Goal: Task Accomplishment & Management: Manage account settings

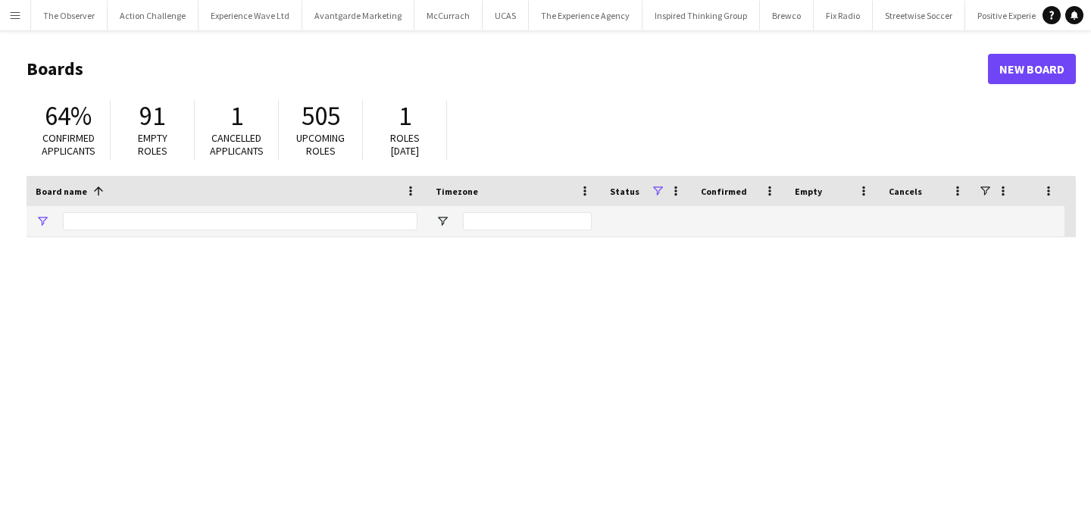
type input "*********"
click at [9, 19] on app-icon "Menu" at bounding box center [15, 15] width 12 height 12
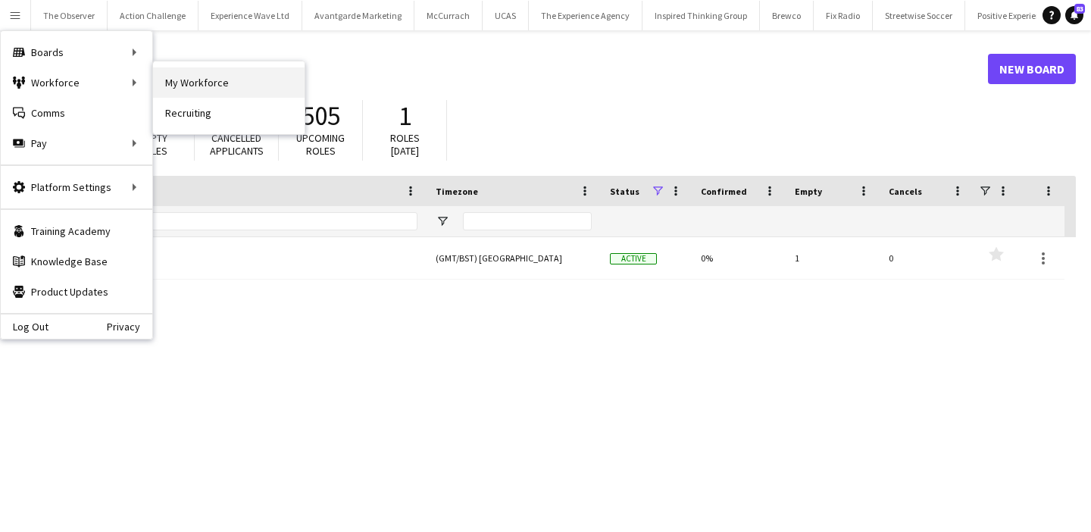
click at [190, 92] on link "My Workforce" at bounding box center [228, 82] width 151 height 30
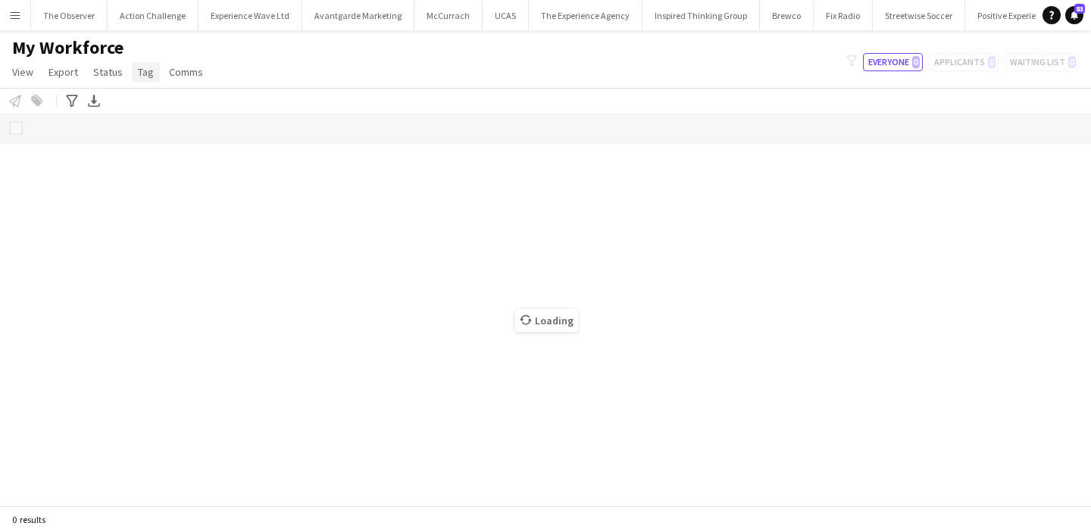
click at [138, 70] on span "Tag" at bounding box center [146, 72] width 16 height 14
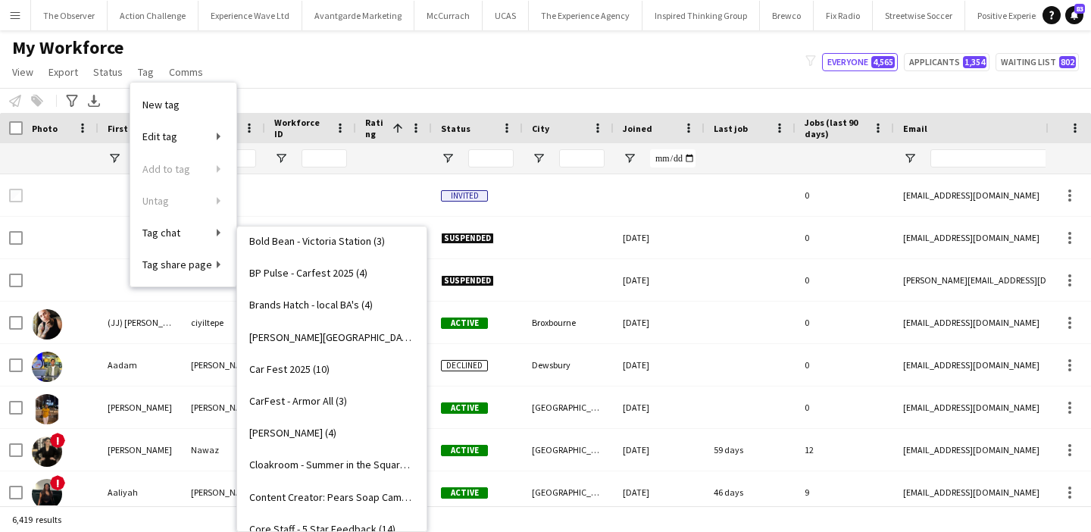
scroll to position [329, 0]
click at [354, 401] on link "CarFest - Armor All (3)" at bounding box center [331, 399] width 189 height 32
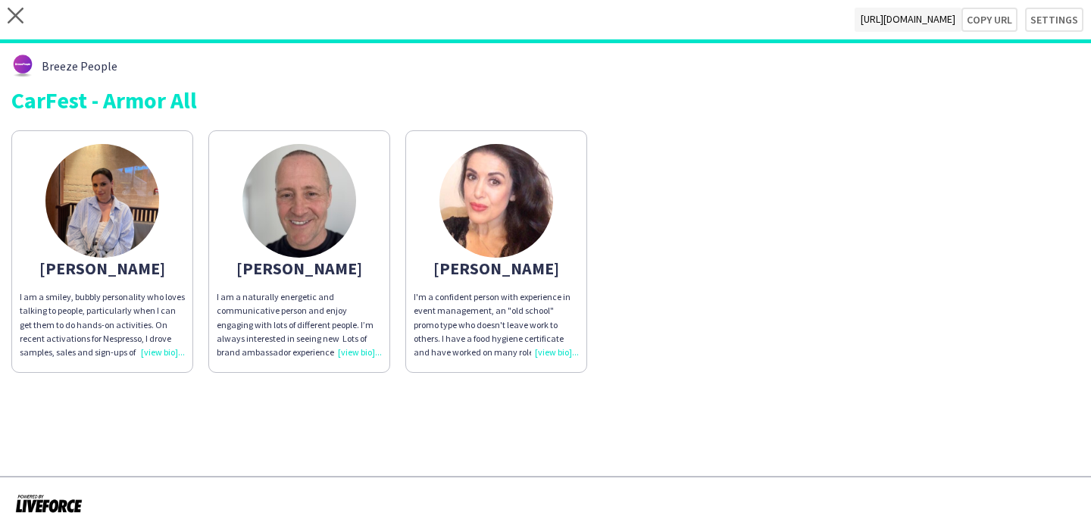
click at [345, 307] on span "I am a naturally energetic and communicative person and enjoy engaging with lot…" at bounding box center [296, 331] width 158 height 80
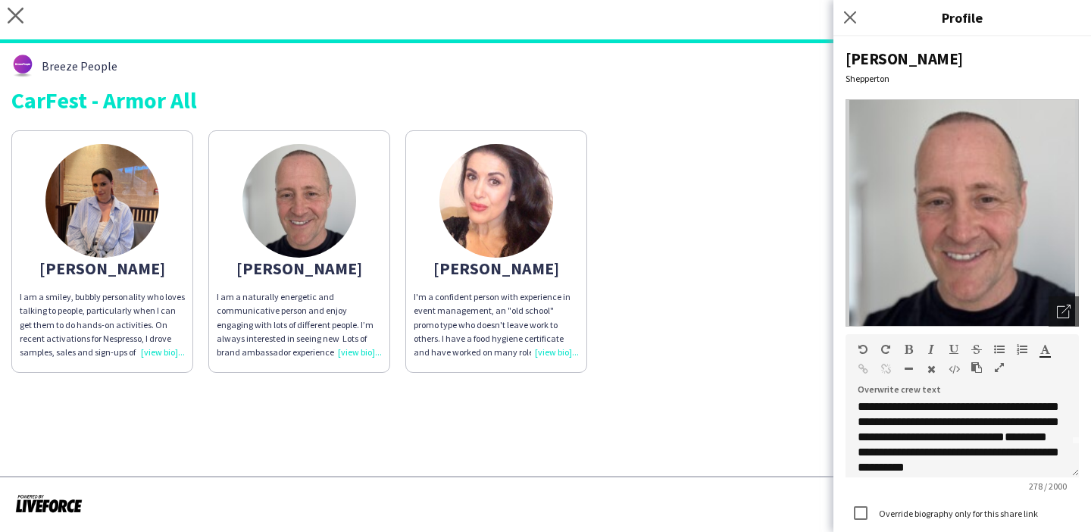
scroll to position [34, 0]
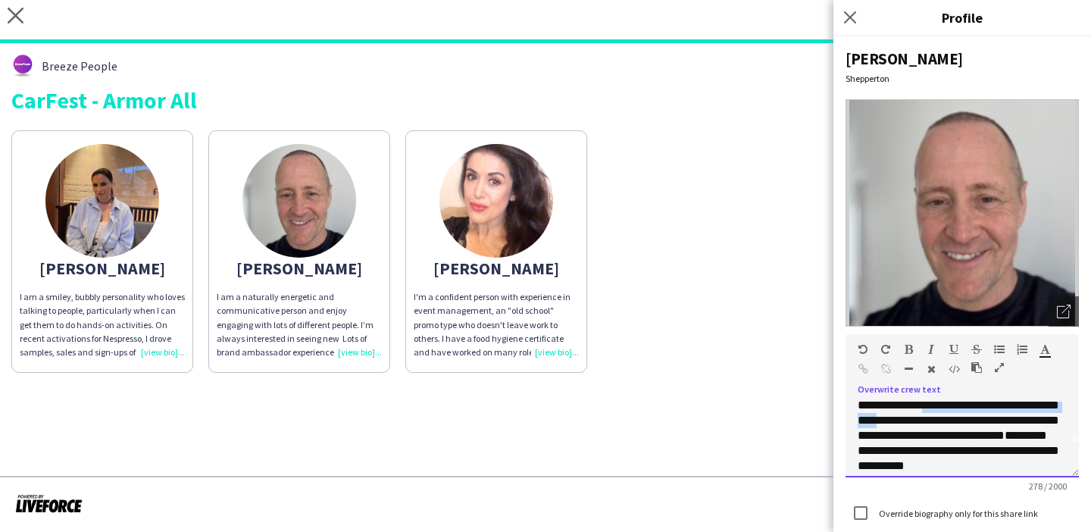
drag, startPoint x: 1039, startPoint y: 420, endPoint x: 863, endPoint y: 420, distance: 176.5
click at [863, 420] on span "**********" at bounding box center [957, 405] width 201 height 72
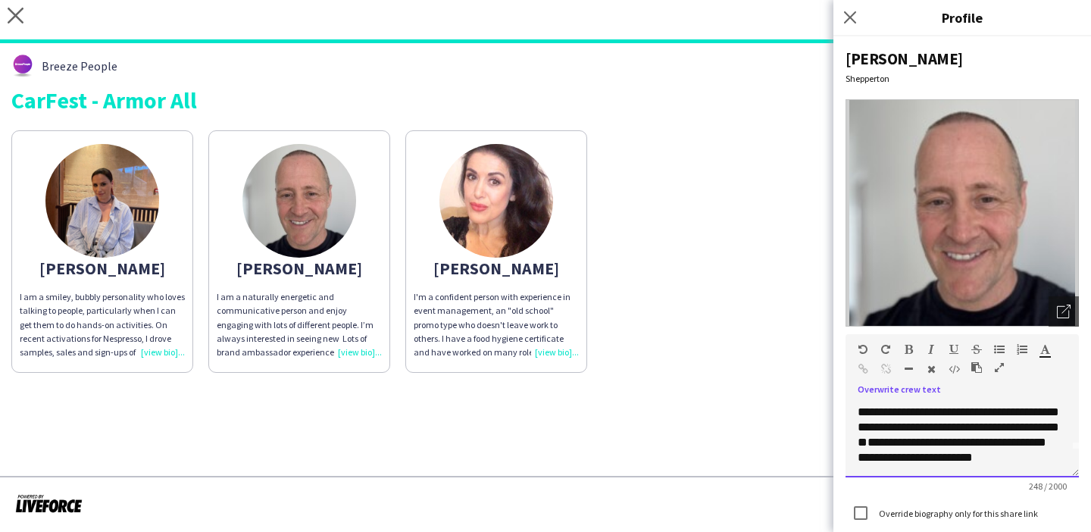
click at [976, 449] on div "**********" at bounding box center [961, 439] width 233 height 76
click at [1060, 460] on div "**********" at bounding box center [961, 439] width 233 height 76
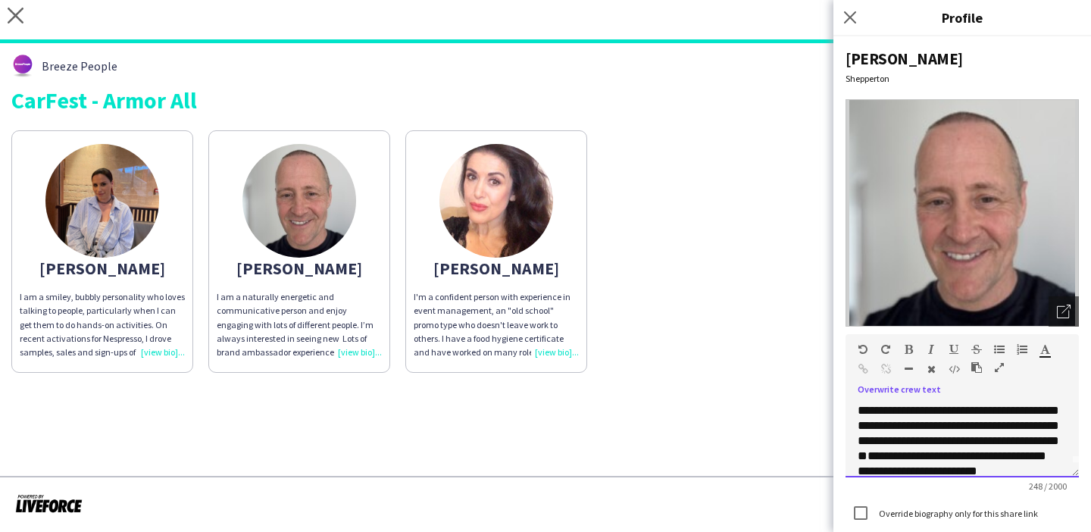
scroll to position [0, 0]
click at [1047, 441] on span "**********" at bounding box center [957, 439] width 201 height 72
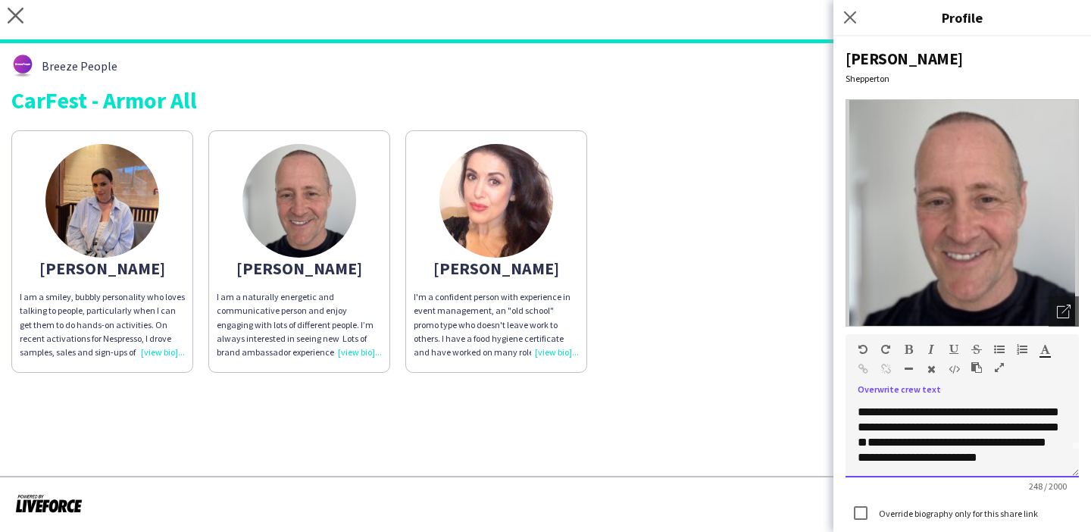
scroll to position [96, 0]
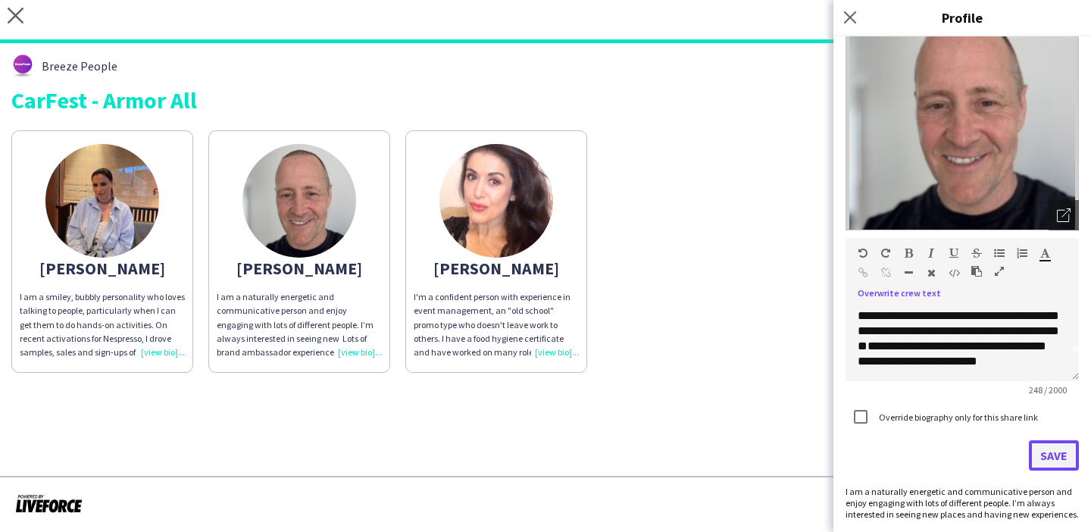
click at [1057, 457] on button "Save" at bounding box center [1053, 455] width 50 height 30
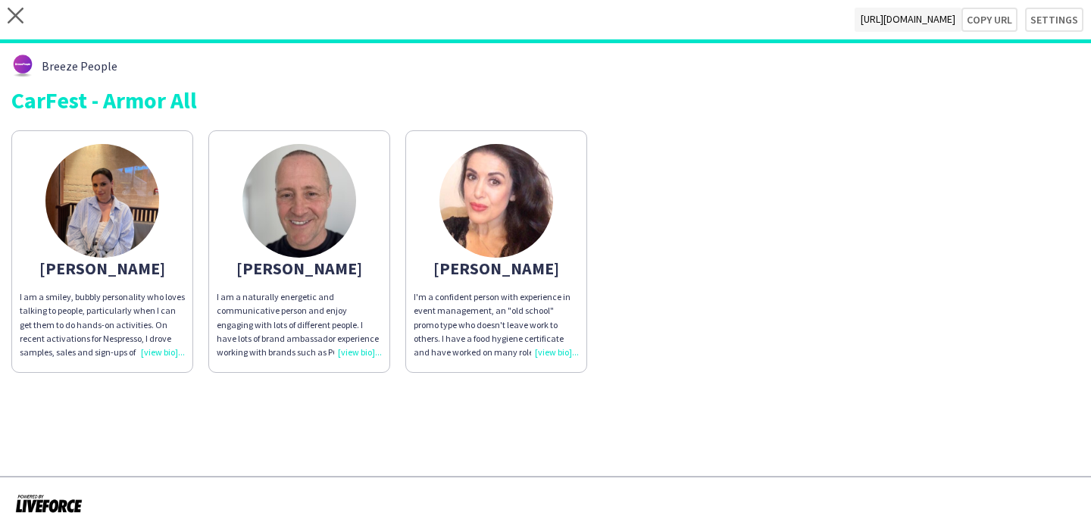
click at [274, 321] on span "I am a naturally energetic and communicative person and enjoy engaging with lot…" at bounding box center [298, 324] width 162 height 67
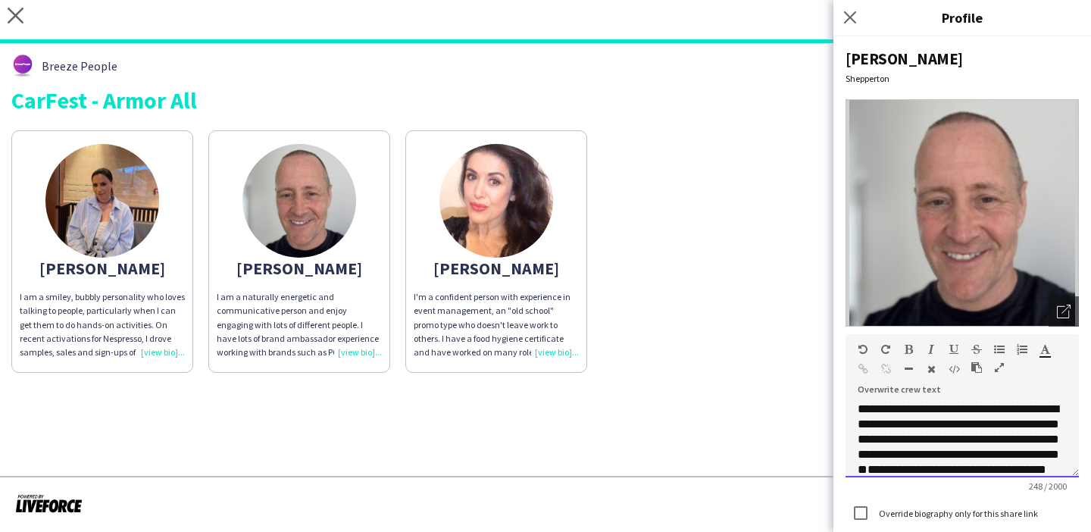
click at [1007, 420] on span "**********" at bounding box center [957, 439] width 201 height 72
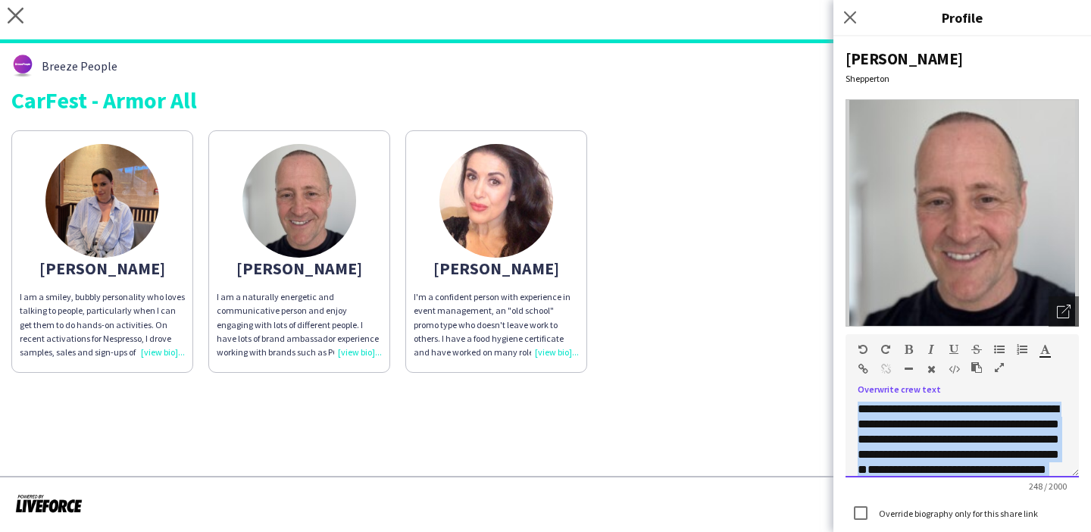
click at [1007, 420] on span "**********" at bounding box center [957, 439] width 201 height 72
copy div "**********"
paste div
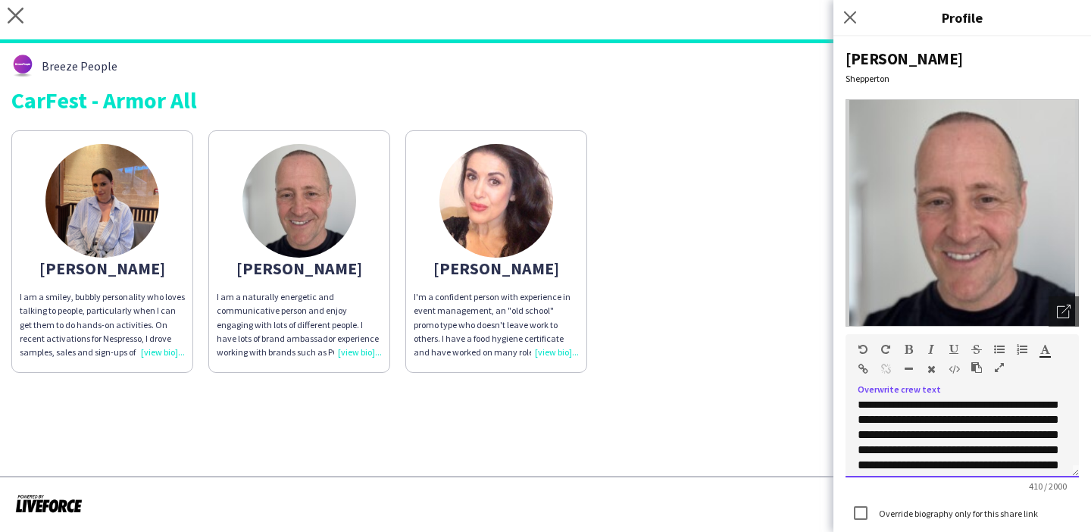
scroll to position [3, 0]
click at [1024, 438] on div "**********" at bounding box center [961, 439] width 233 height 76
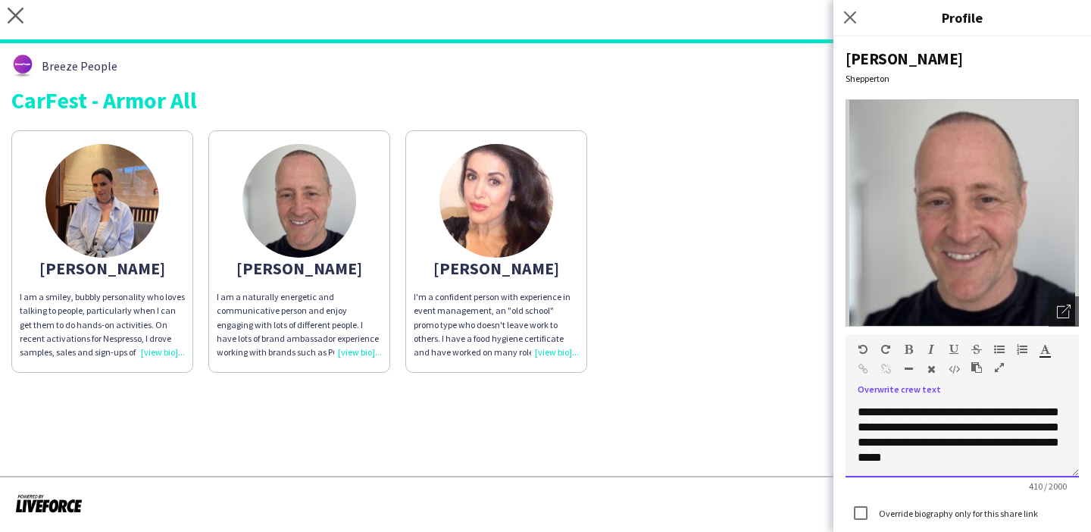
scroll to position [96, 0]
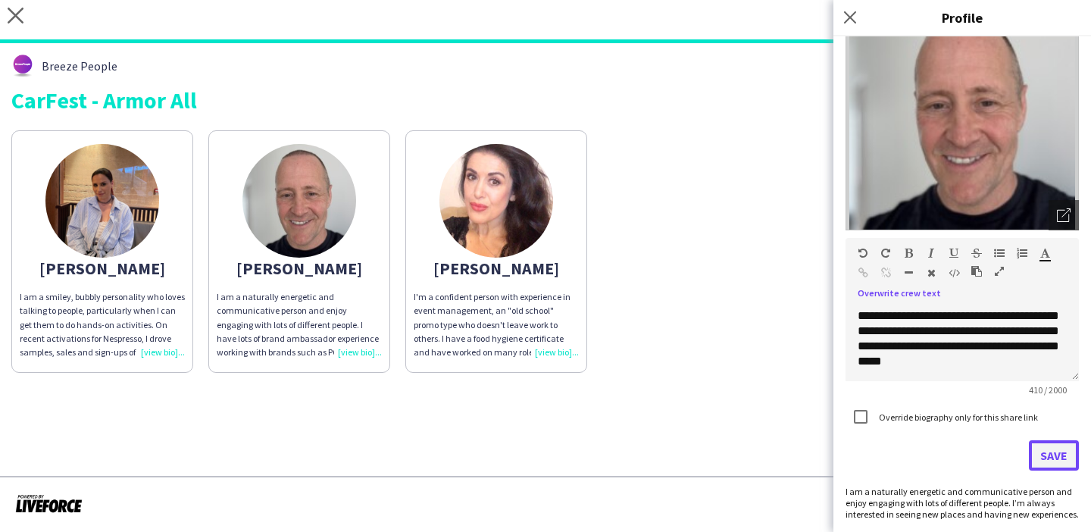
click at [1053, 451] on button "Save" at bounding box center [1053, 455] width 50 height 30
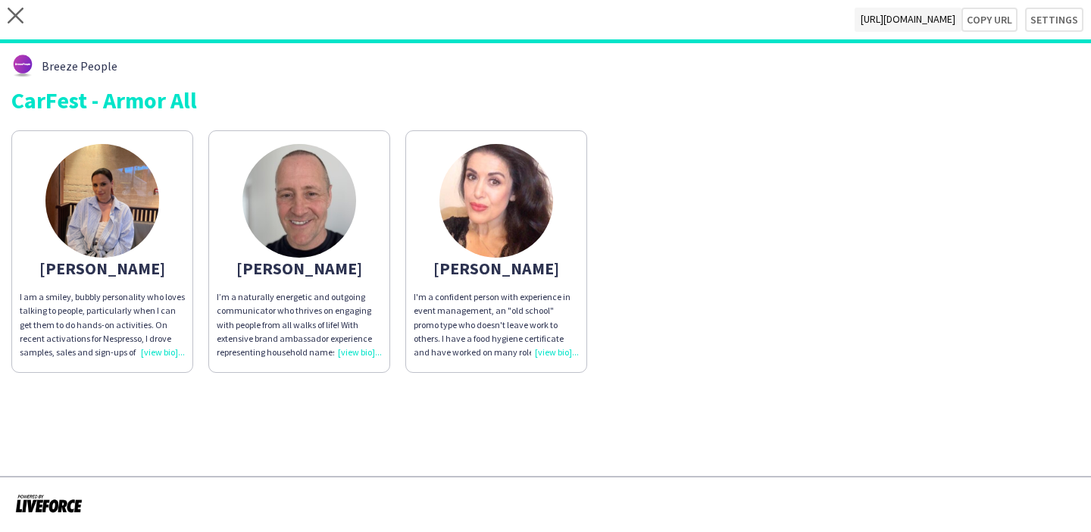
click at [366, 298] on div "I’m a naturally energetic and outgoing communicator who thrives on engaging wit…" at bounding box center [299, 324] width 165 height 69
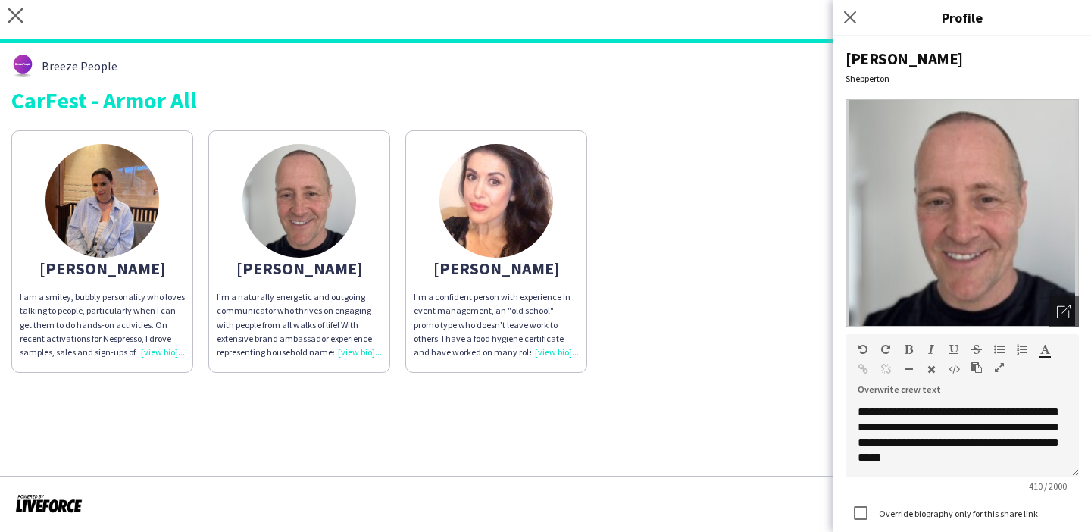
scroll to position [103, 0]
click at [684, 335] on div "Chloe I am a smiley, bubbly personality who loves talking to people, particular…" at bounding box center [545, 248] width 1068 height 250
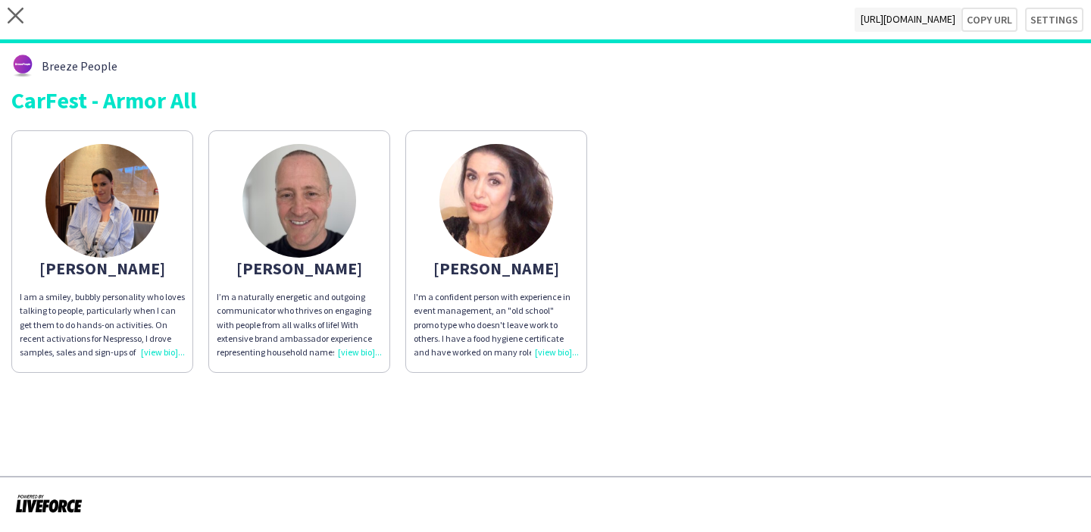
click at [341, 285] on app-share-pages-crew-card "Rob I’m a naturally energetic and outgoing communicator who thrives on engaging…" at bounding box center [299, 251] width 182 height 242
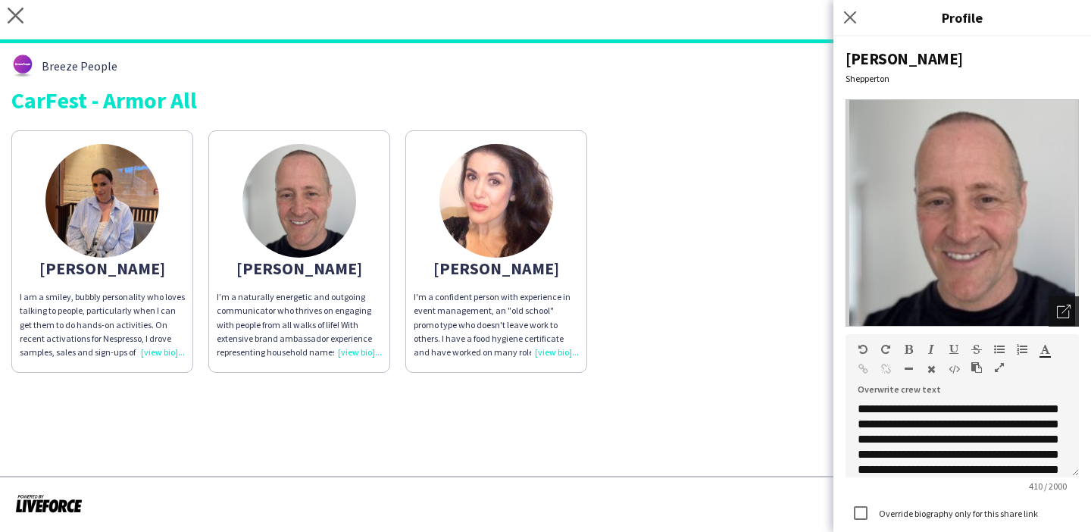
click at [1064, 313] on icon "Open photos pop-in" at bounding box center [1063, 311] width 14 height 14
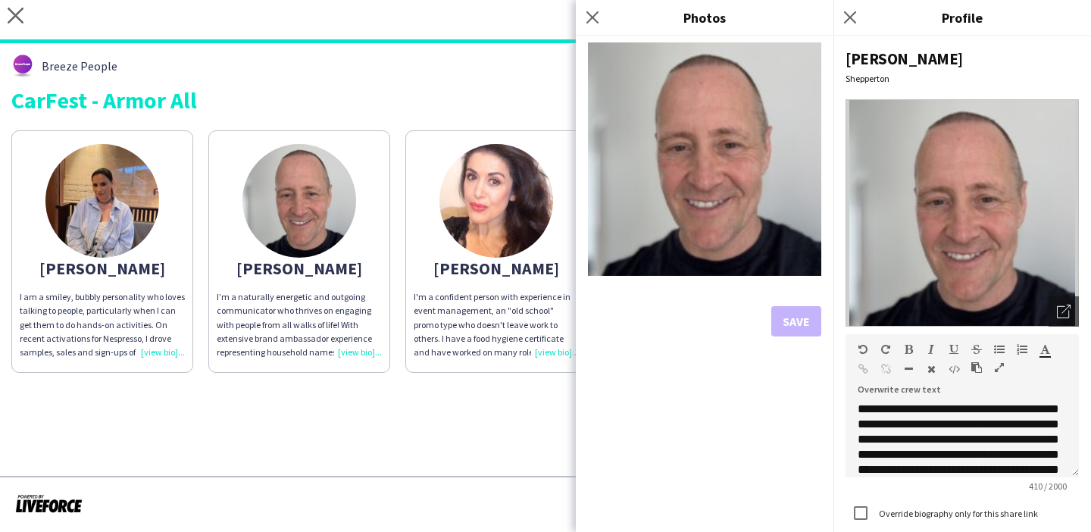
click at [332, 342] on div "I’m a naturally energetic and outgoing communicator who thrives on engaging wit…" at bounding box center [299, 324] width 165 height 69
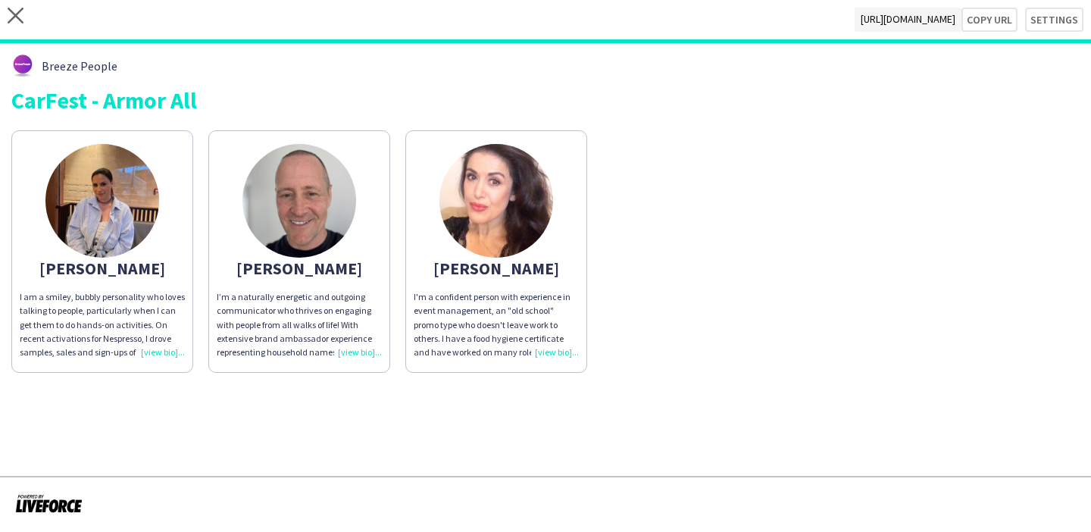
click at [332, 342] on div "I’m a naturally energetic and outgoing communicator who thrives on engaging wit…" at bounding box center [299, 324] width 165 height 69
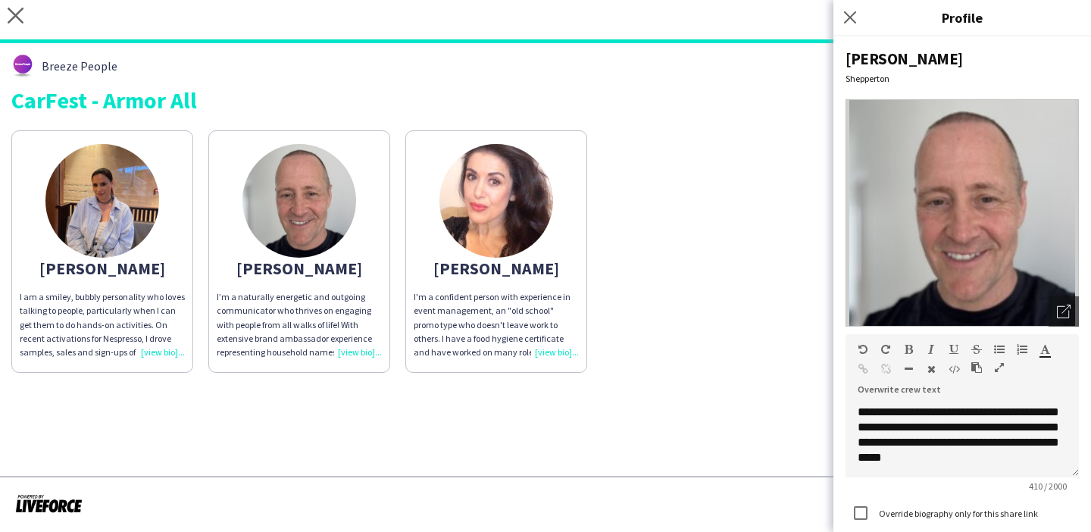
scroll to position [99, 0]
click at [725, 335] on div "Chloe I am a smiley, bubbly personality who loves talking to people, particular…" at bounding box center [545, 248] width 1068 height 250
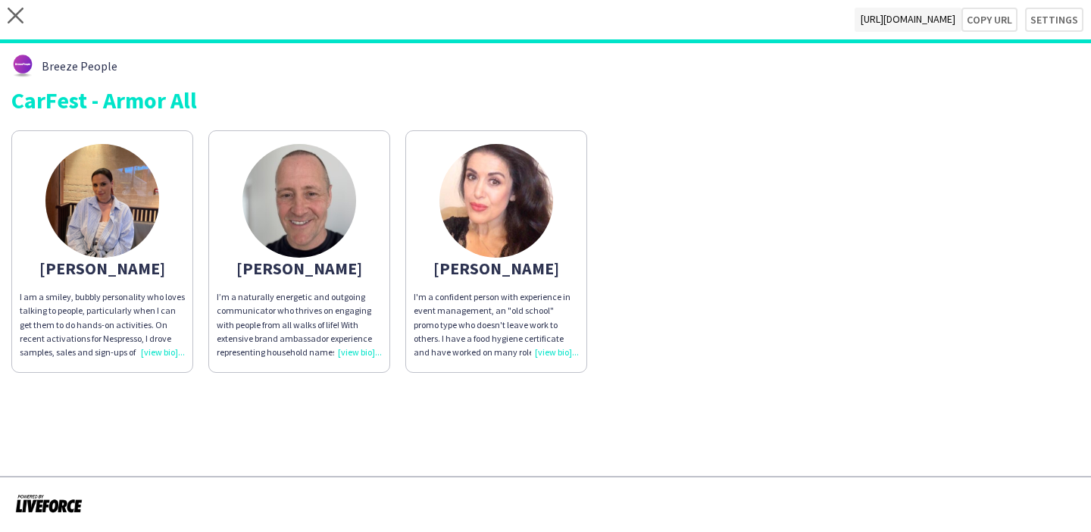
click at [290, 339] on div "I’m a naturally energetic and outgoing communicator who thrives on engaging wit…" at bounding box center [299, 324] width 165 height 69
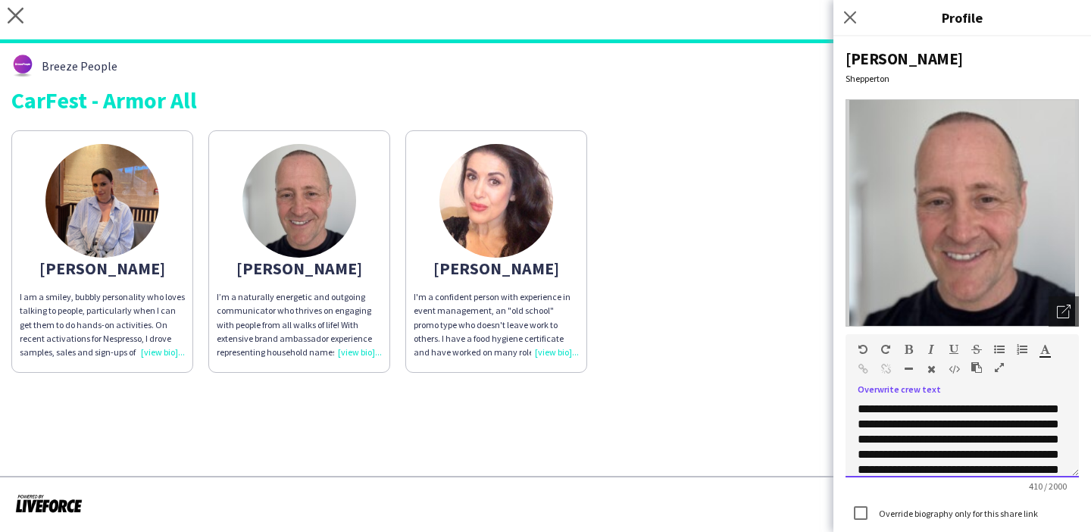
click at [951, 432] on div "**********" at bounding box center [961, 439] width 233 height 76
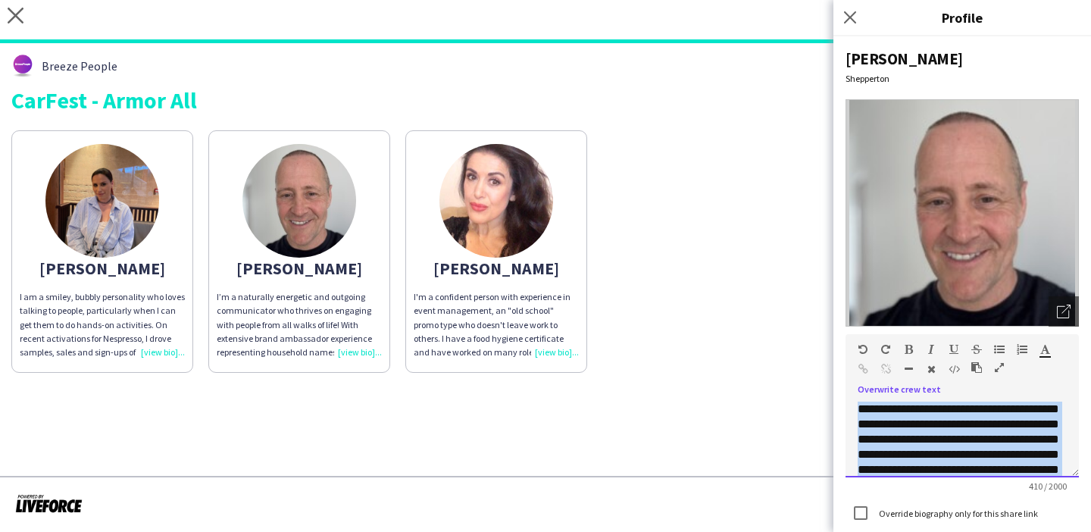
click at [951, 432] on div "**********" at bounding box center [961, 439] width 233 height 76
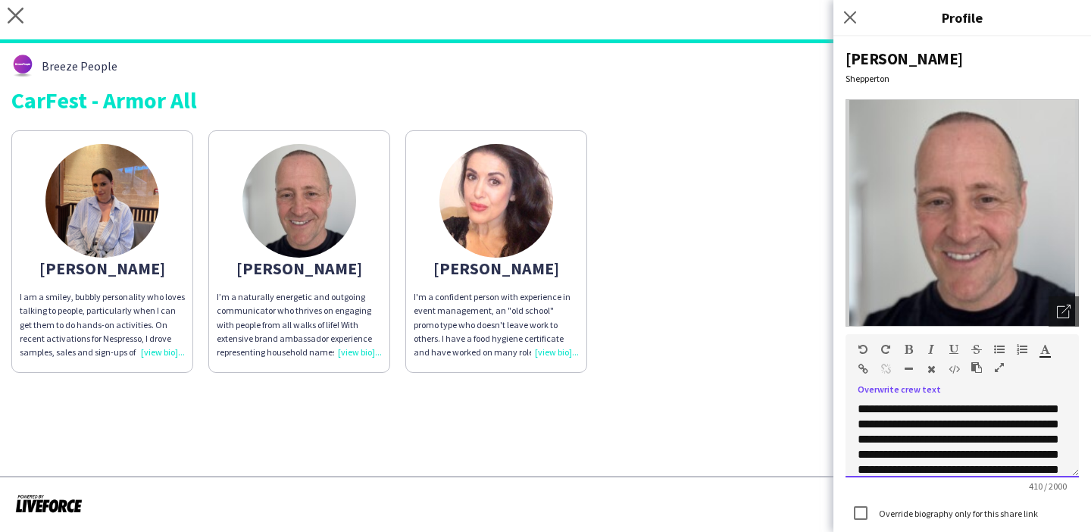
scroll to position [103, 0]
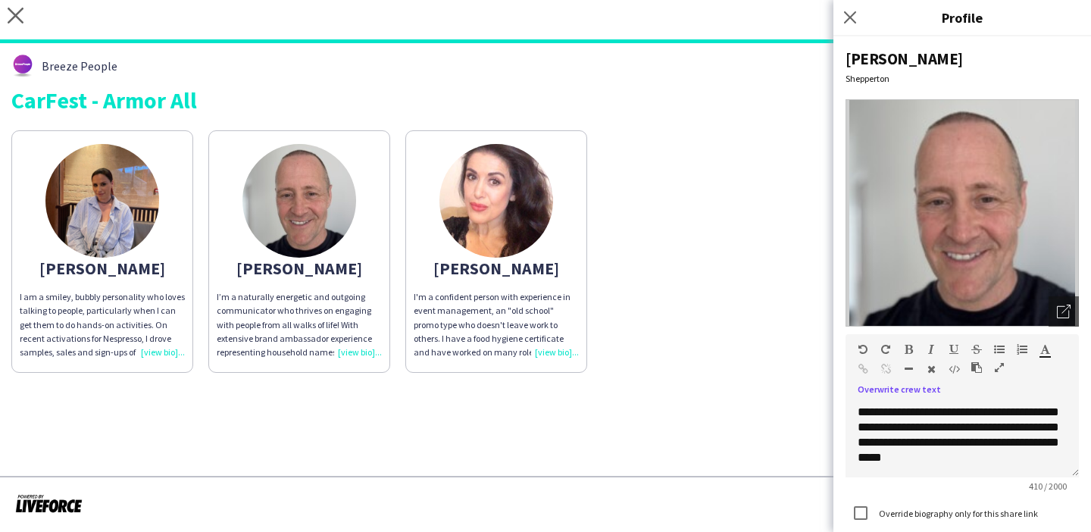
click at [619, 298] on div "Chloe I am a smiley, bubbly personality who loves talking to people, particular…" at bounding box center [545, 248] width 1068 height 250
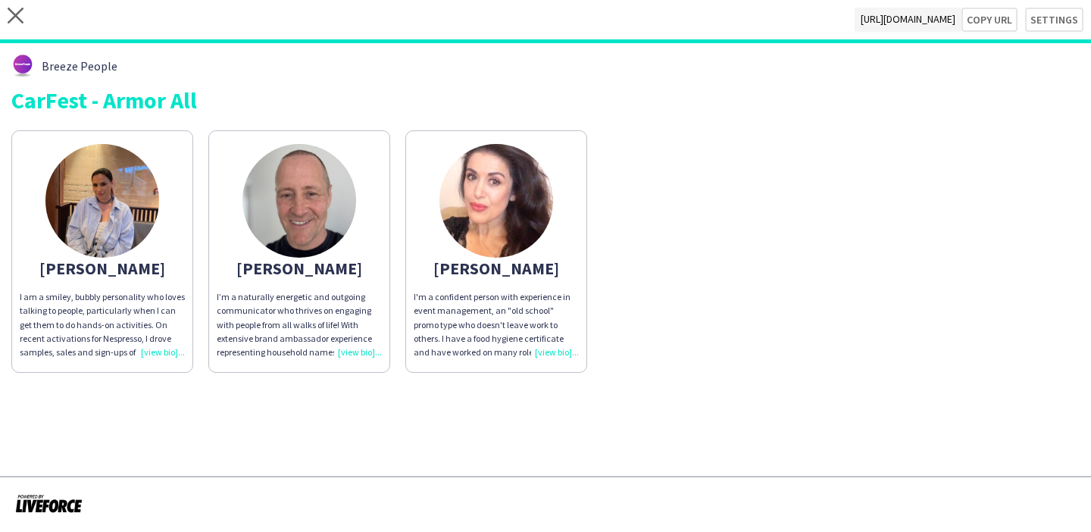
click at [331, 330] on div "I’m a naturally energetic and outgoing communicator who thrives on engaging wit…" at bounding box center [299, 324] width 165 height 69
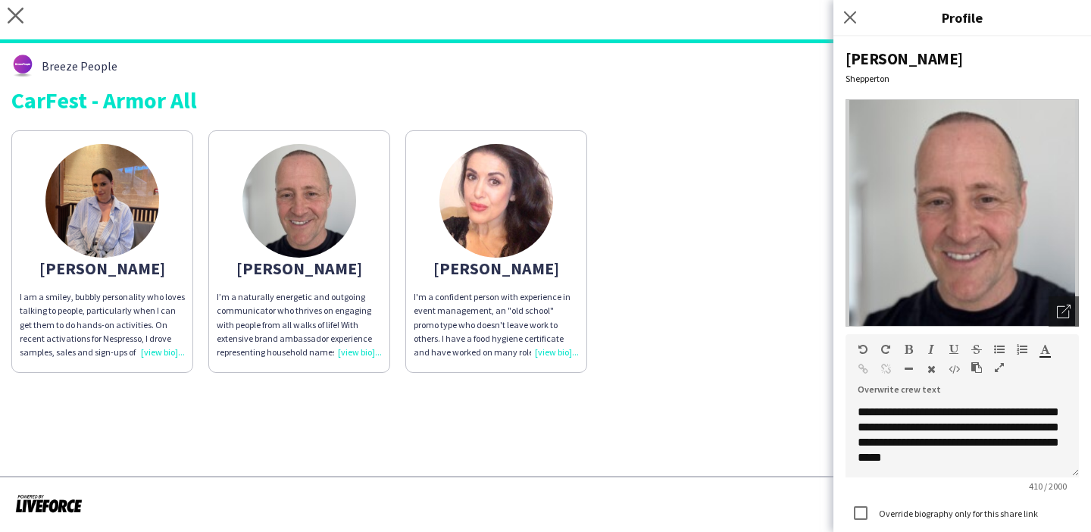
click at [676, 326] on div "Chloe I am a smiley, bubbly personality who loves talking to people, particular…" at bounding box center [545, 248] width 1068 height 250
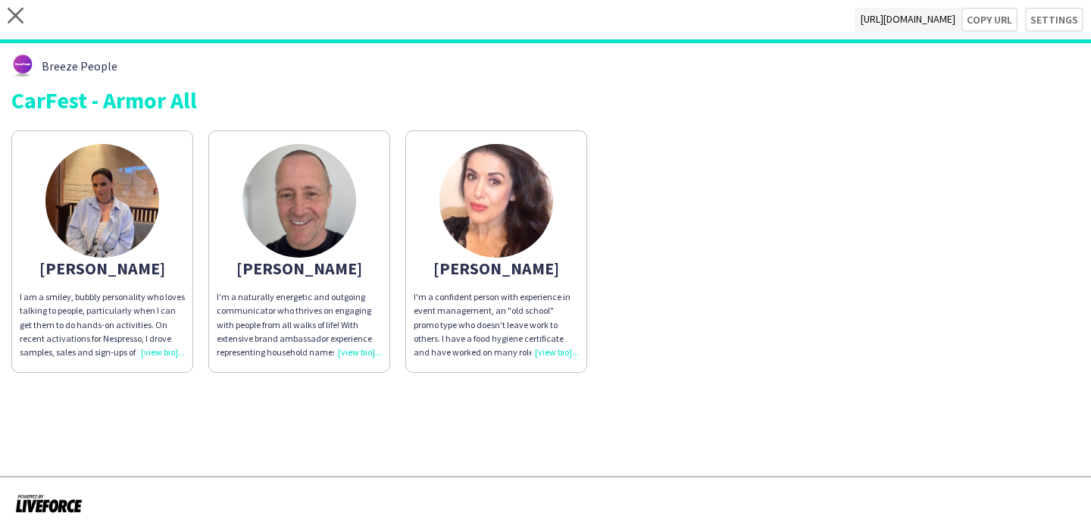
click at [353, 214] on img at bounding box center [299, 201] width 114 height 114
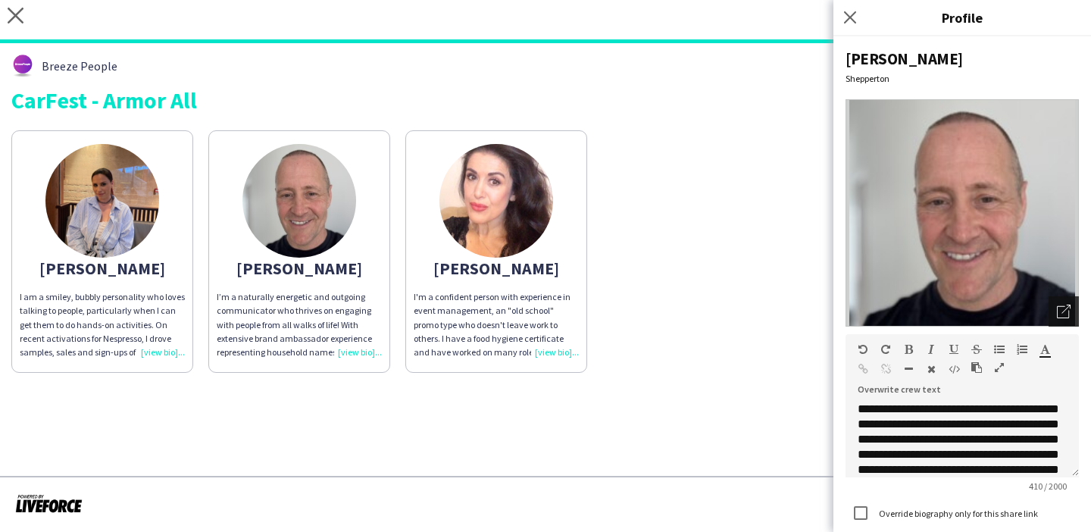
click at [1068, 314] on icon "Open photos pop-in" at bounding box center [1063, 311] width 14 height 14
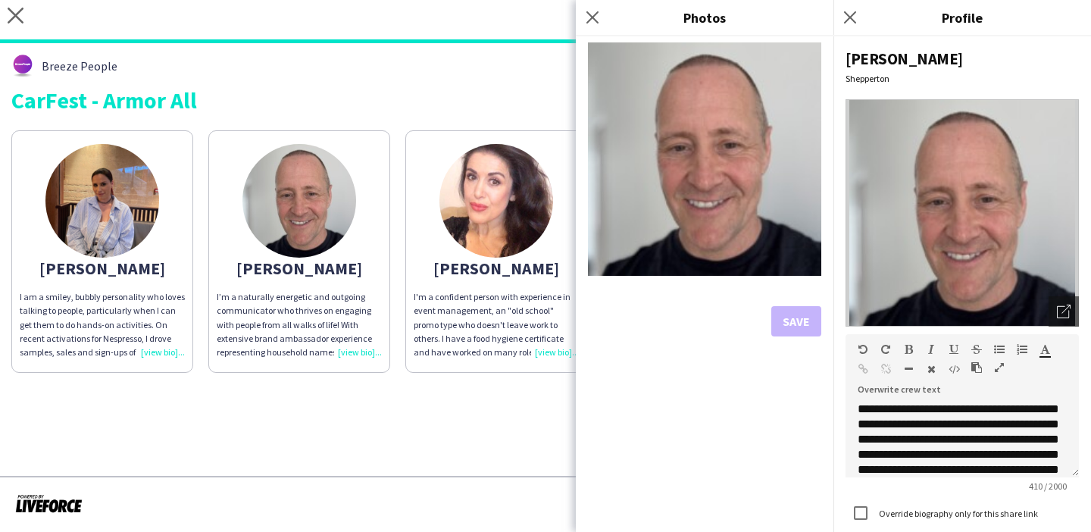
click at [491, 461] on app-share-pages "close https://admin.liveforce.co/v2/s/d1971481-8b5c-4101-90b8-0a99e2a51b1d Copy…" at bounding box center [545, 266] width 1091 height 532
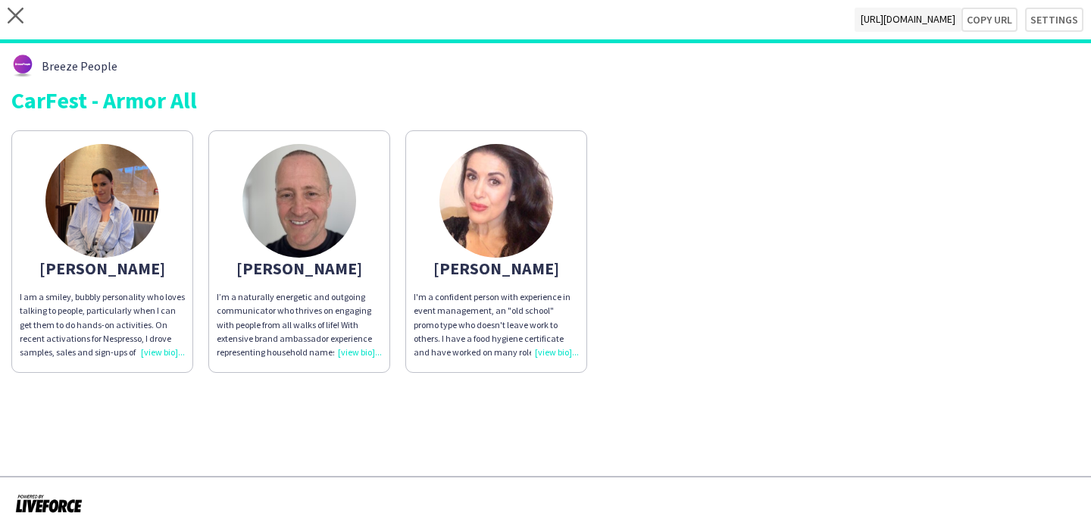
click at [361, 204] on app-share-pages-crew-card "Rob I’m a naturally energetic and outgoing communicator who thrives on engaging…" at bounding box center [299, 251] width 182 height 242
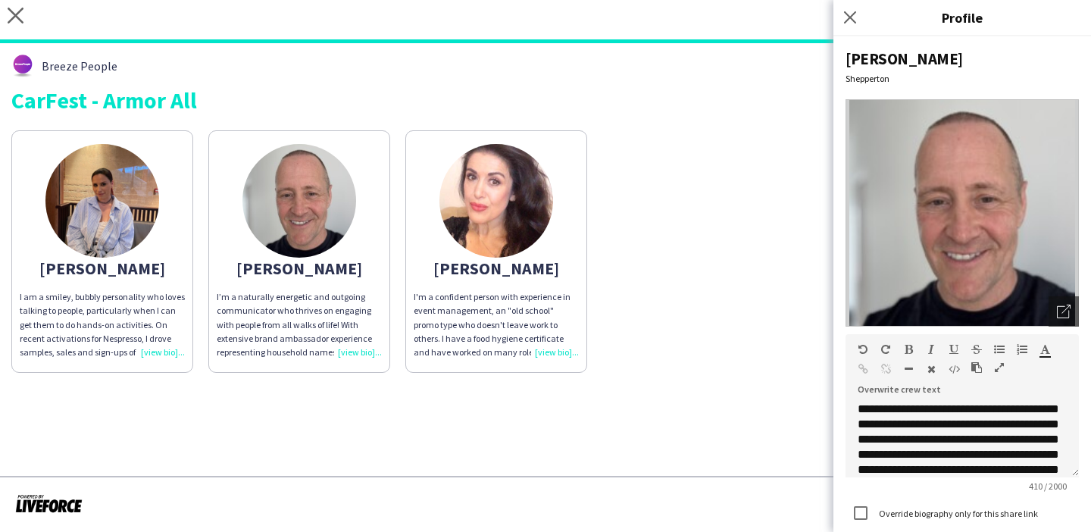
click at [361, 204] on app-share-pages-crew-card "Rob I’m a naturally energetic and outgoing communicator who thrives on engaging…" at bounding box center [299, 251] width 182 height 242
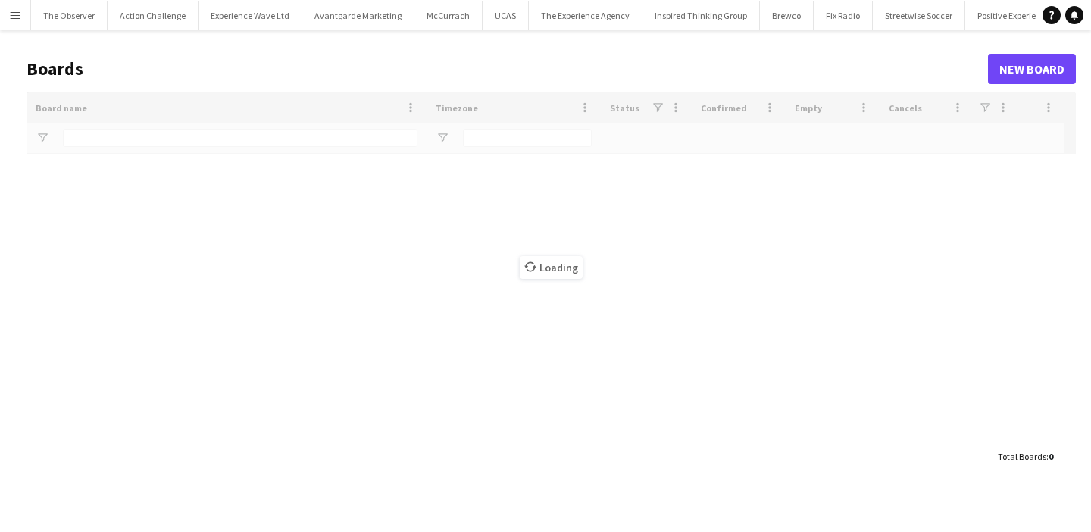
type input "*********"
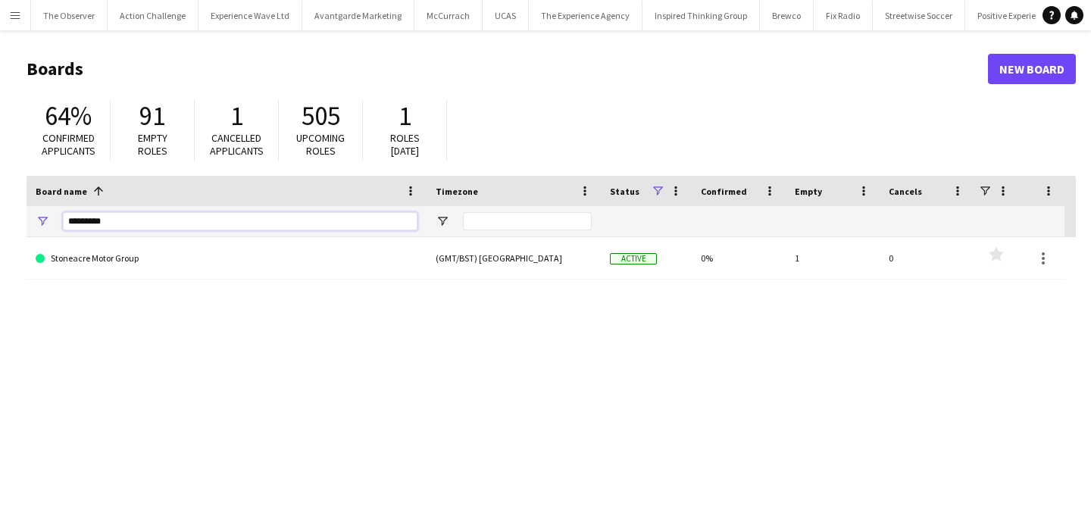
click at [214, 221] on input "*********" at bounding box center [240, 221] width 354 height 18
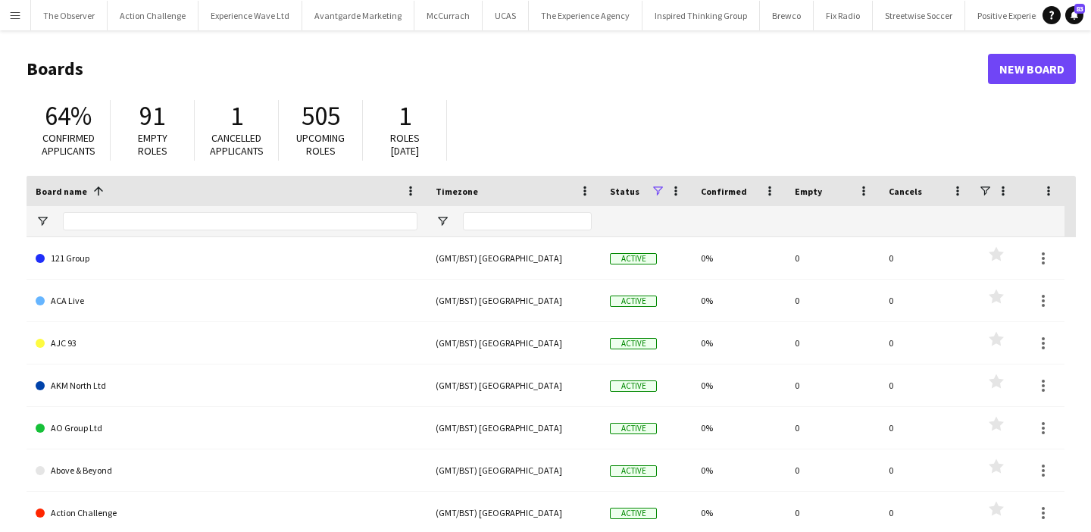
click at [11, 23] on button "Menu" at bounding box center [15, 15] width 30 height 30
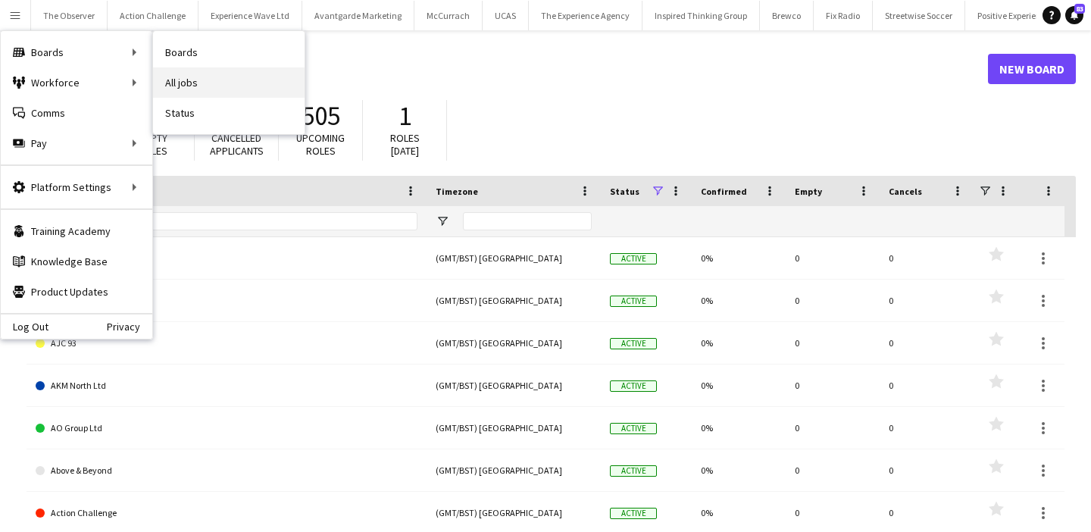
click at [206, 88] on link "All jobs" at bounding box center [228, 82] width 151 height 30
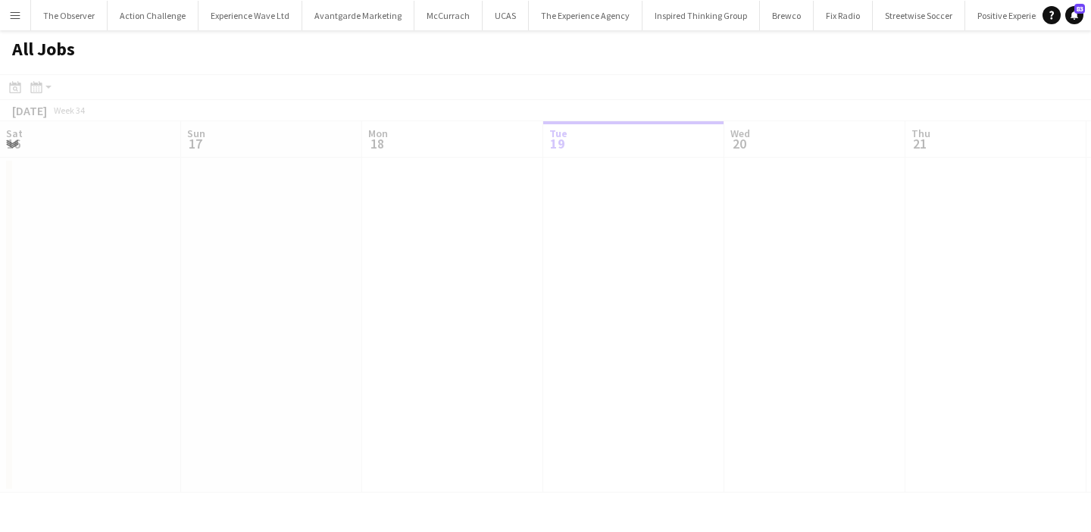
scroll to position [0, 362]
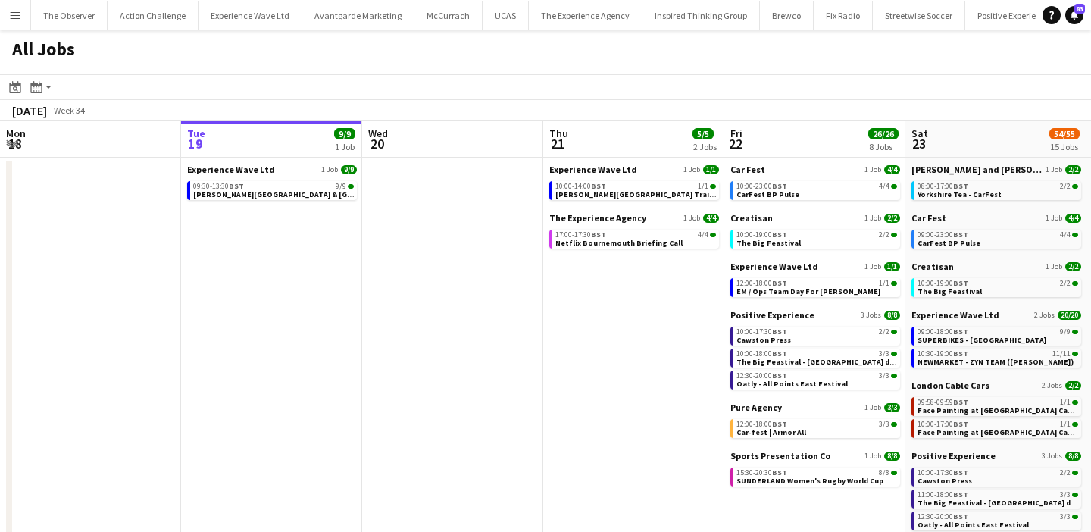
click at [16, 24] on button "Menu" at bounding box center [15, 15] width 30 height 30
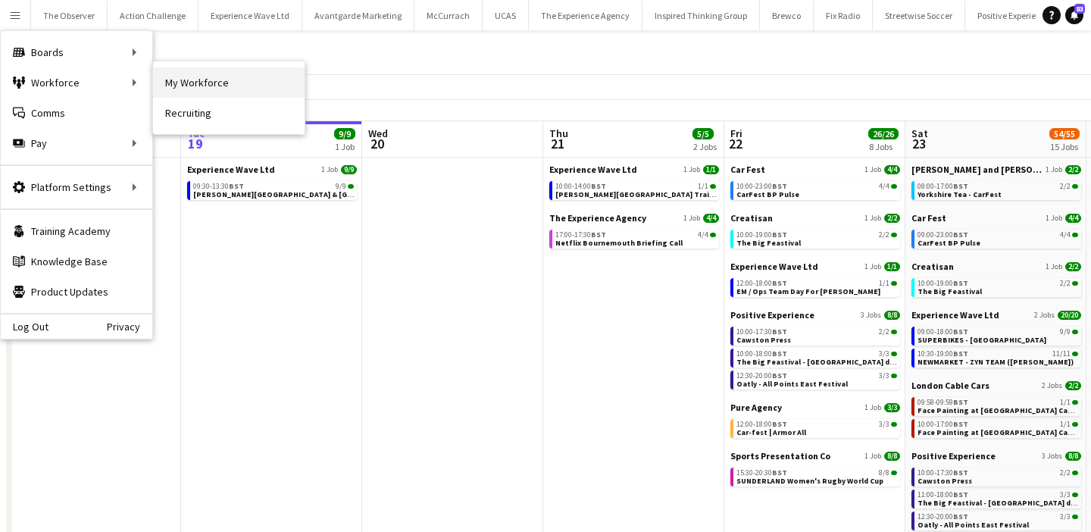
click at [213, 83] on link "My Workforce" at bounding box center [228, 82] width 151 height 30
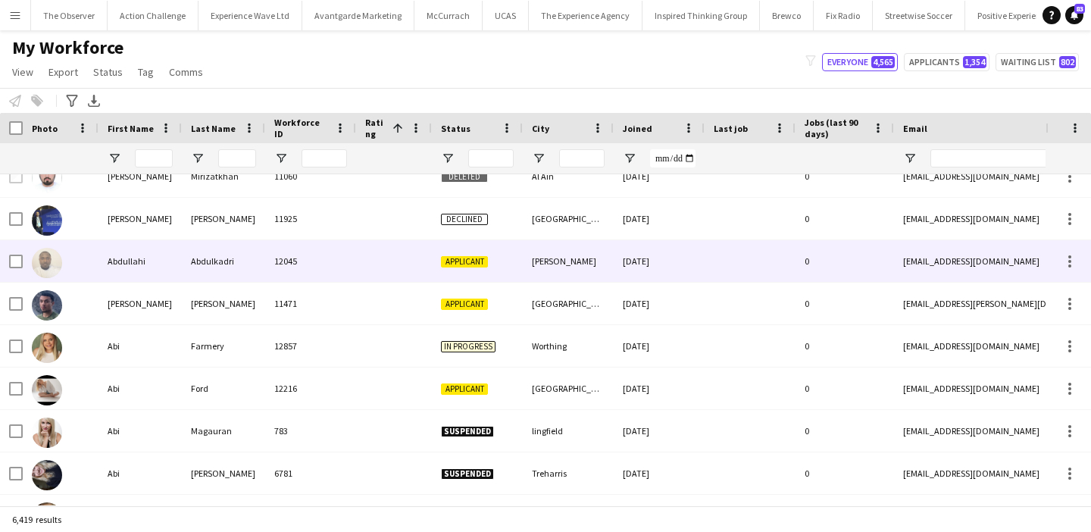
scroll to position [1638, 0]
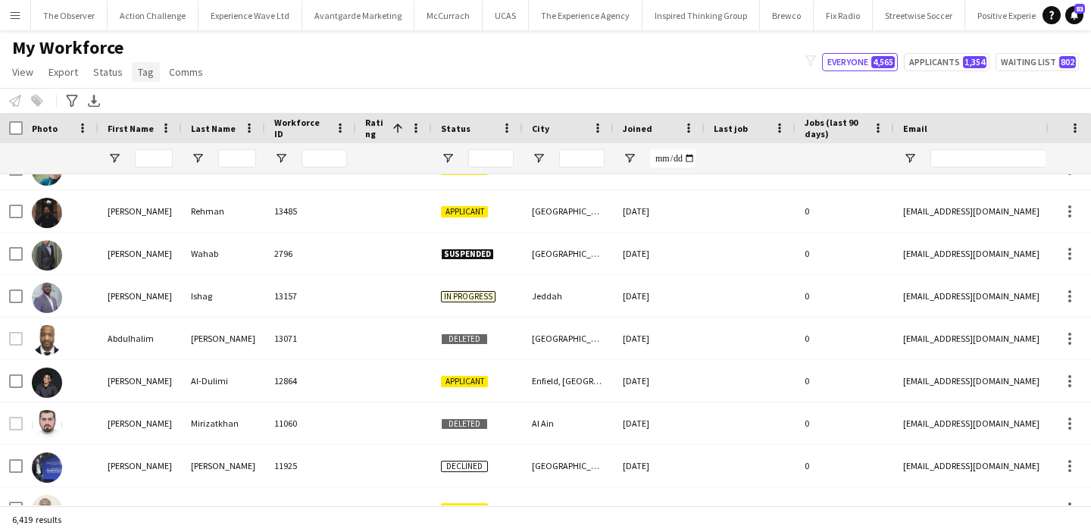
click at [147, 73] on span "Tag" at bounding box center [146, 72] width 16 height 14
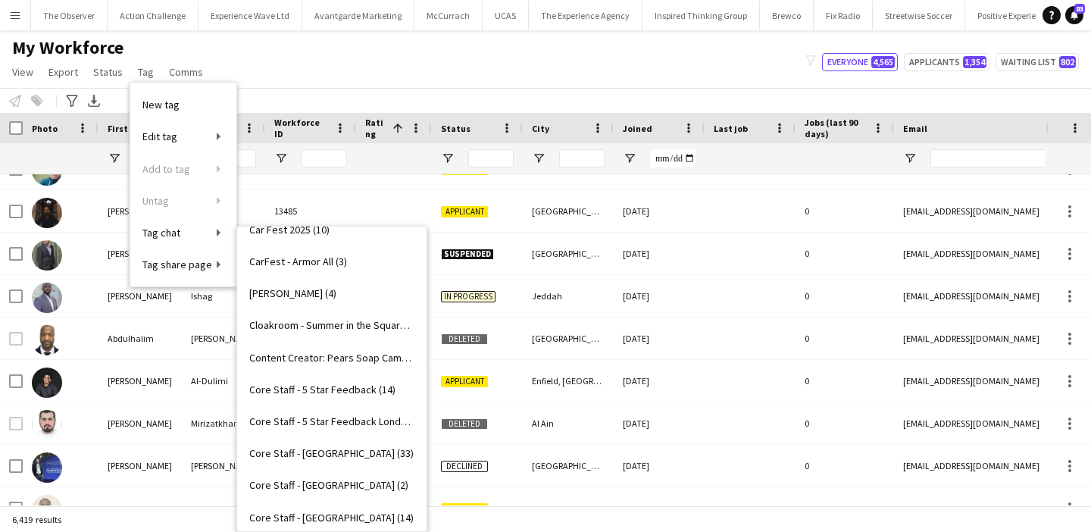
scroll to position [470, 0]
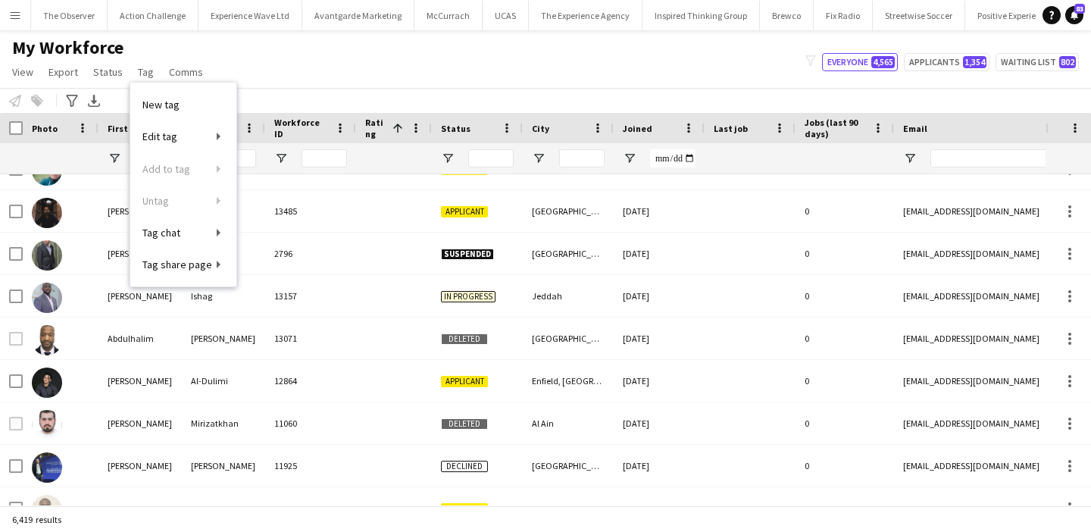
click at [6, 16] on button "Menu" at bounding box center [15, 15] width 30 height 30
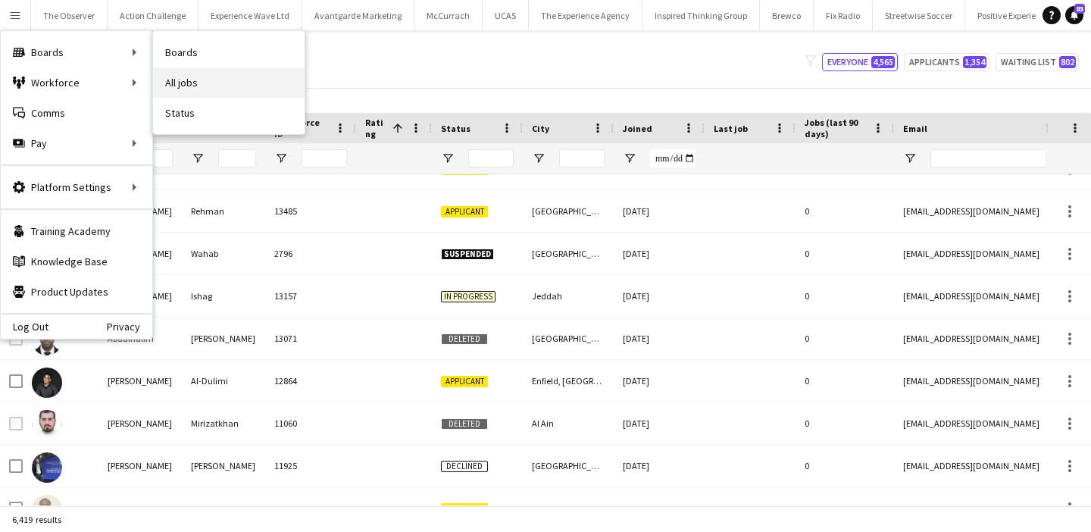
click at [179, 80] on link "All jobs" at bounding box center [228, 82] width 151 height 30
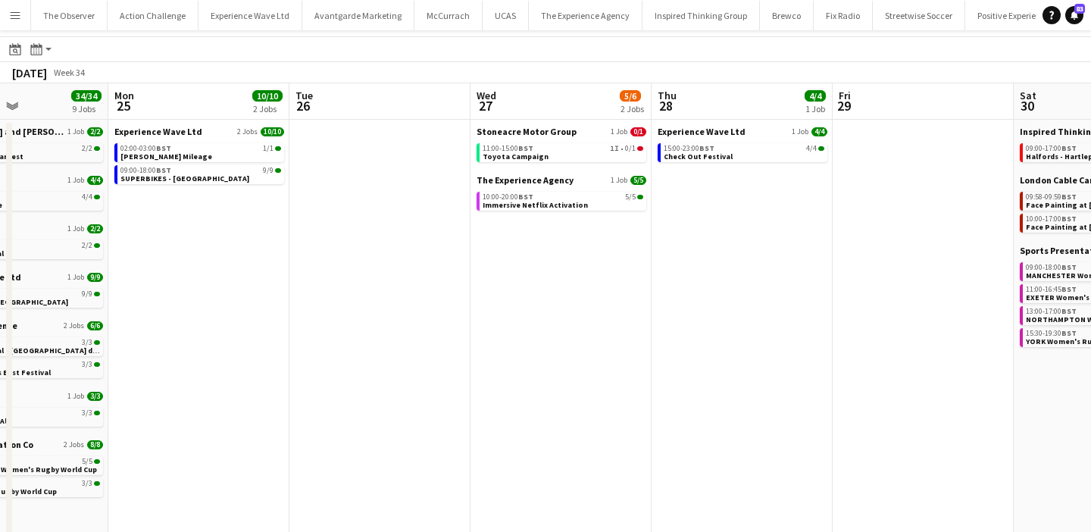
scroll to position [20, 0]
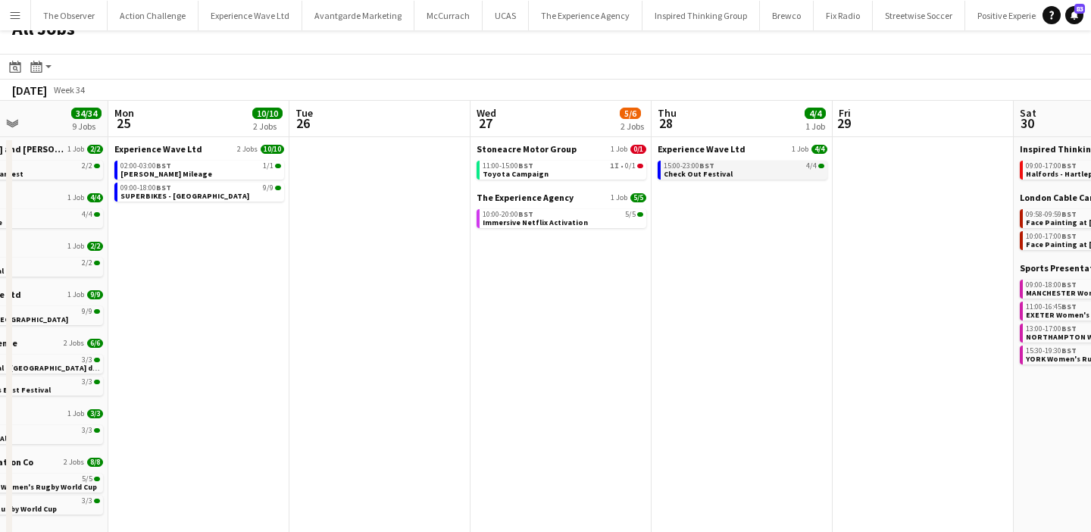
click at [757, 168] on div "15:00-23:00 BST 4/4" at bounding box center [743, 166] width 161 height 8
click at [11, 19] on app-icon "Menu" at bounding box center [15, 15] width 12 height 12
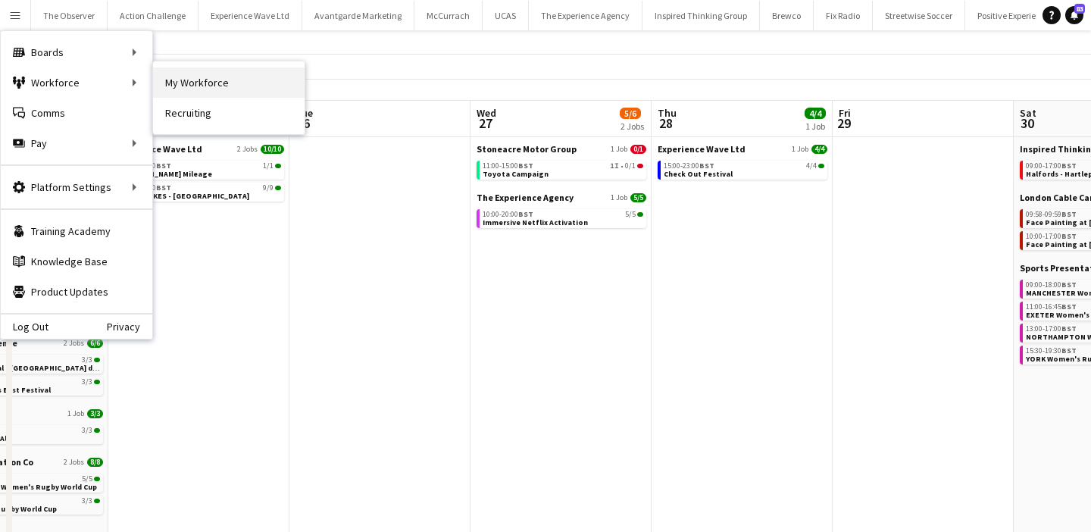
click at [186, 86] on link "My Workforce" at bounding box center [228, 82] width 151 height 30
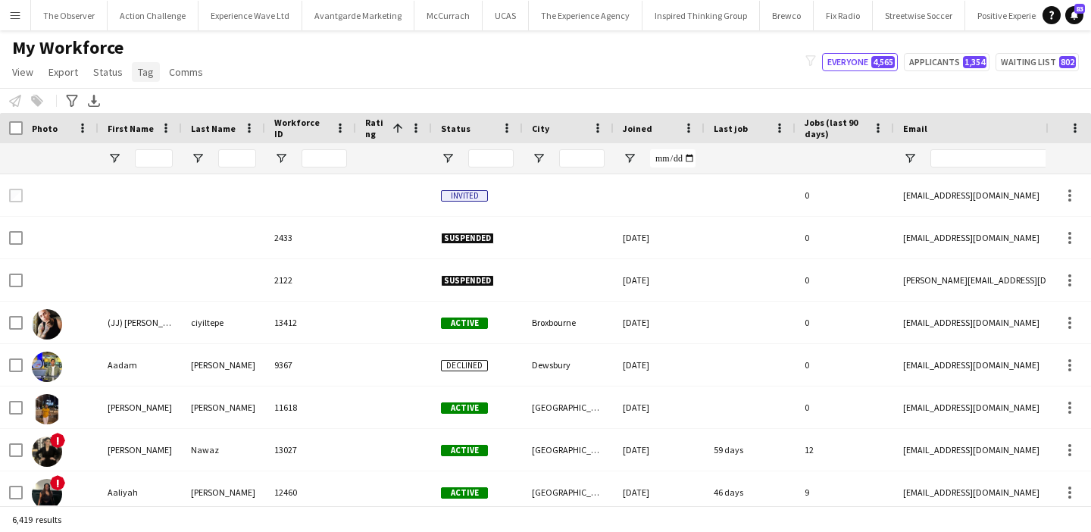
click at [149, 77] on span "Tag" at bounding box center [146, 72] width 16 height 14
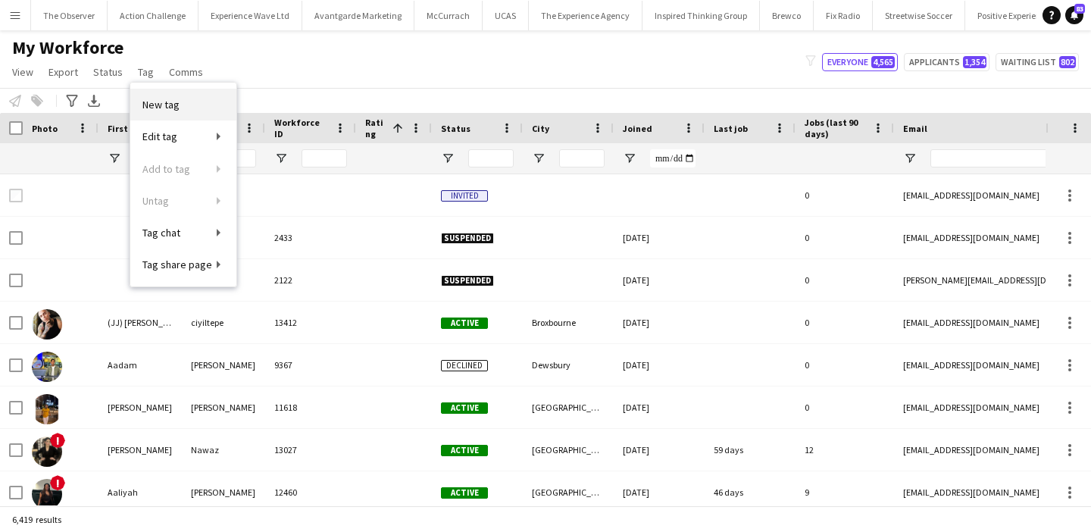
click at [162, 99] on span "New tag" at bounding box center [160, 105] width 37 height 14
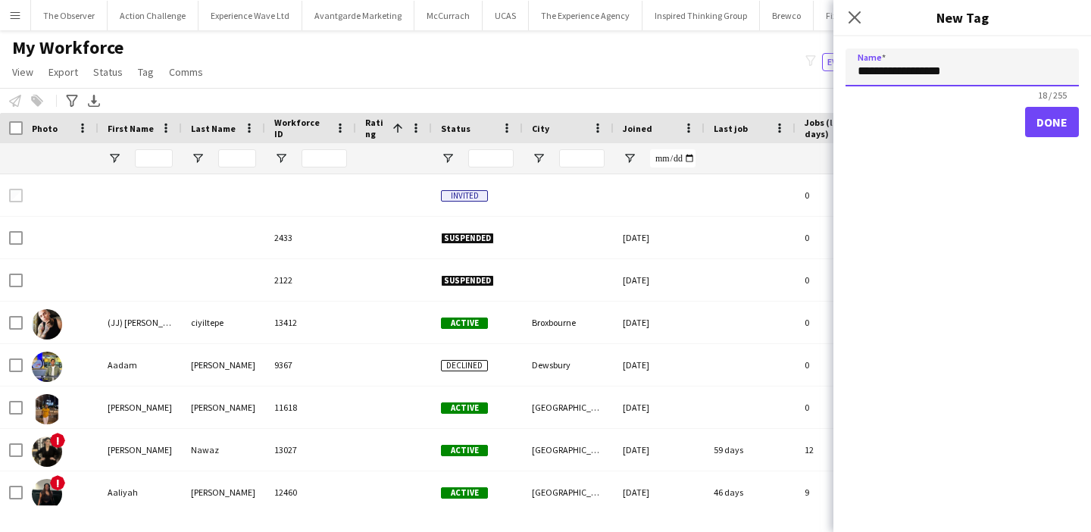
type input "**********"
click at [1071, 120] on button "Done" at bounding box center [1052, 122] width 54 height 30
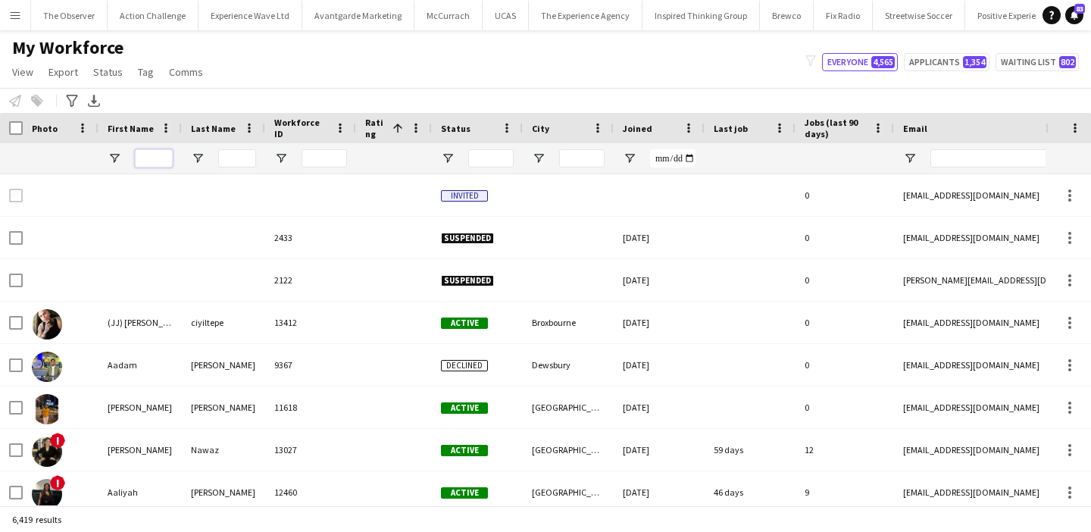
click at [161, 156] on input "First Name Filter Input" at bounding box center [154, 158] width 38 height 18
paste input "******"
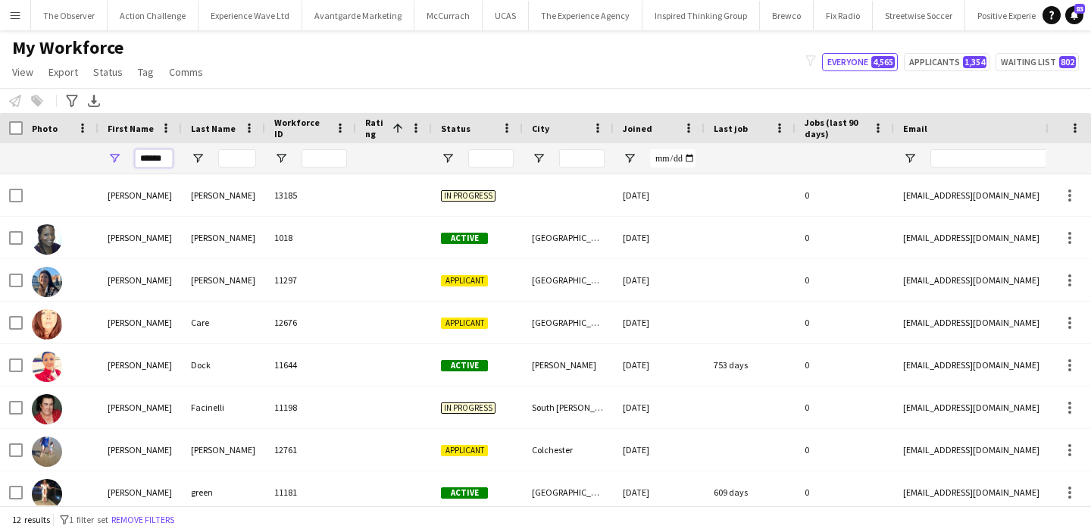
type input "******"
click at [237, 157] on input "Last Name Filter Input" at bounding box center [237, 158] width 38 height 18
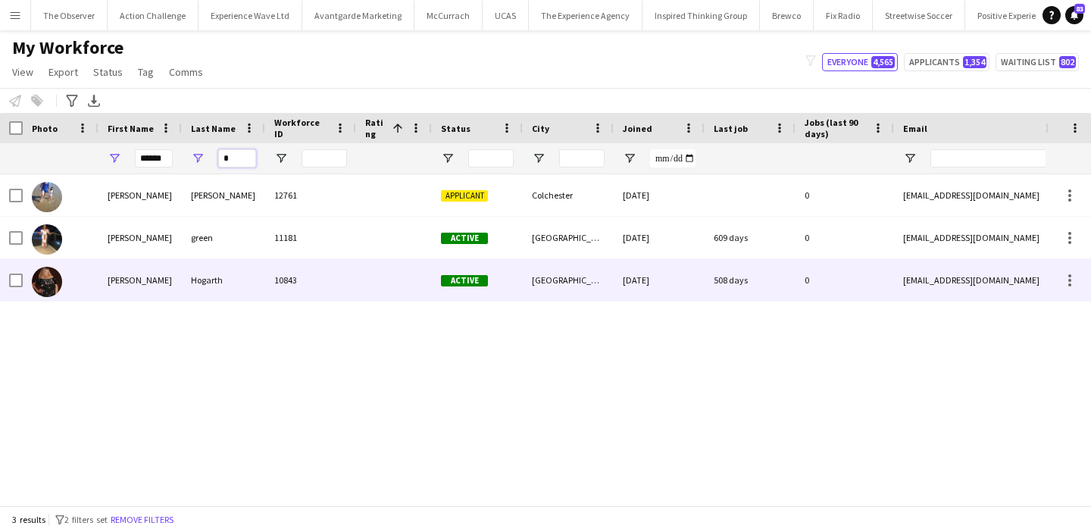
type input "*"
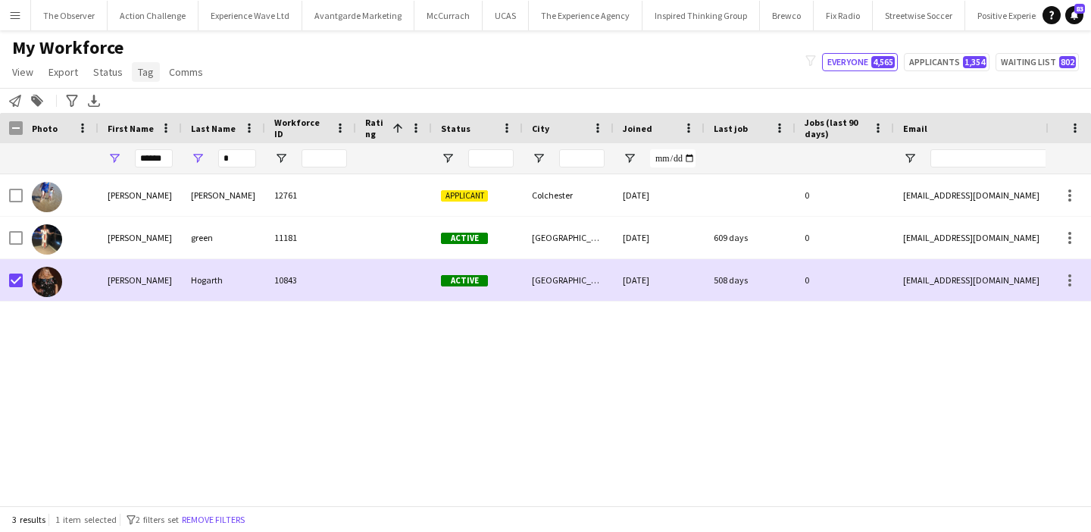
click at [147, 67] on span "Tag" at bounding box center [146, 72] width 16 height 14
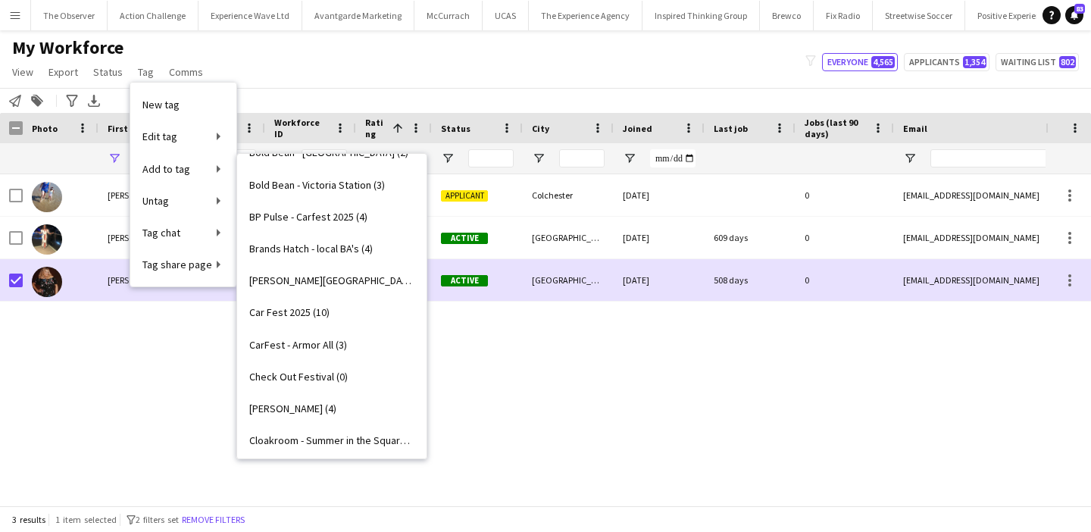
scroll to position [325, 0]
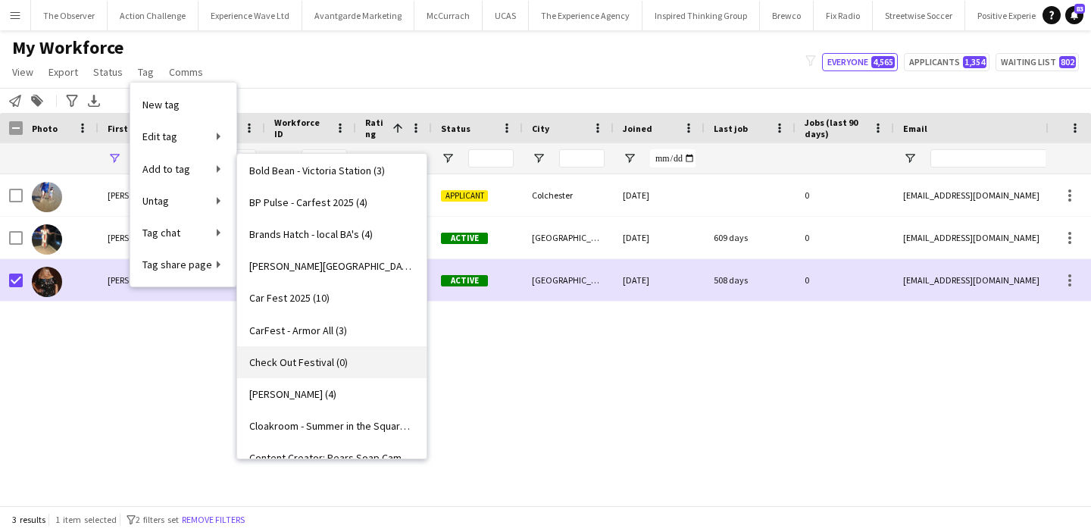
click at [342, 356] on span "Check Out Festival (0)" at bounding box center [298, 362] width 98 height 14
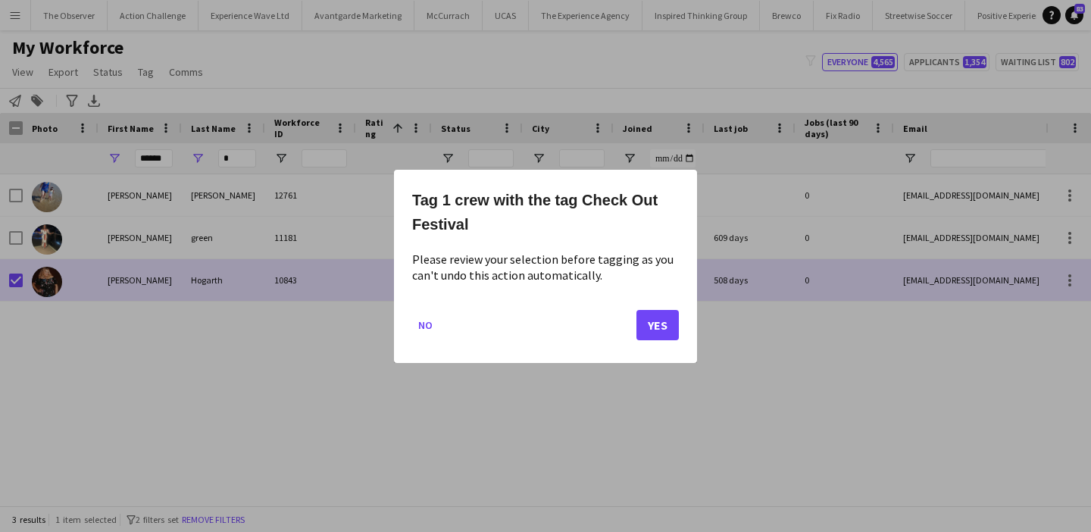
click at [630, 320] on mat-dialog-actions "No Yes" at bounding box center [545, 330] width 267 height 64
click at [648, 329] on button "Yes" at bounding box center [657, 324] width 42 height 30
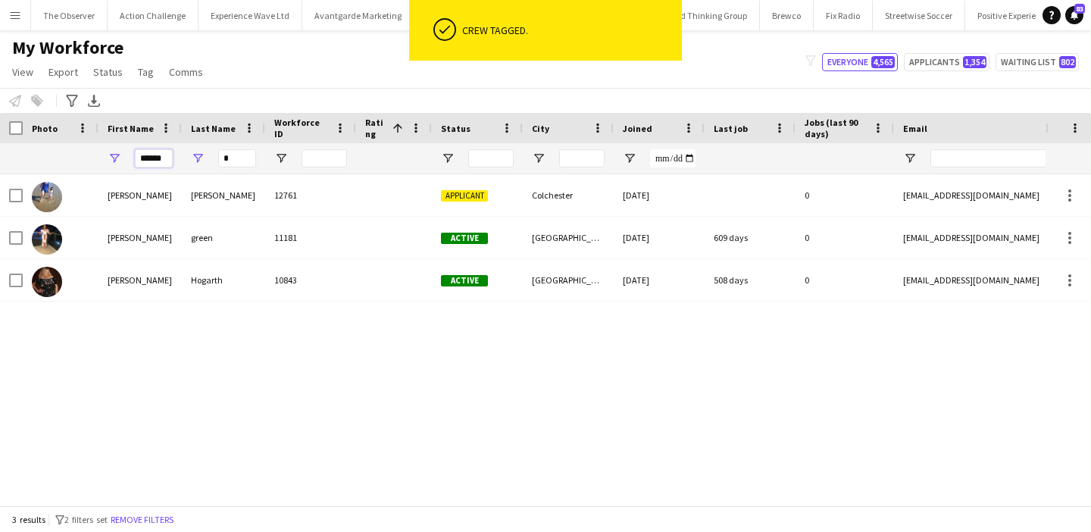
click at [156, 164] on input "******" at bounding box center [154, 158] width 38 height 18
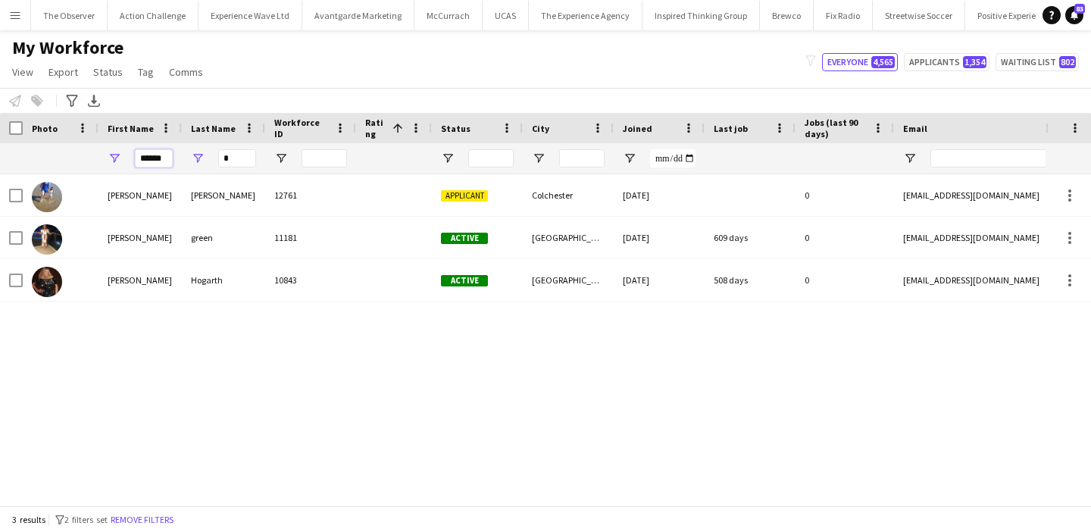
click at [156, 164] on input "******" at bounding box center [154, 158] width 38 height 18
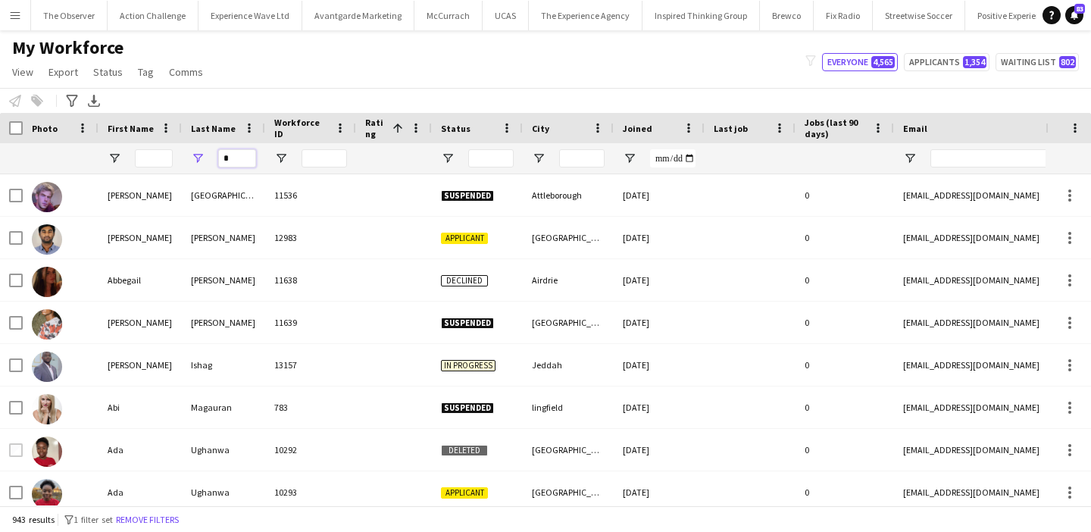
click at [230, 164] on input "*" at bounding box center [237, 158] width 38 height 18
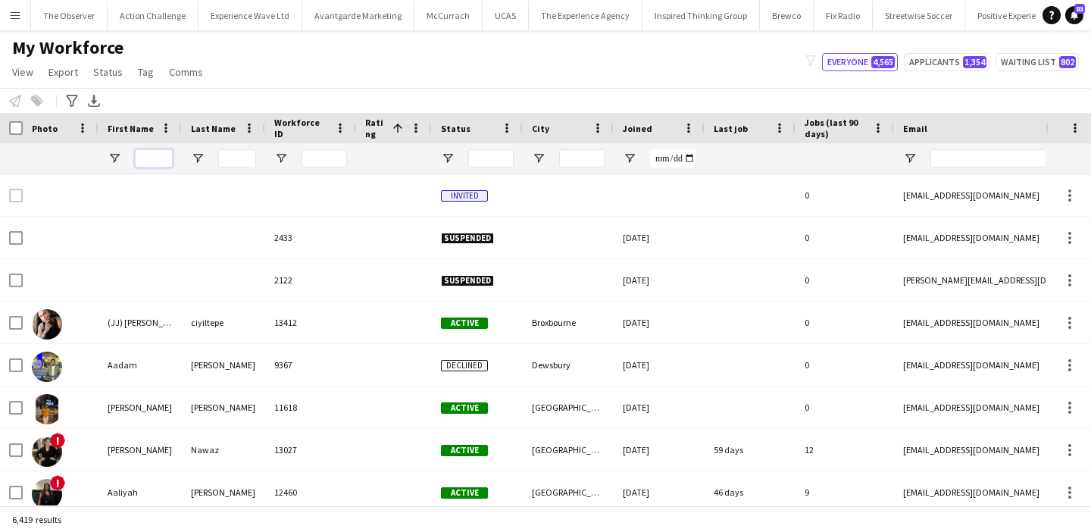
click at [143, 154] on input "First Name Filter Input" at bounding box center [154, 158] width 38 height 18
paste input "*****"
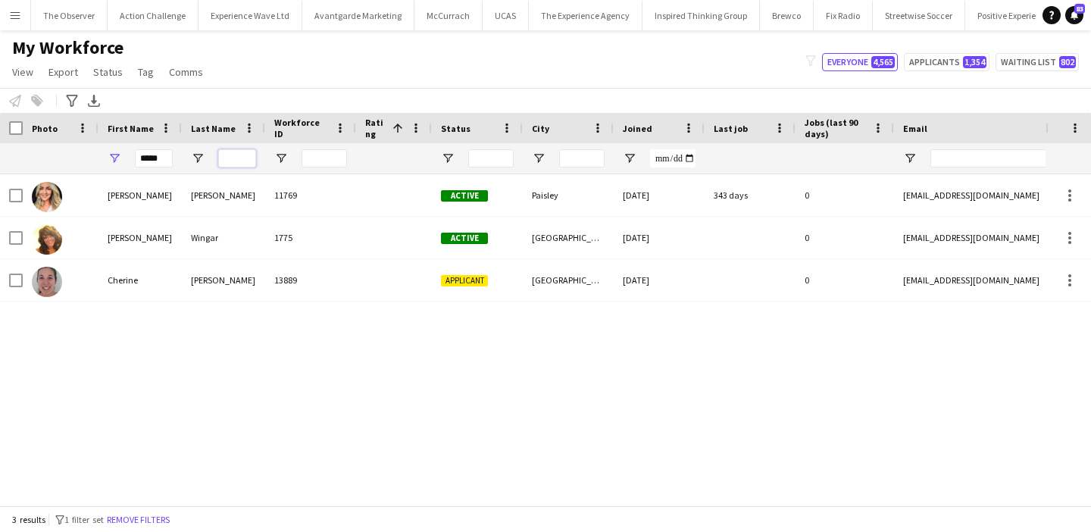
click at [222, 158] on input "Last Name Filter Input" at bounding box center [237, 158] width 38 height 18
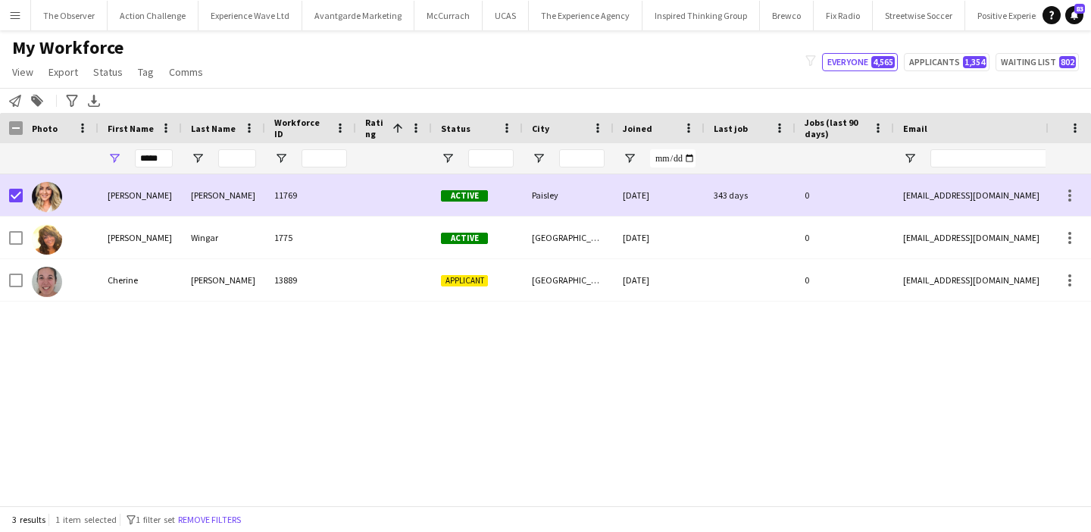
click at [159, 58] on h1 "My Workforce" at bounding box center [109, 47] width 218 height 23
click at [151, 69] on link "Tag" at bounding box center [146, 72] width 28 height 20
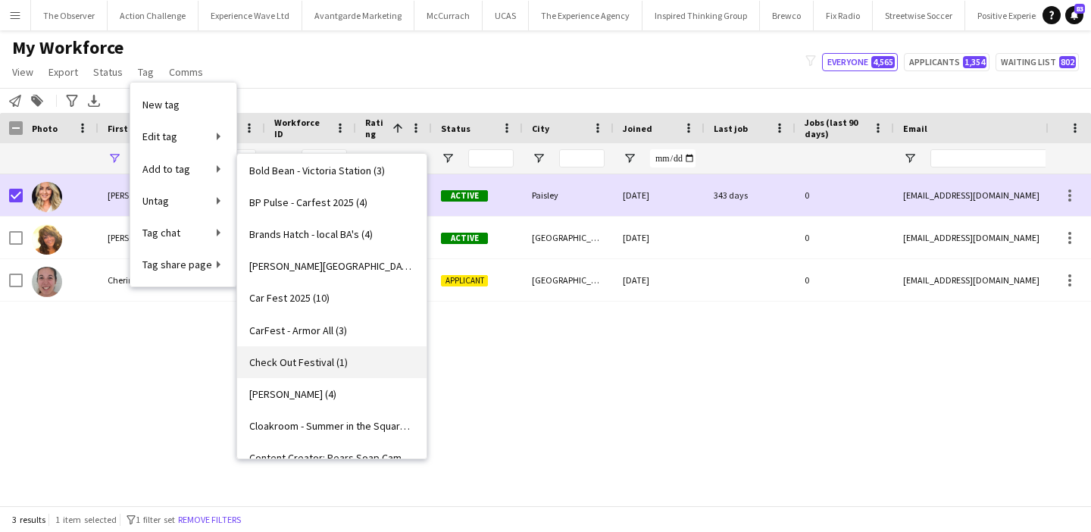
click at [367, 365] on link "Check Out Festival (1)" at bounding box center [331, 362] width 189 height 32
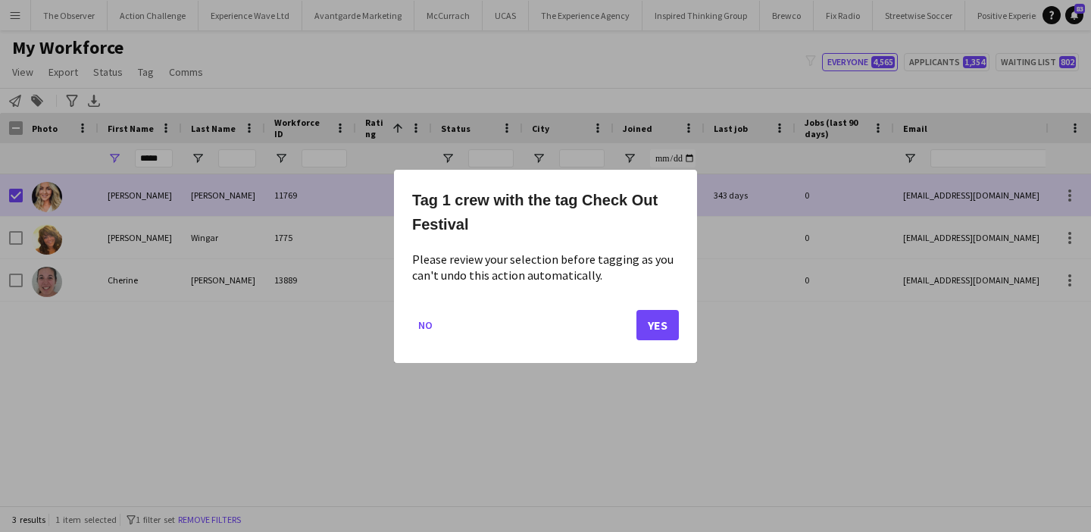
click at [659, 339] on mat-dialog-actions "No Yes" at bounding box center [545, 330] width 267 height 64
click at [654, 310] on button "Yes" at bounding box center [657, 324] width 42 height 30
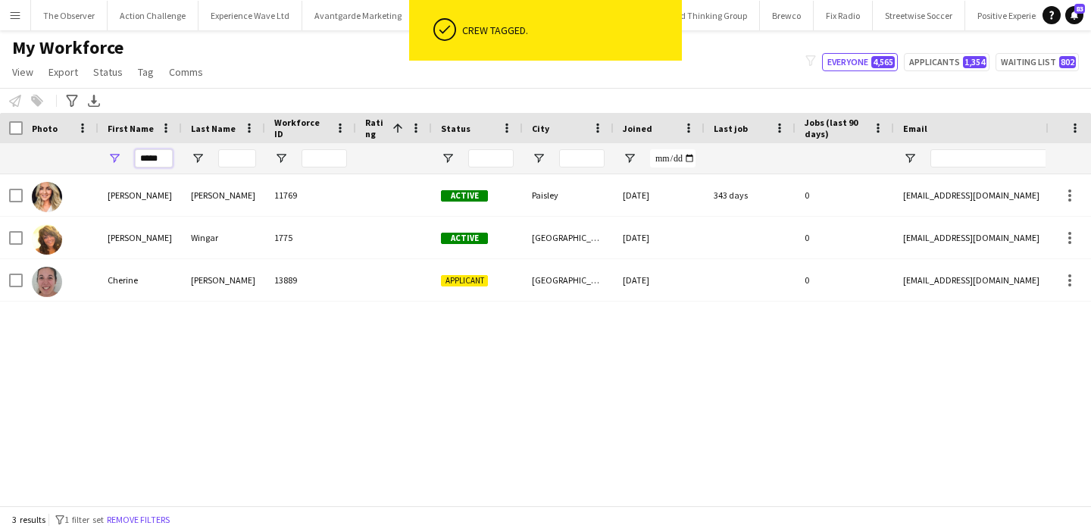
click at [166, 164] on input "*****" at bounding box center [154, 158] width 38 height 18
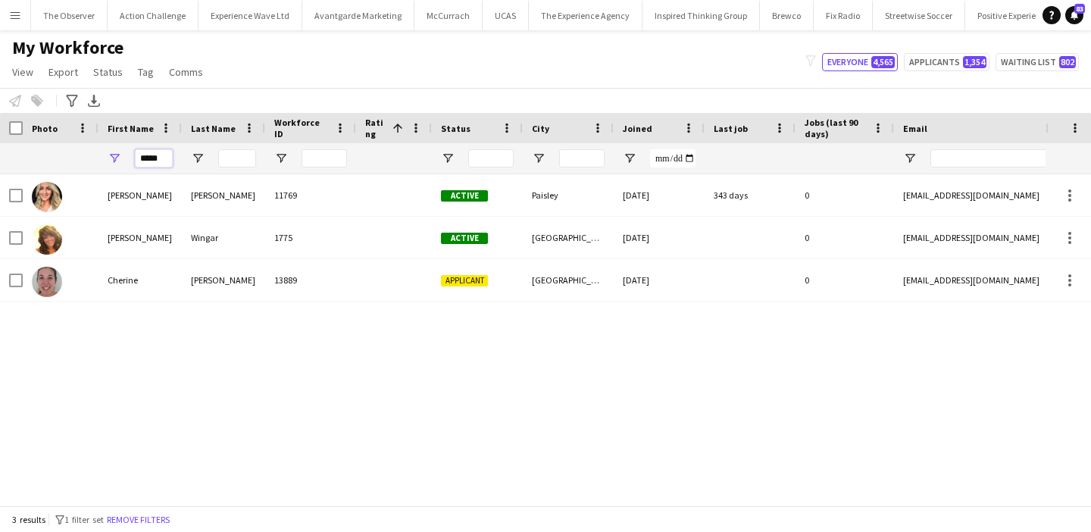
click at [164, 164] on input "*****" at bounding box center [154, 158] width 38 height 18
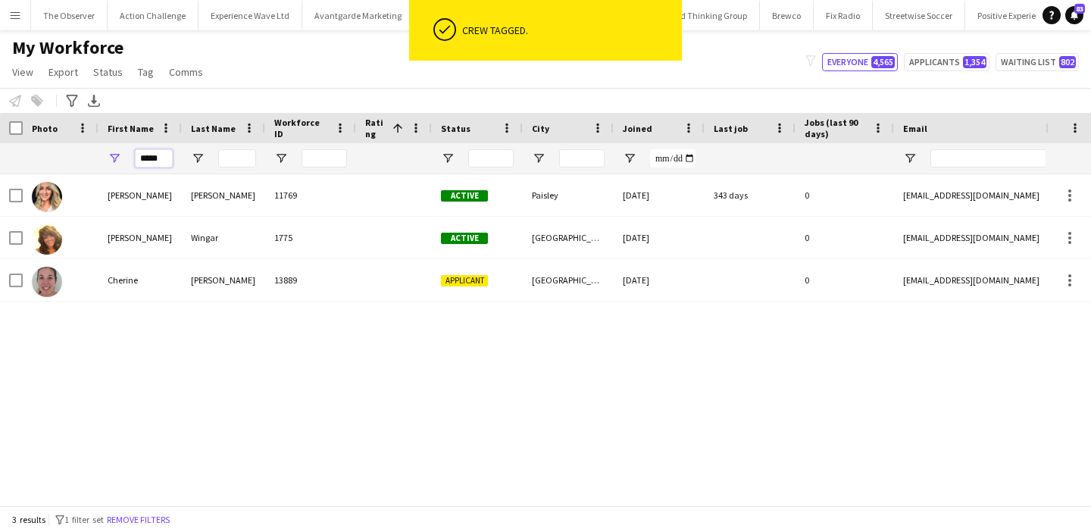
paste input "*******"
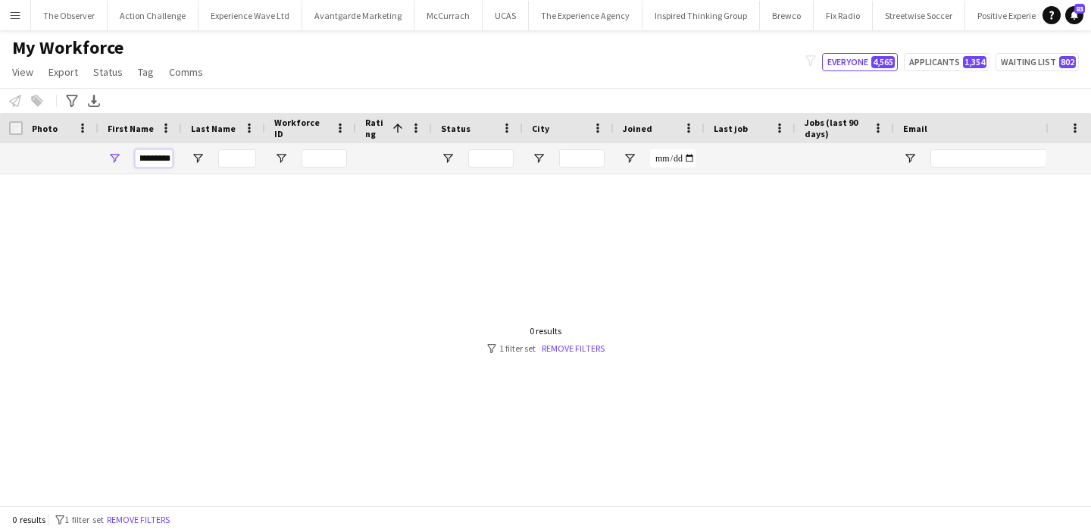
scroll to position [0, 0]
drag, startPoint x: 143, startPoint y: 160, endPoint x: 109, endPoint y: 158, distance: 34.1
click at [109, 158] on div "**********" at bounding box center [139, 158] width 83 height 30
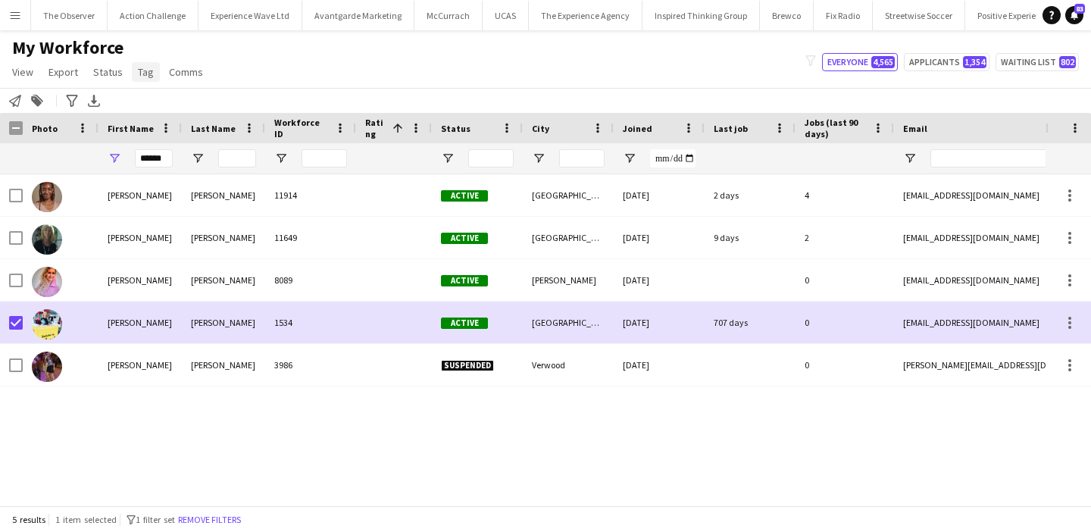
click at [153, 70] on link "Tag" at bounding box center [146, 72] width 28 height 20
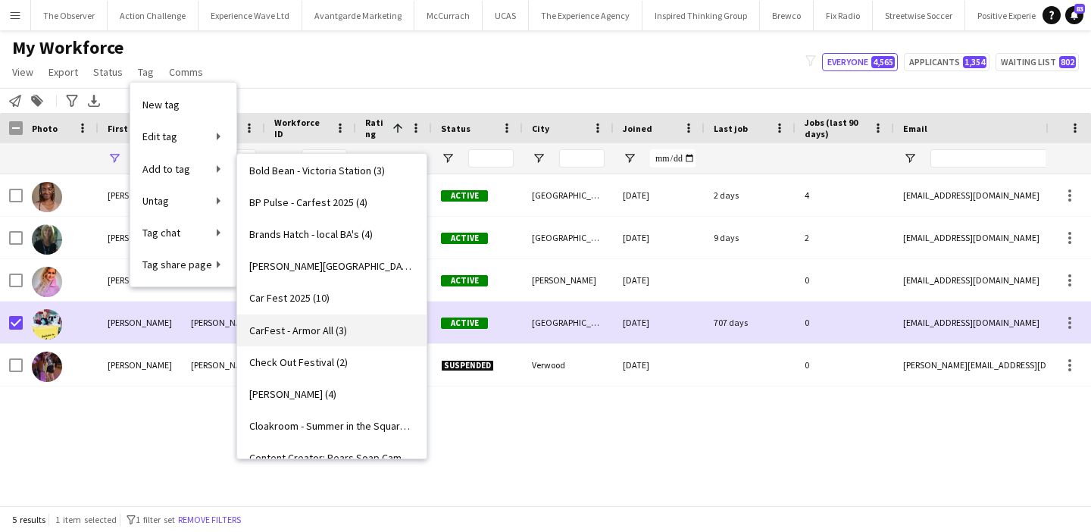
scroll to position [341, 0]
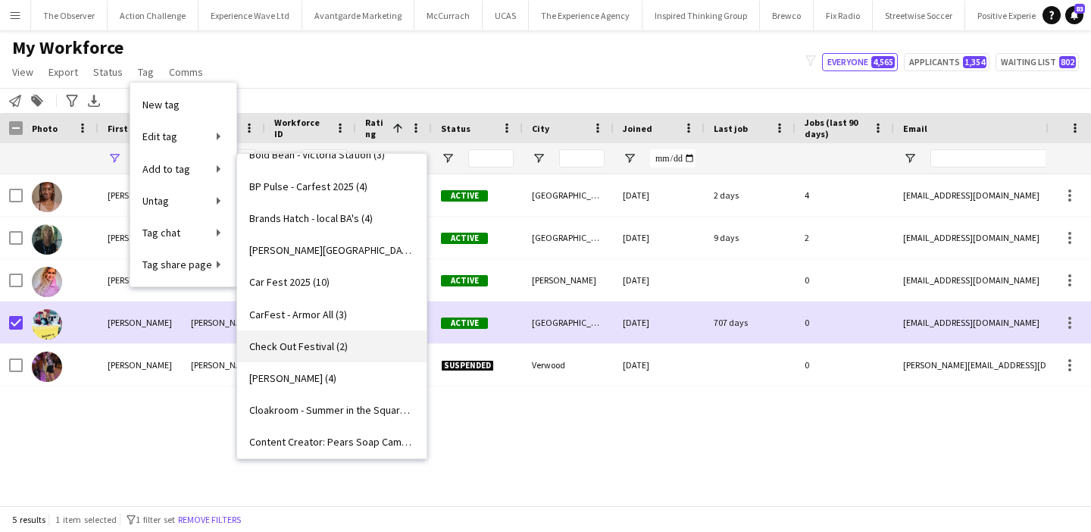
click at [357, 340] on link "Check Out Festival (2)" at bounding box center [331, 346] width 189 height 32
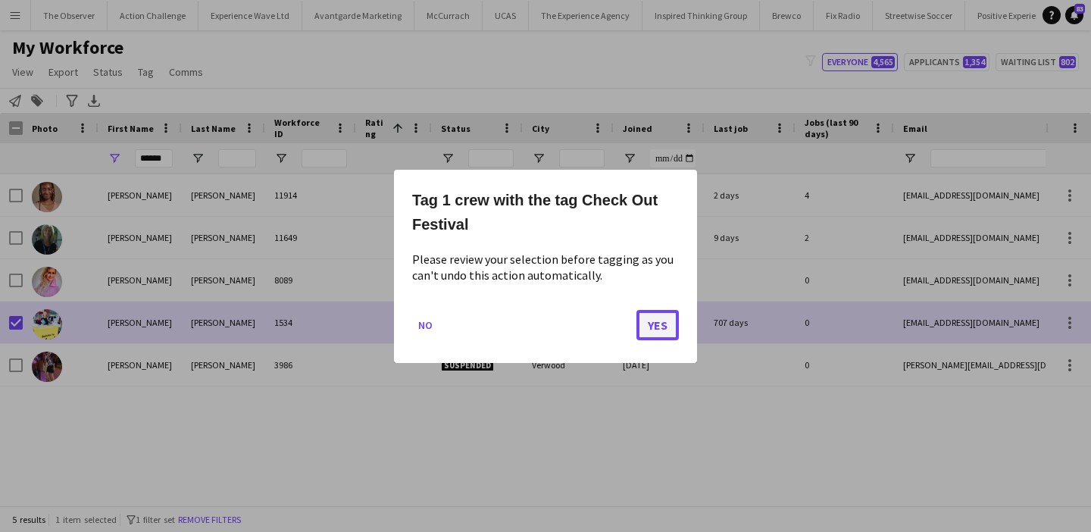
click at [656, 320] on button "Yes" at bounding box center [657, 324] width 42 height 30
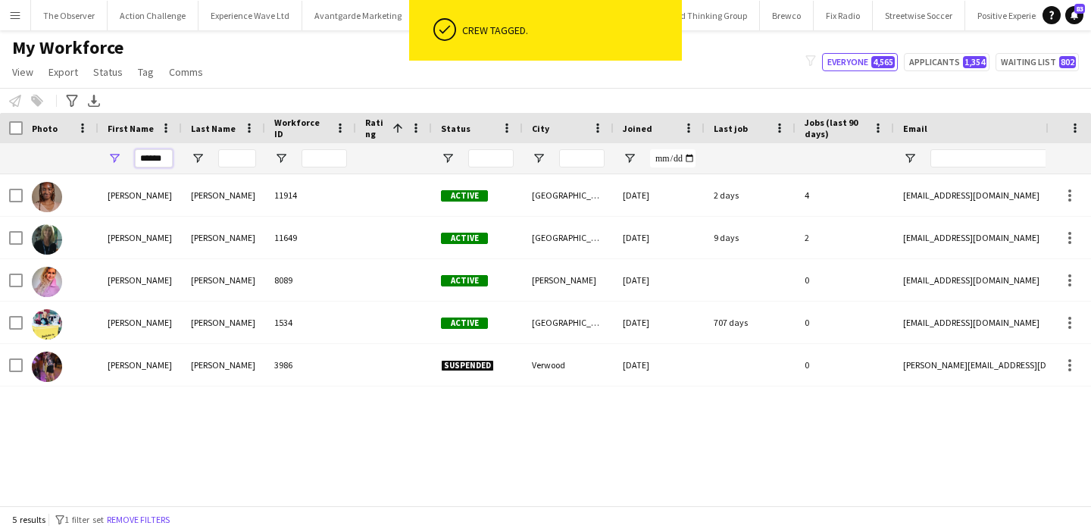
click at [164, 158] on input "******" at bounding box center [154, 158] width 38 height 18
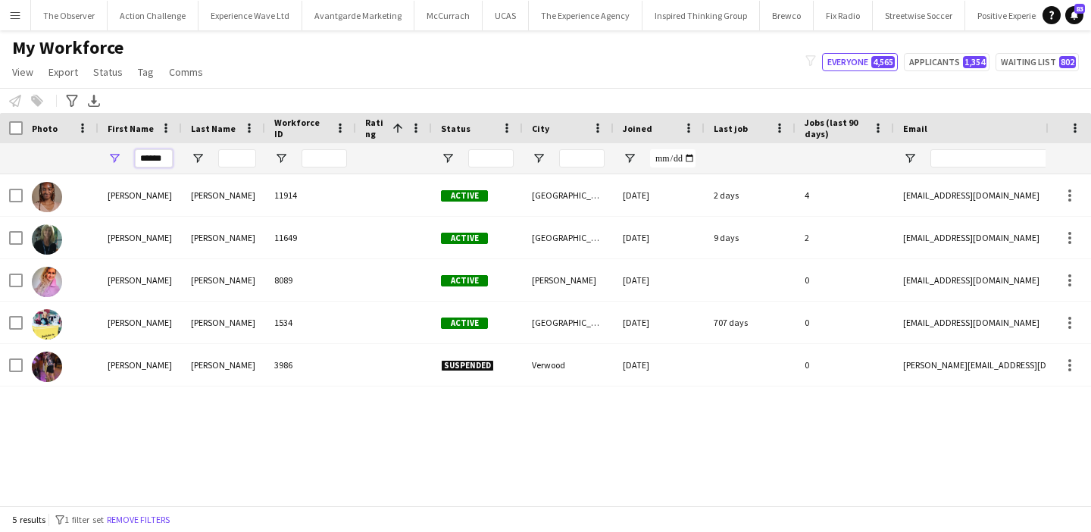
click at [164, 158] on input "******" at bounding box center [154, 158] width 38 height 18
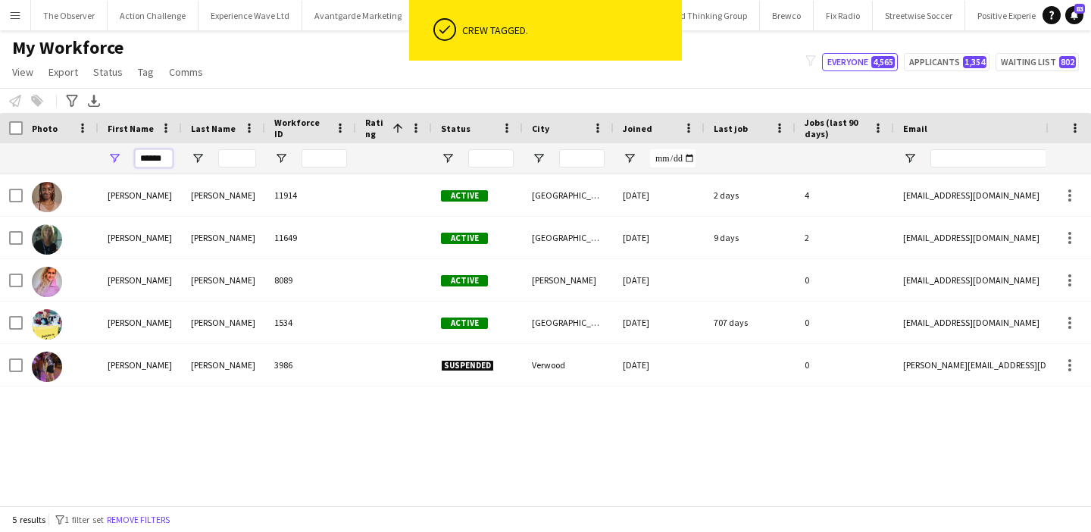
paste input "******"
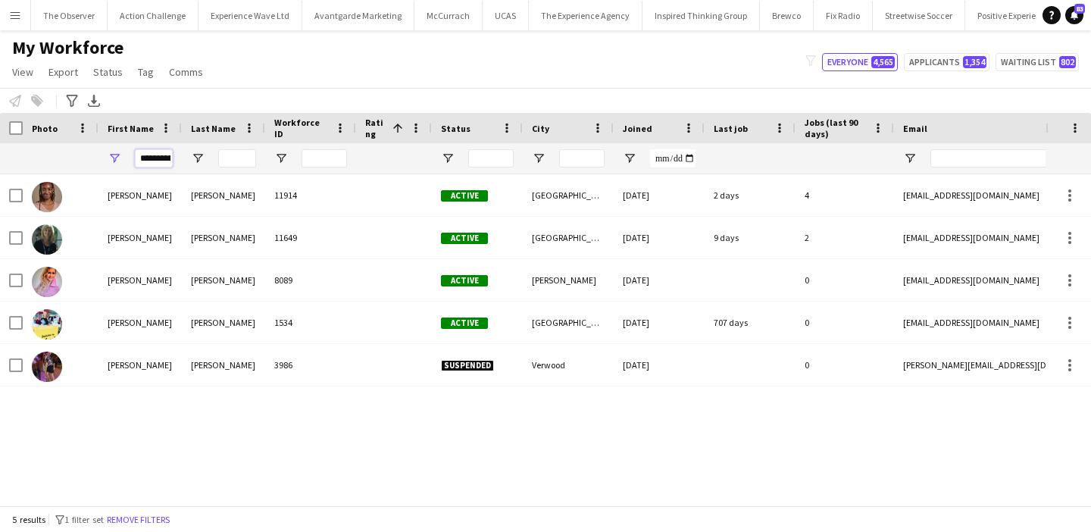
scroll to position [0, 14]
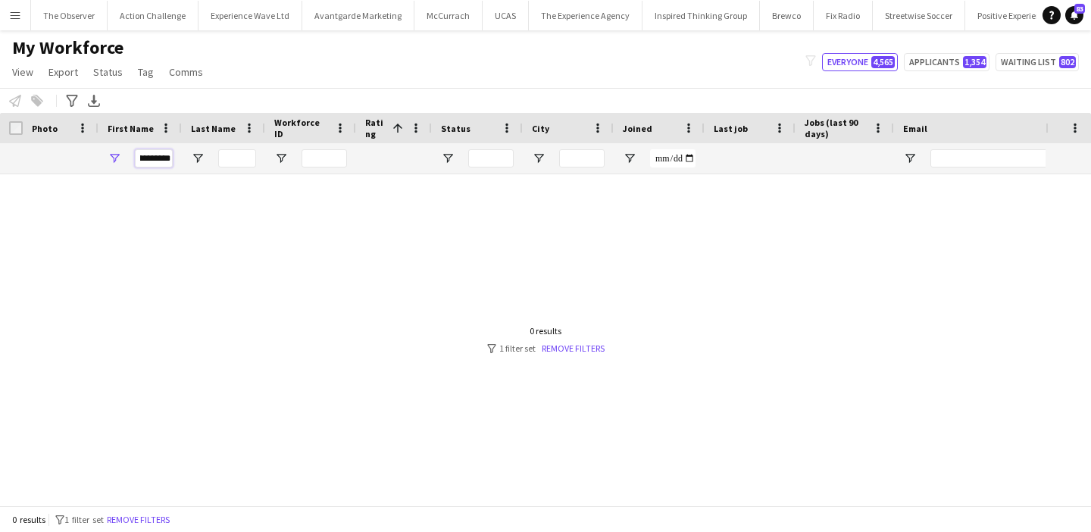
click at [164, 158] on input "**********" at bounding box center [154, 158] width 38 height 18
paste input "First Name Filter Input"
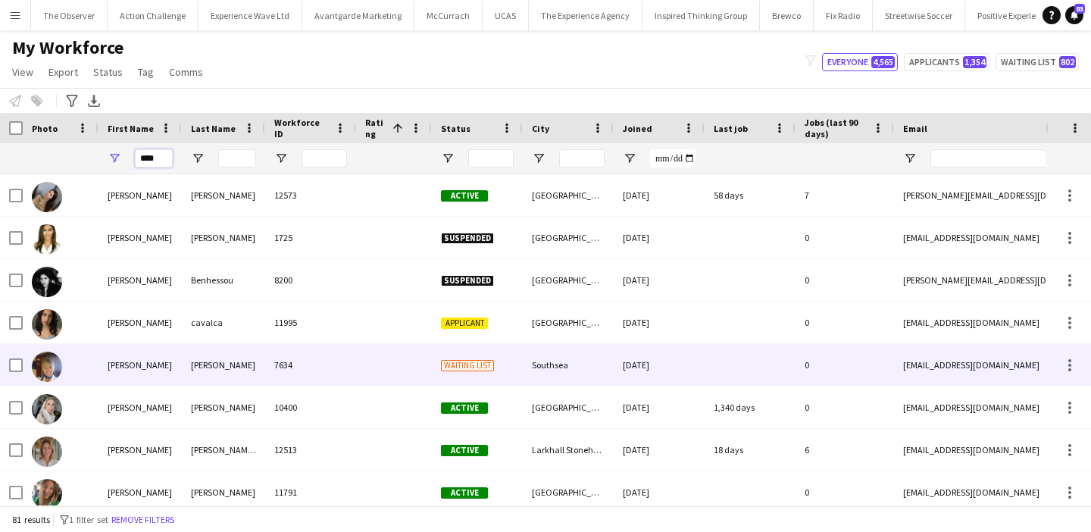
scroll to position [11, 0]
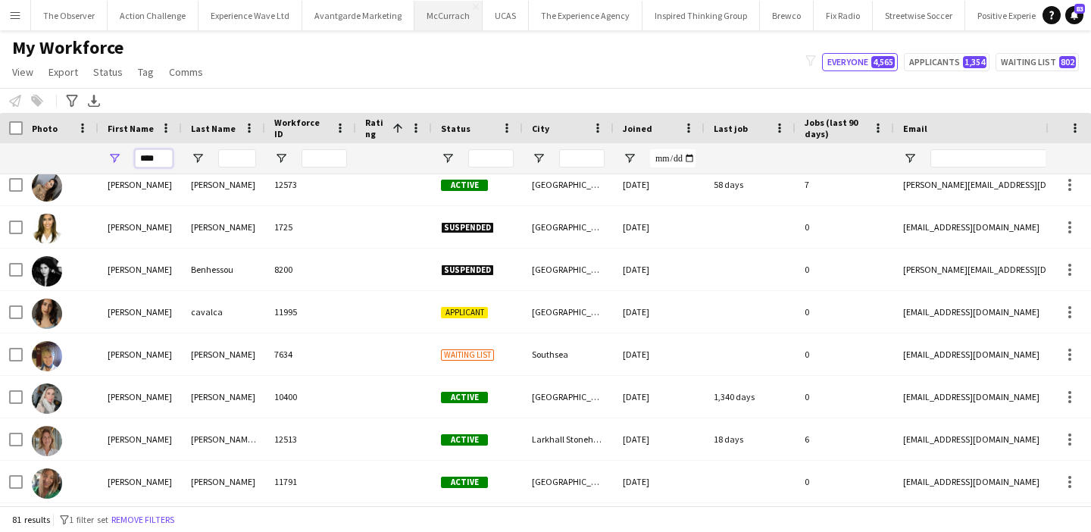
type input "****"
click at [249, 154] on input "Last Name Filter Input" at bounding box center [237, 158] width 38 height 18
paste input "**********"
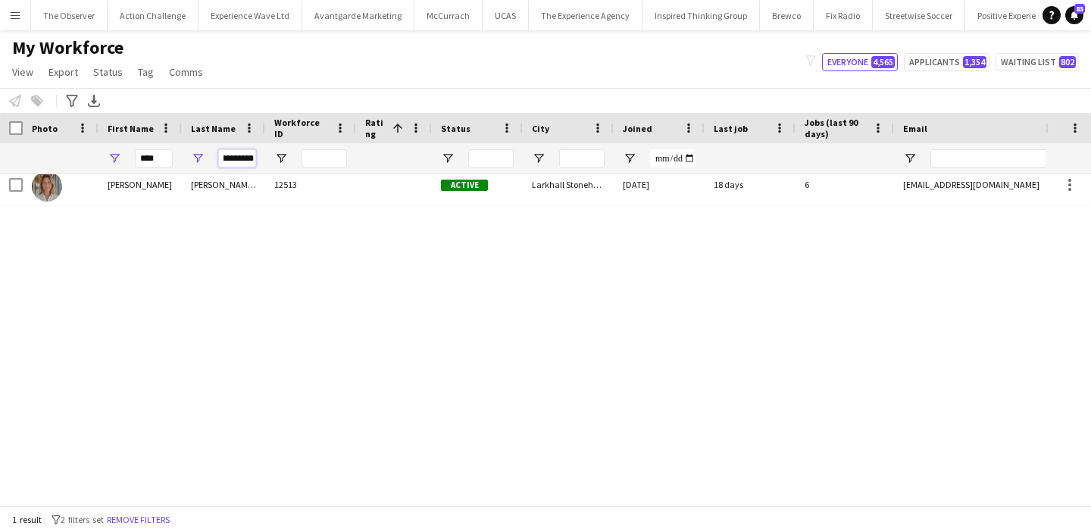
scroll to position [0, 0]
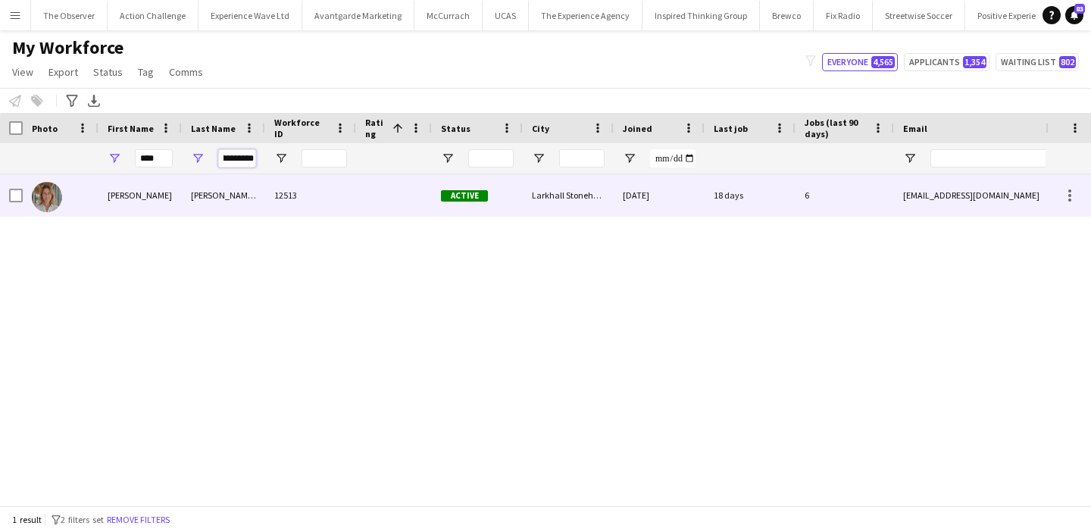
type input "**********"
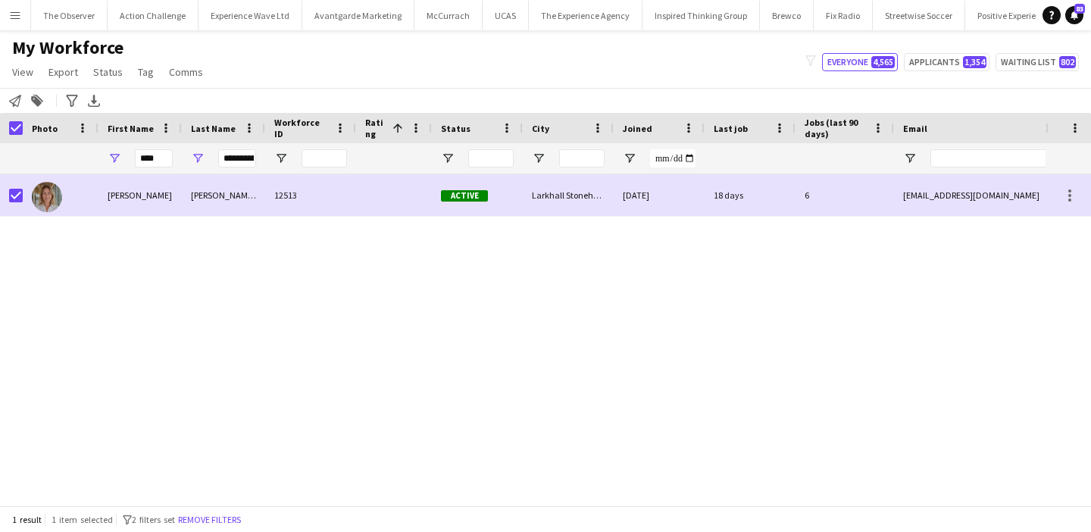
click at [142, 84] on app-page-menu "View Views Default view New view Update view Delete view Edit name Customise vi…" at bounding box center [109, 73] width 218 height 29
click at [145, 68] on span "Tag" at bounding box center [146, 72] width 16 height 14
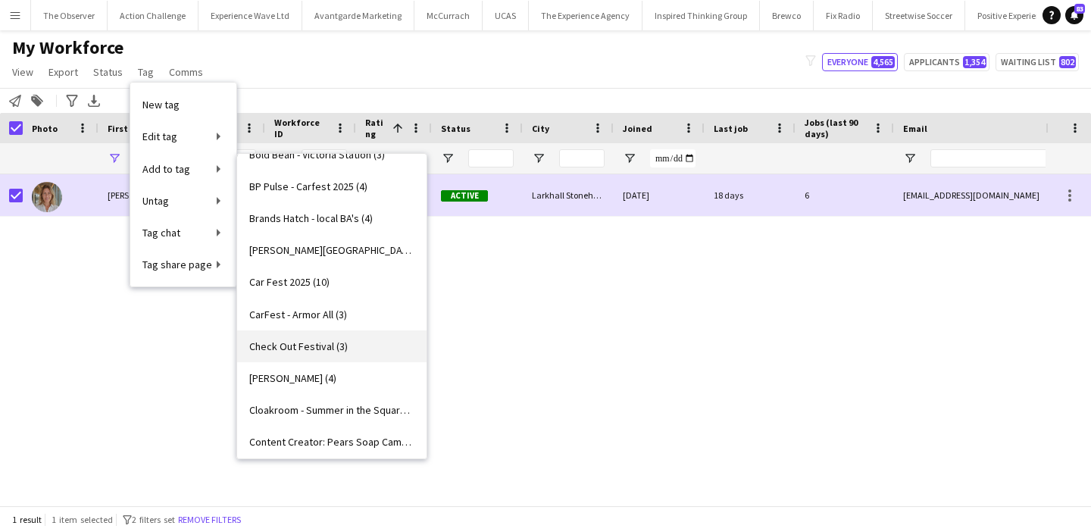
click at [330, 351] on span "Check Out Festival (3)" at bounding box center [298, 346] width 98 height 14
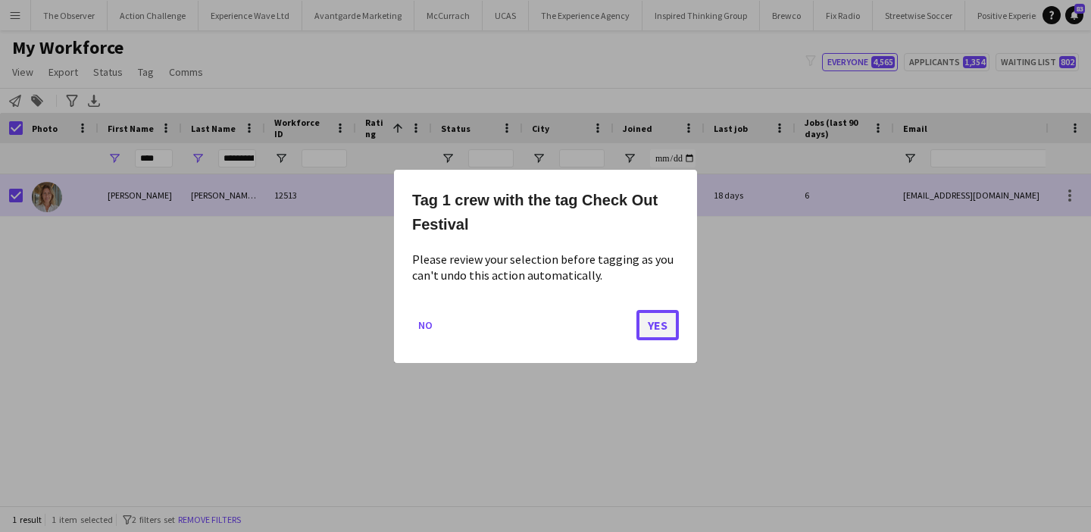
click at [664, 318] on button "Yes" at bounding box center [657, 324] width 42 height 30
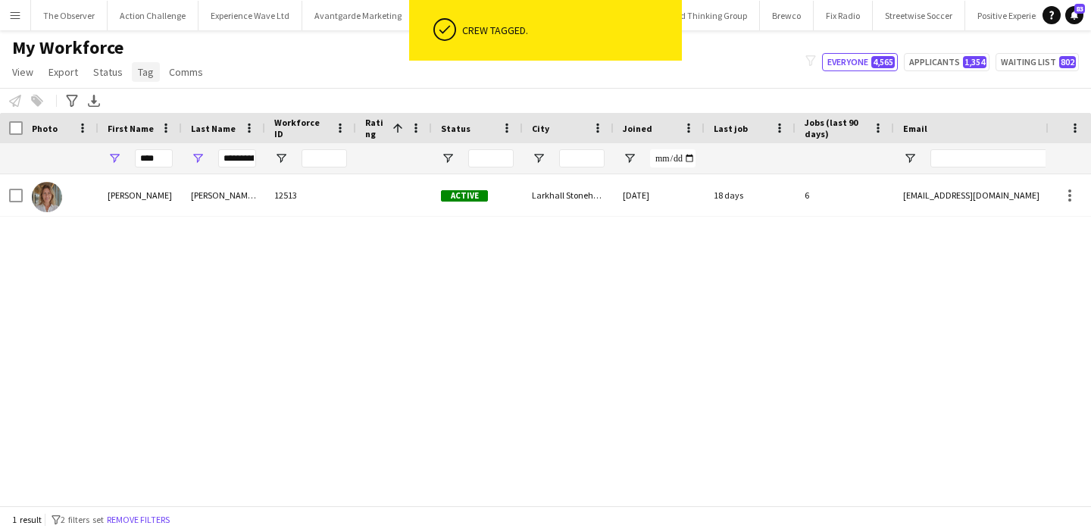
click at [148, 70] on span "Tag" at bounding box center [146, 72] width 16 height 14
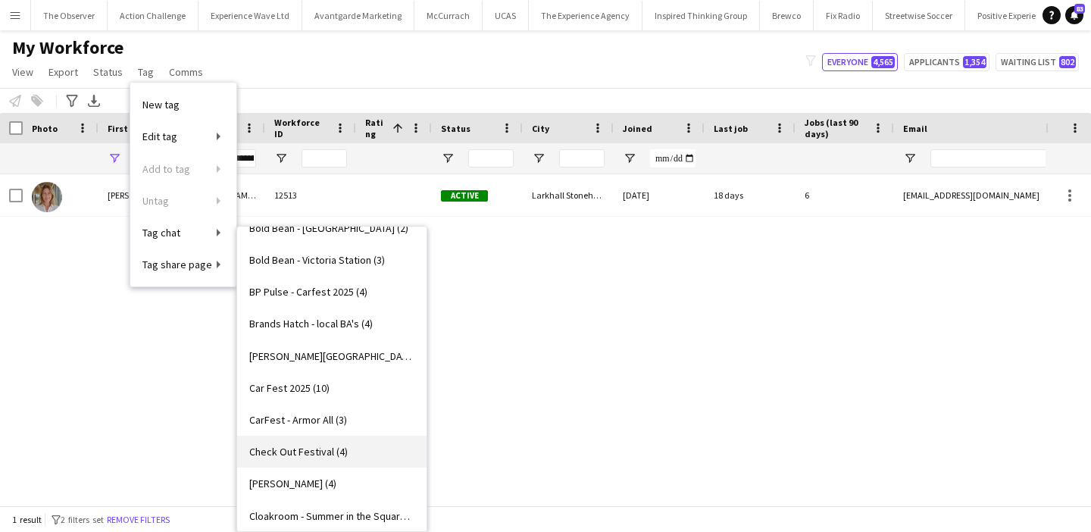
scroll to position [317, 0]
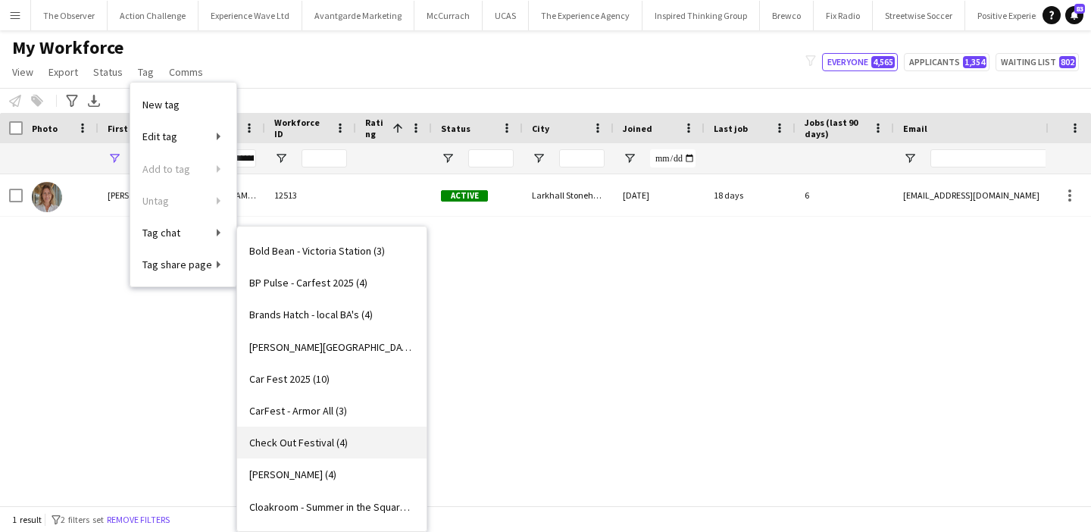
click at [364, 454] on link "Check Out Festival (4)" at bounding box center [331, 442] width 189 height 32
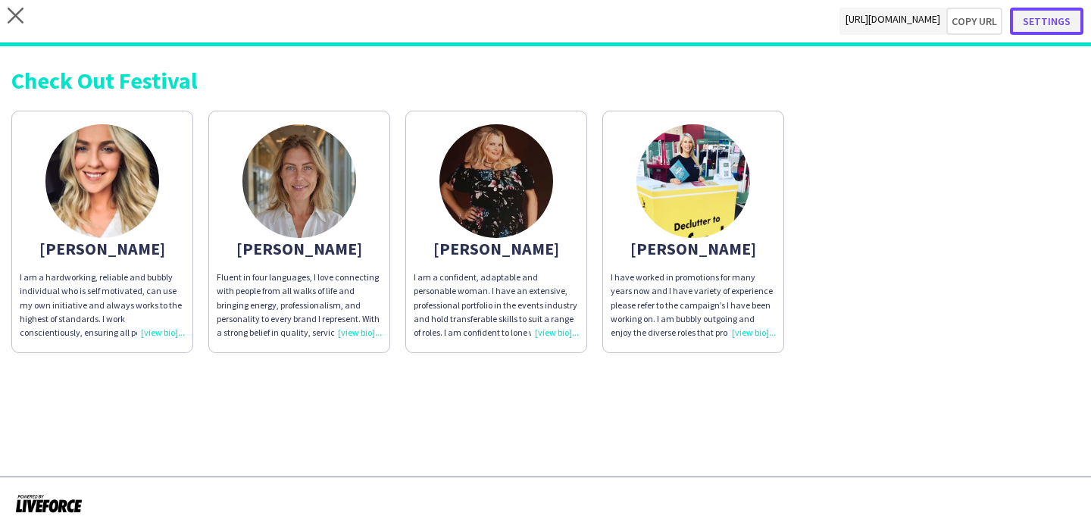
click at [1047, 17] on button "Settings" at bounding box center [1045, 21] width 73 height 27
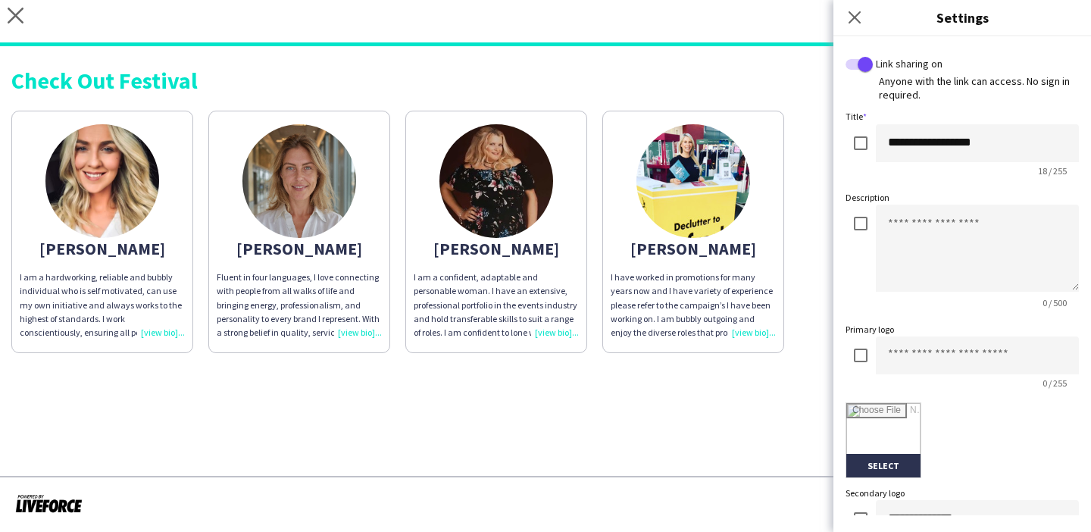
scroll to position [353, 0]
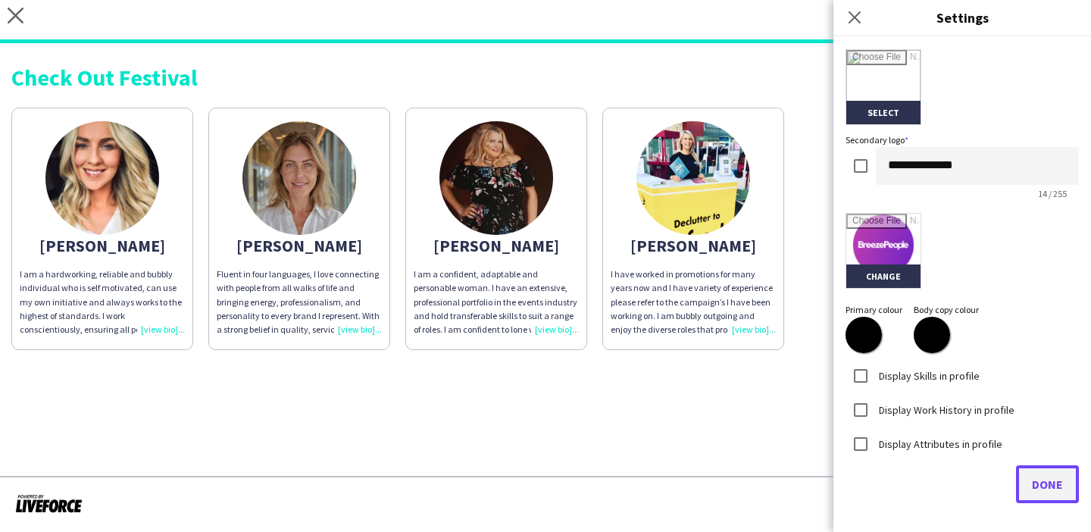
click at [1025, 470] on button "Done" at bounding box center [1047, 484] width 63 height 38
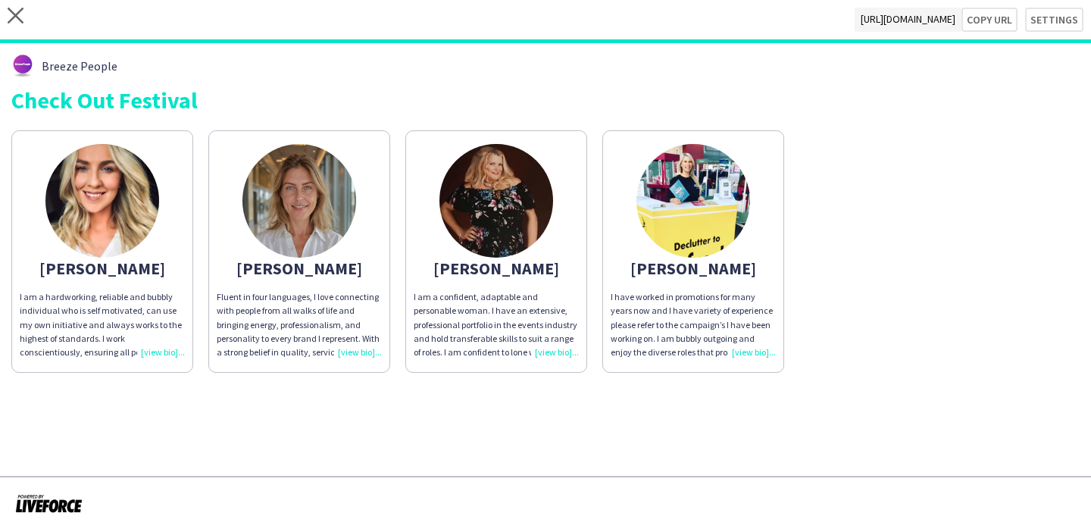
click at [645, 418] on app-share-pages "close https://admin.liveforce.co/v2/s/14cd3209-9abd-49d9-8f14-d71bc615a0fe Copy…" at bounding box center [545, 266] width 1091 height 532
click at [704, 295] on div "I have worked in promotions for many years now and I have variety of experience…" at bounding box center [692, 324] width 165 height 69
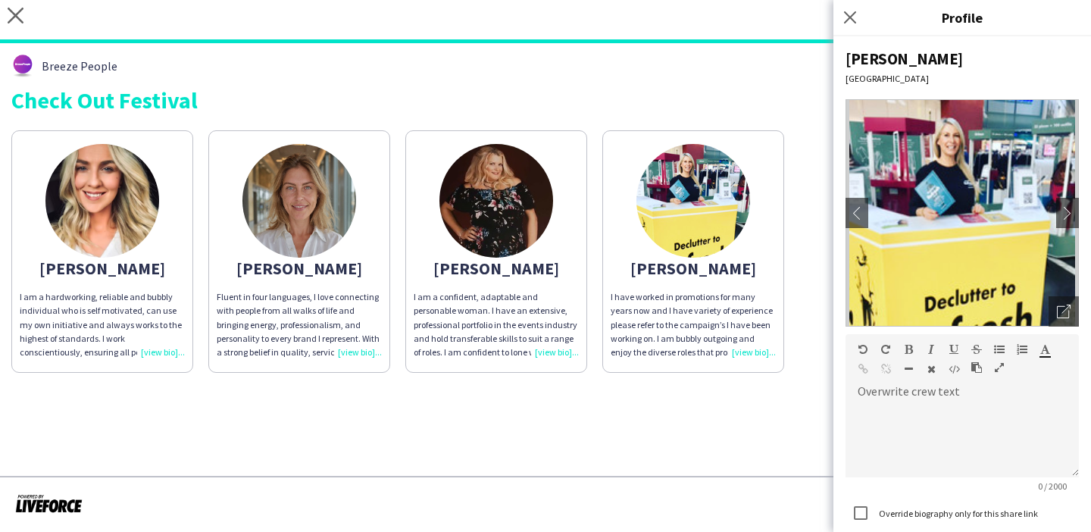
click at [543, 275] on app-share-pages-crew-card "Sharon I am a confident, adaptable and personable woman. I have an extensive, p…" at bounding box center [496, 251] width 182 height 242
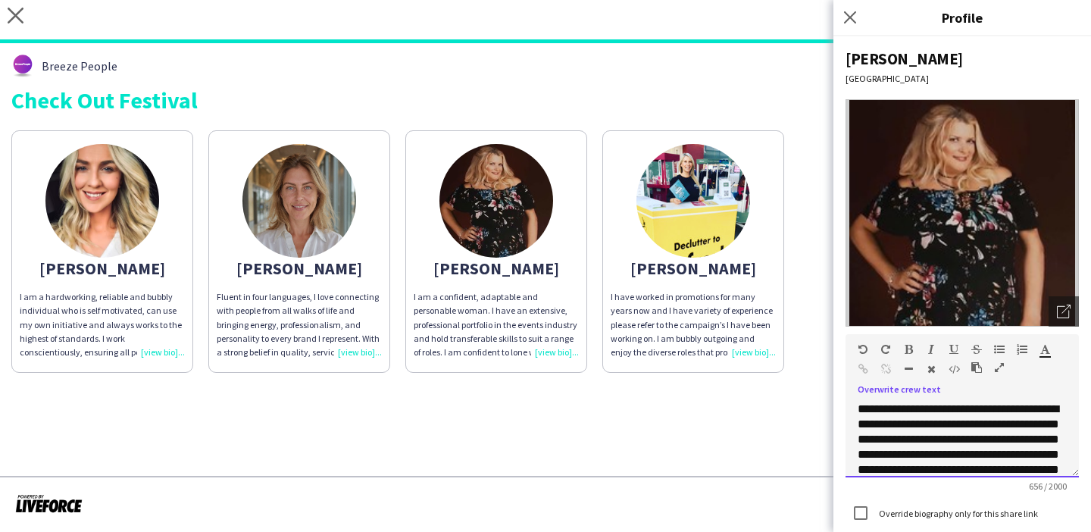
click at [978, 453] on span "**********" at bounding box center [957, 514] width 201 height 223
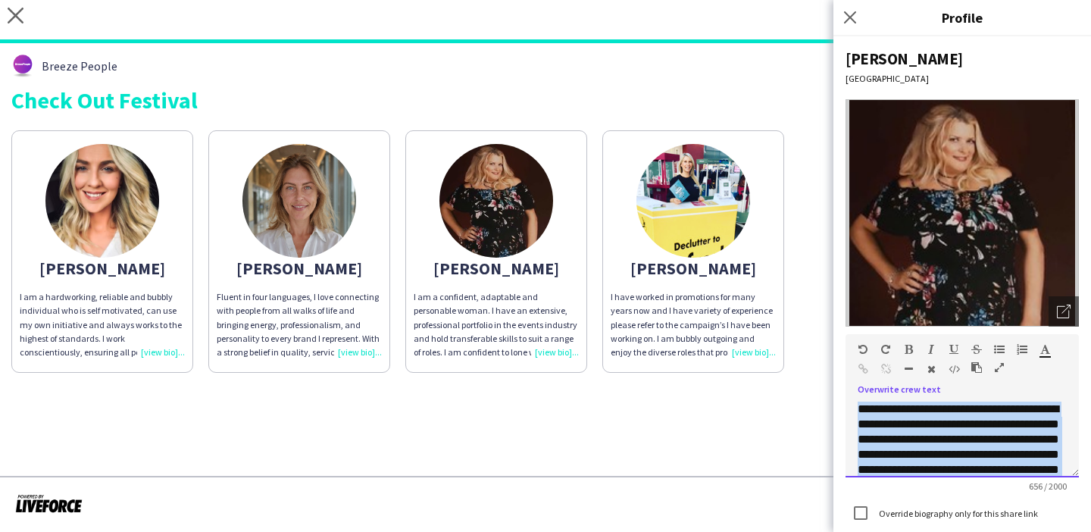
click at [978, 453] on span "**********" at bounding box center [957, 514] width 201 height 223
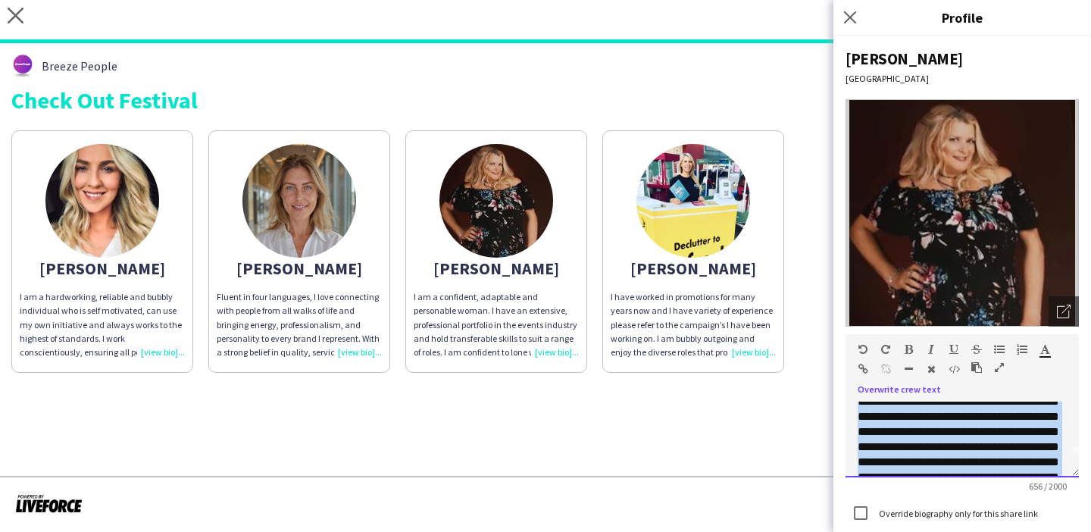
scroll to position [0, 0]
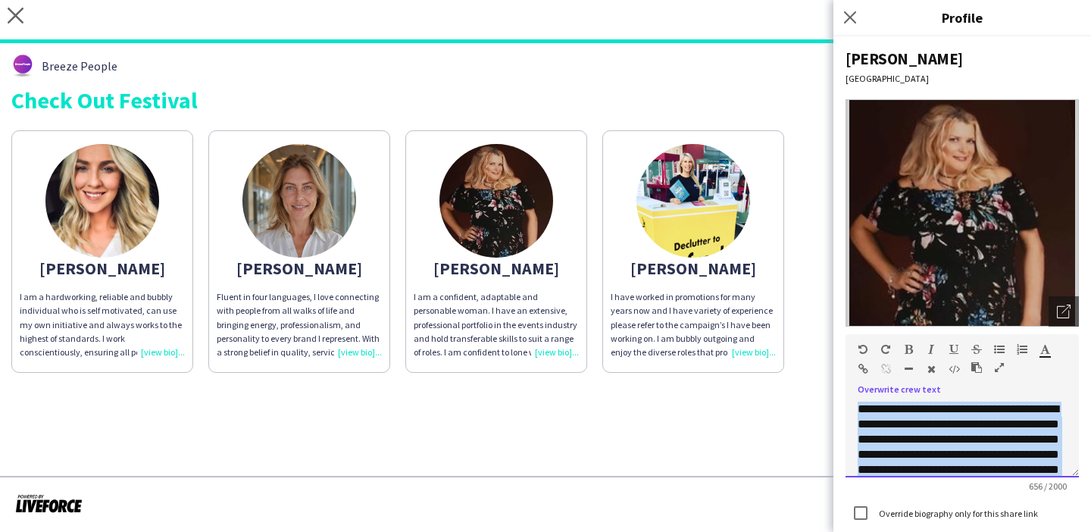
copy span "**********"
paste div
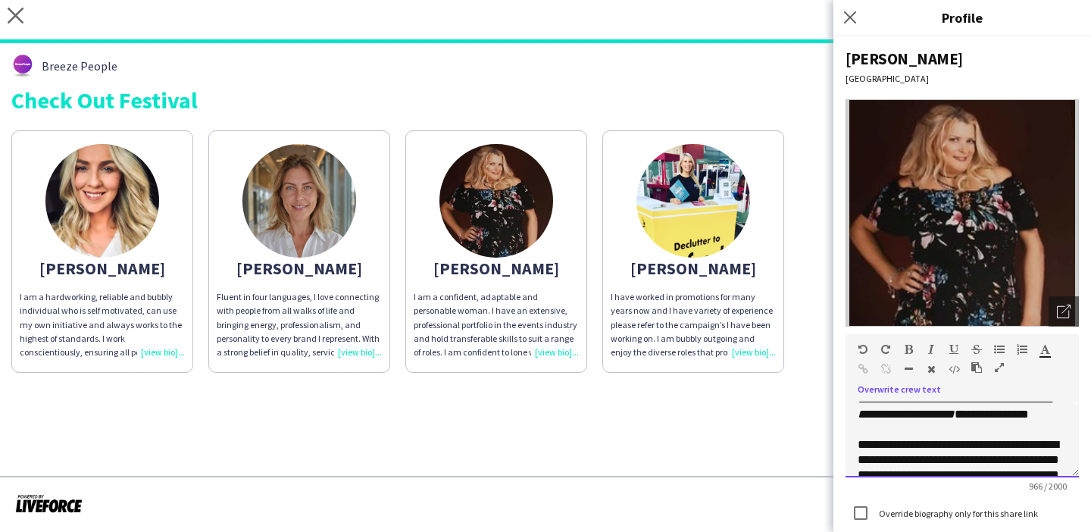
scroll to position [80, 0]
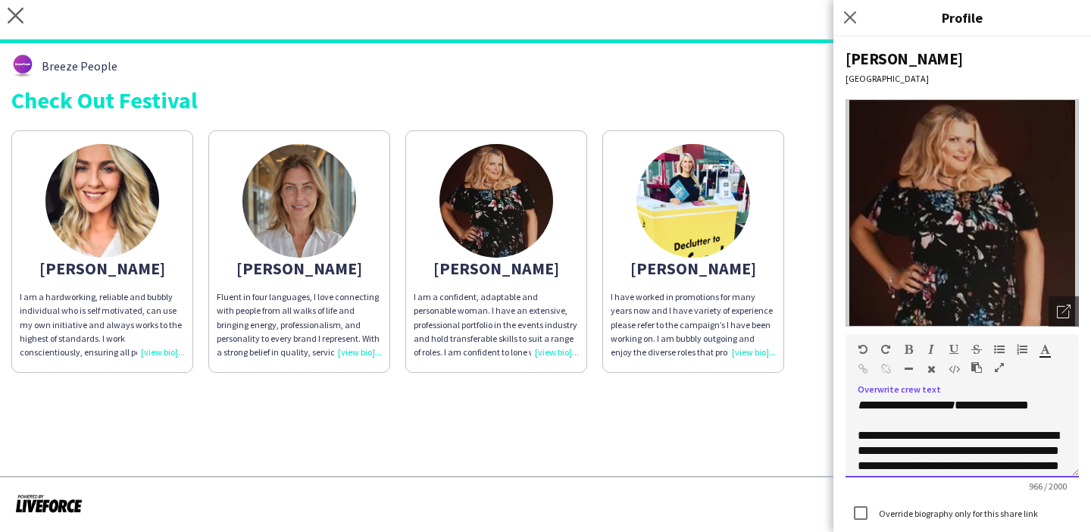
click at [861, 438] on p "**********" at bounding box center [961, 481] width 209 height 106
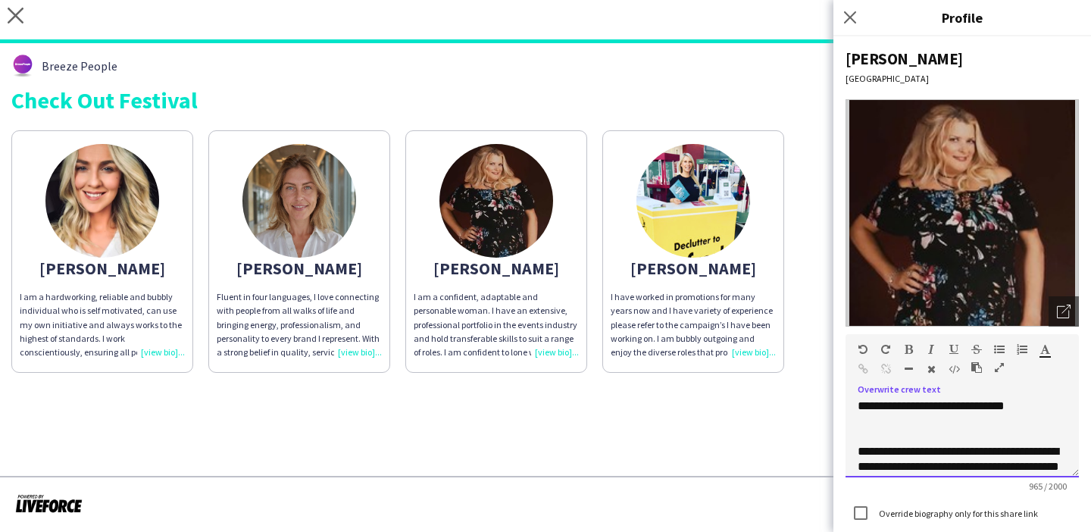
scroll to position [170, 0]
click at [861, 450] on p "**********" at bounding box center [961, 503] width 209 height 121
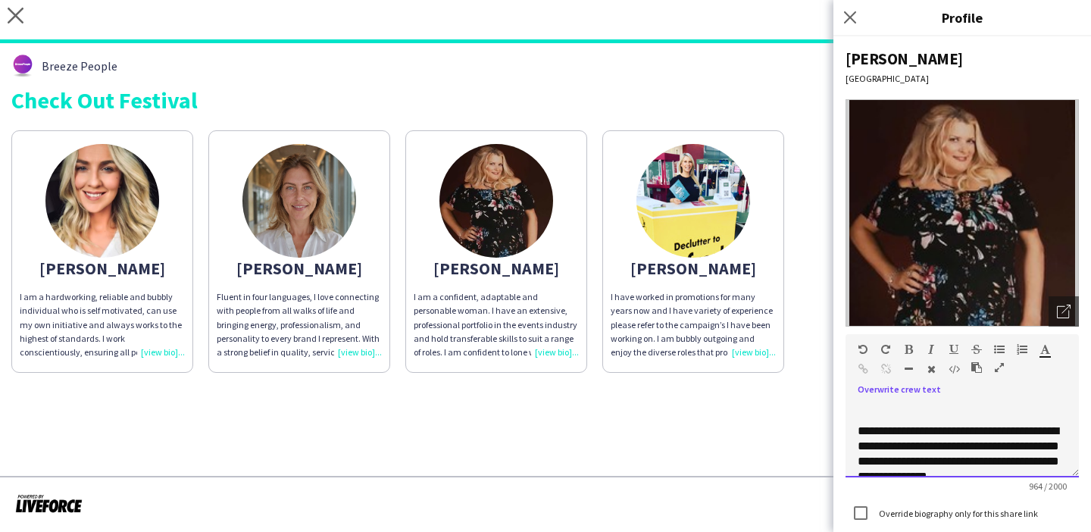
scroll to position [298, 0]
click at [859, 426] on p "**********" at bounding box center [961, 451] width 209 height 61
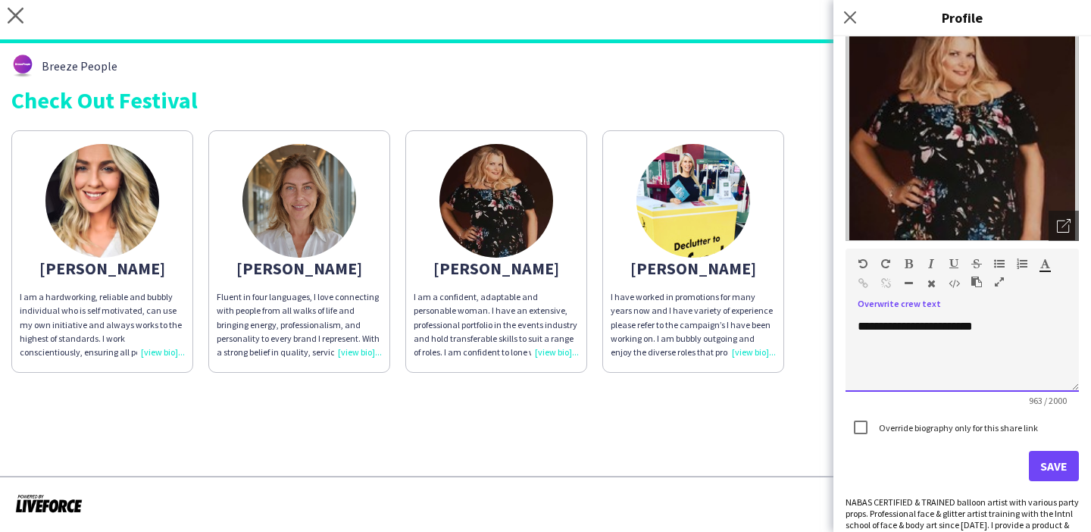
scroll to position [89, 0]
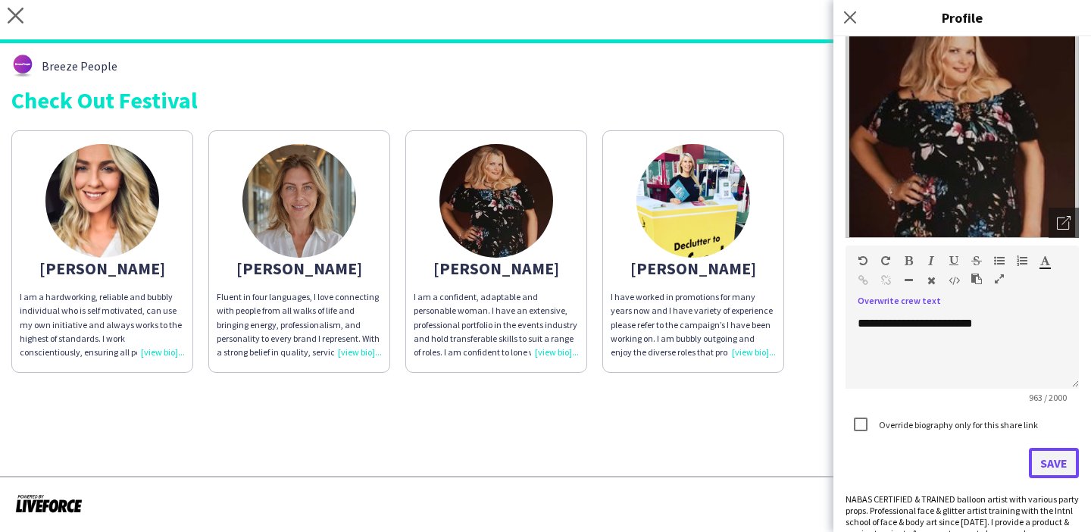
click at [1049, 472] on button "Save" at bounding box center [1053, 463] width 50 height 30
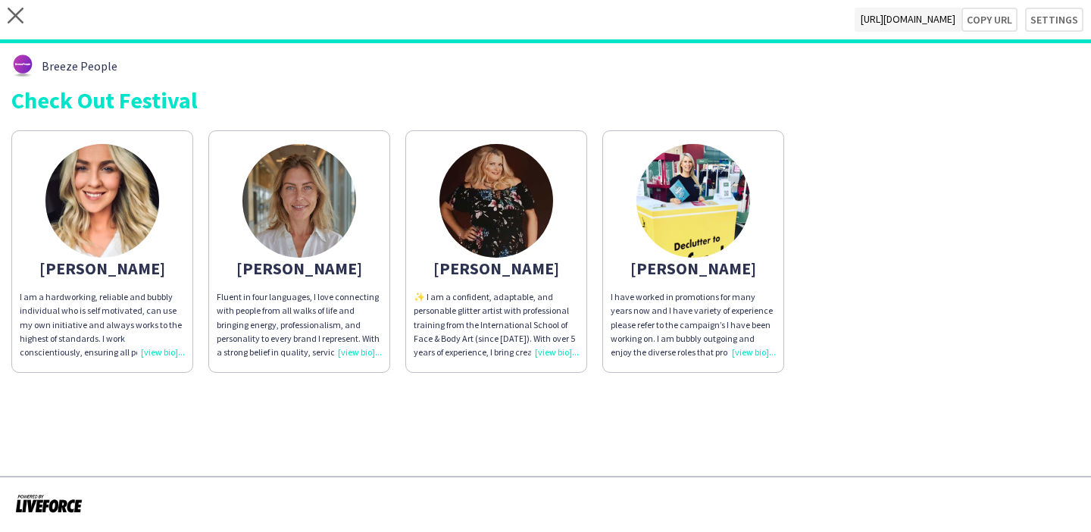
click at [638, 342] on div "I have worked in promotions for many years now and I have variety of experience…" at bounding box center [692, 324] width 165 height 69
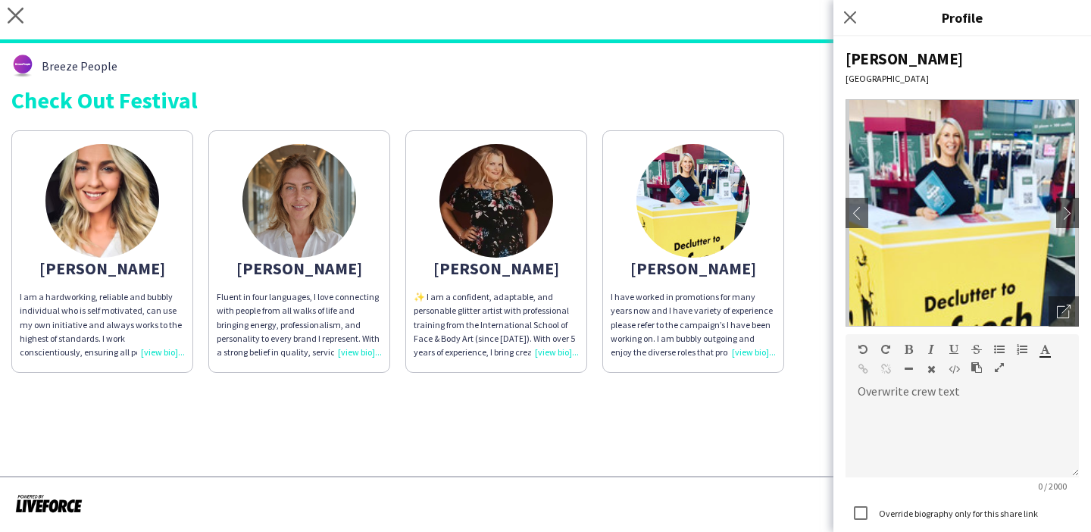
scroll to position [119, 0]
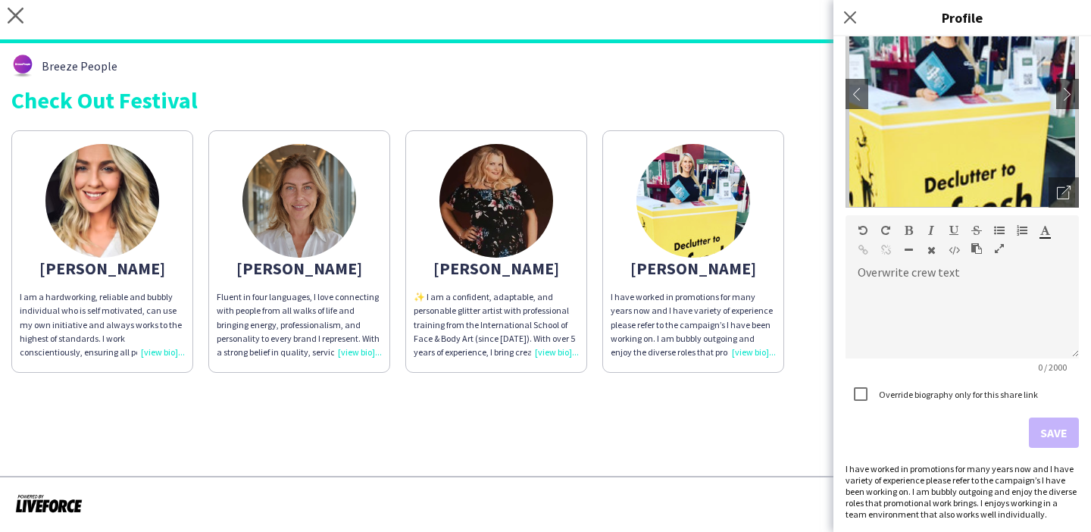
click at [964, 480] on div "I have worked in promotions for many years now and I have variety of experience…" at bounding box center [961, 491] width 233 height 57
copy div "I have worked in promotions for many years now and I have variety of experience…"
click at [349, 368] on app-share-pages-crew-card "Sara Fluent in four languages, I love connecting with people from all walks of …" at bounding box center [299, 251] width 182 height 242
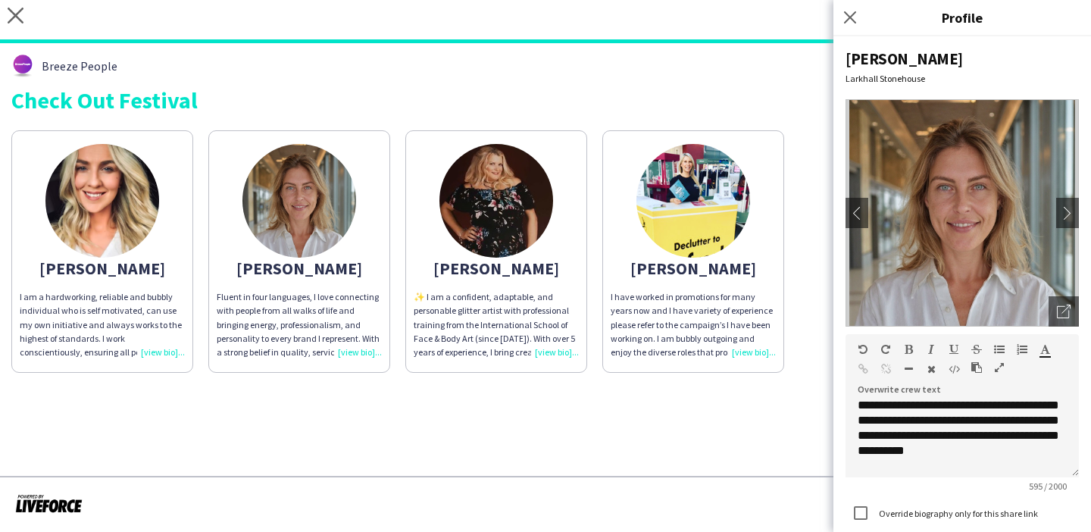
scroll to position [179, 0]
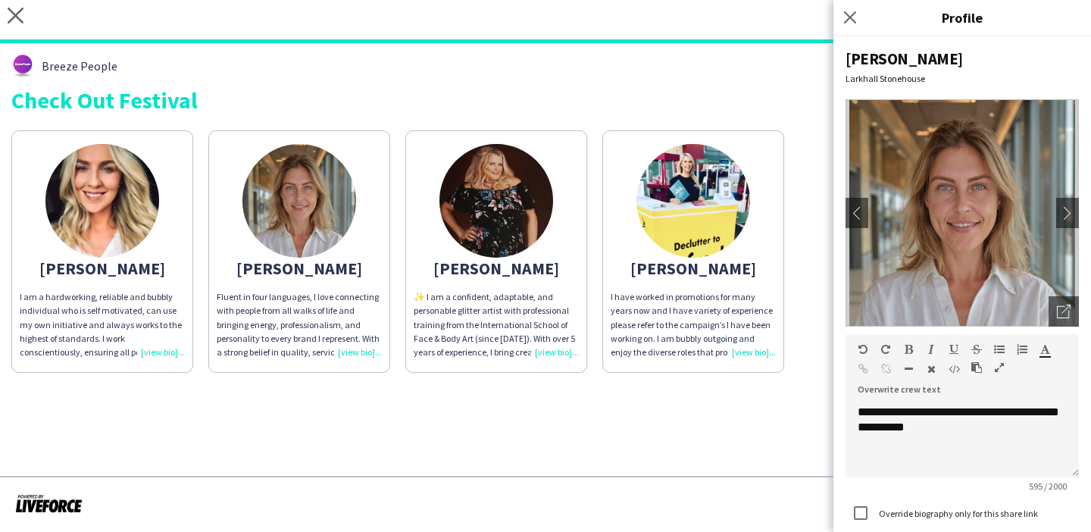
click at [172, 279] on app-share-pages-crew-card "Cheri I am a hardworking, reliable and bubbly individual who is self motivated,…" at bounding box center [102, 251] width 182 height 242
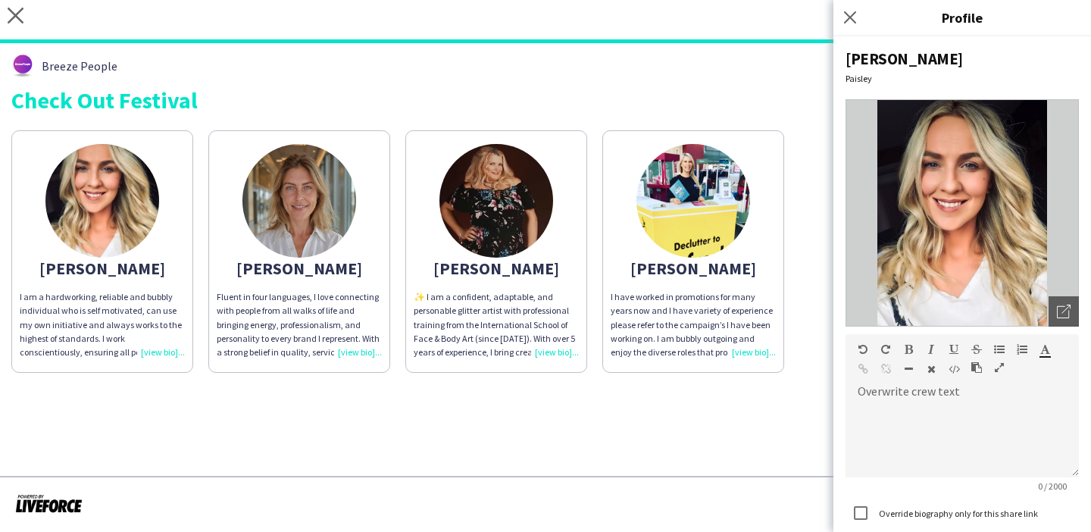
scroll to position [153, 0]
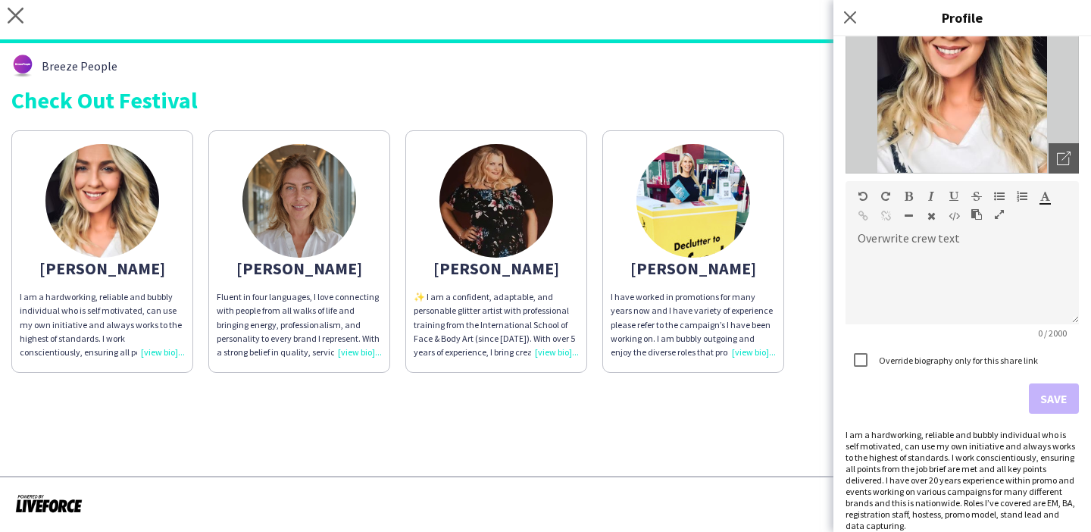
click at [962, 492] on div "I am a hardworking, reliable and bubbly individual who is self motivated, can u…" at bounding box center [961, 480] width 233 height 102
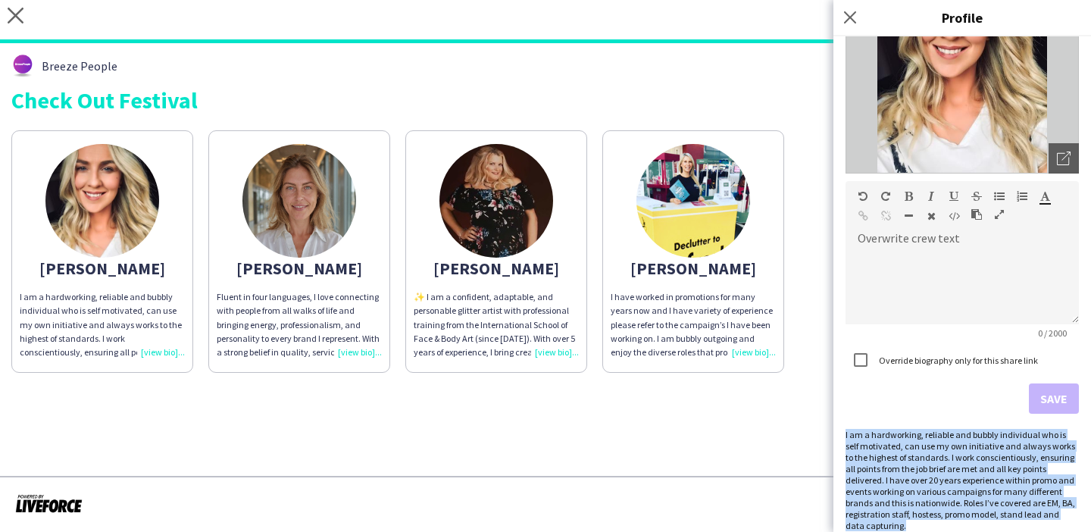
click at [962, 492] on div "I am a hardworking, reliable and bubbly individual who is self motivated, can u…" at bounding box center [961, 480] width 233 height 102
copy div "I am a hardworking, reliable and bubbly individual who is self motivated, can u…"
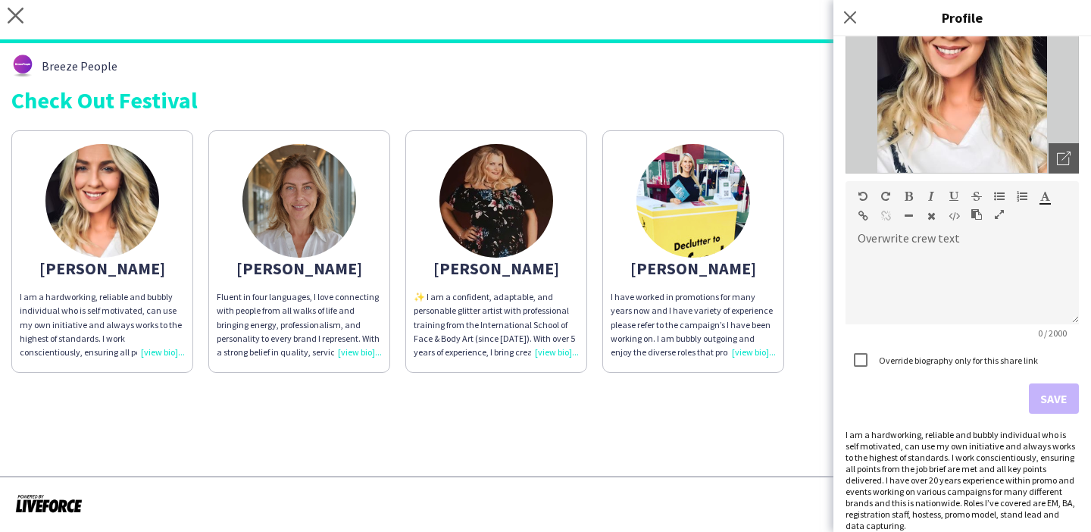
click at [769, 410] on app-share-pages "close https://admin.liveforce.co/v2/s/14cd3209-9abd-49d9-8f14-d71bc615a0fe Copy…" at bounding box center [545, 266] width 1091 height 532
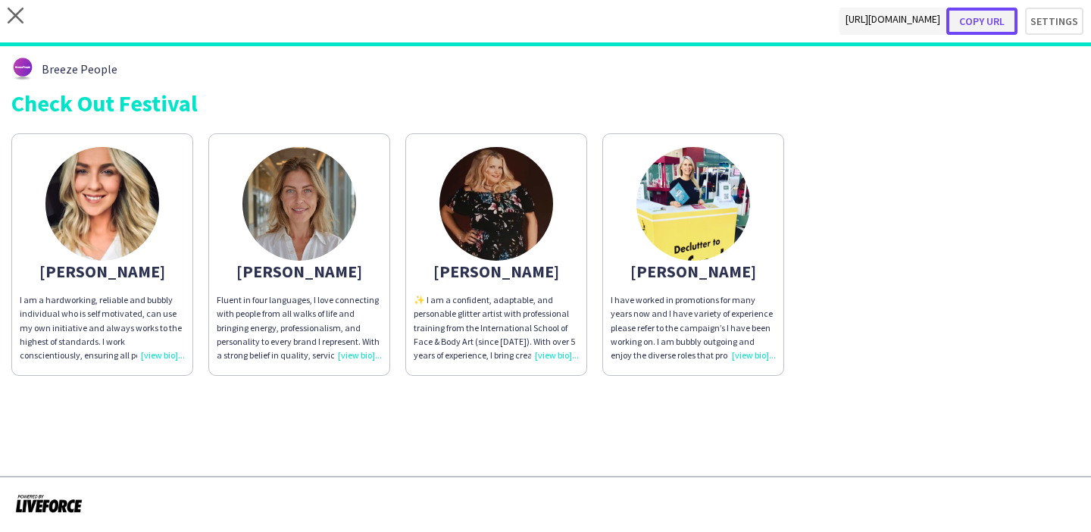
click at [1003, 28] on button "Copy url" at bounding box center [981, 21] width 71 height 27
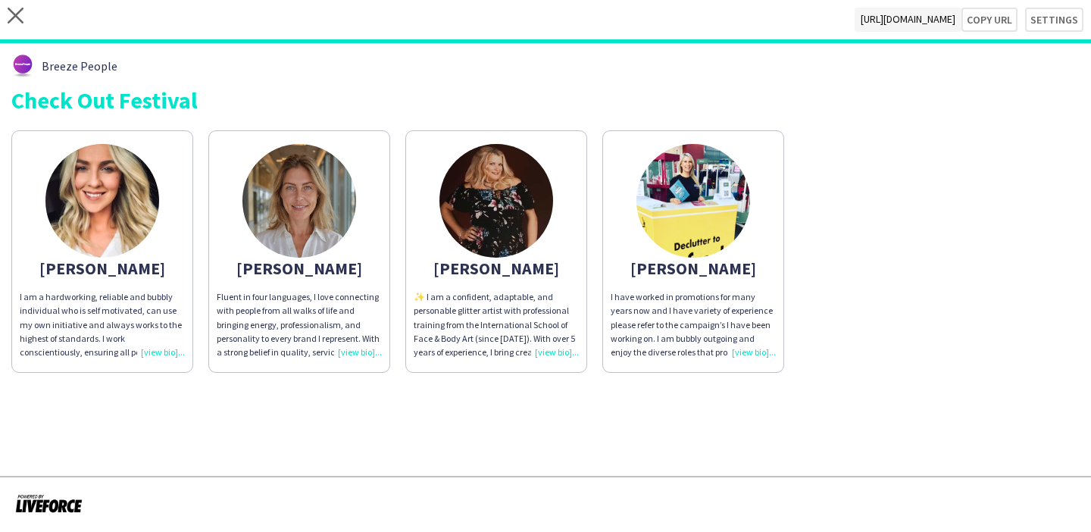
click at [552, 219] on app-share-pages-crew-card "Sharon ✨ I am a confident, adaptable, and personable glitter artist with profes…" at bounding box center [496, 251] width 182 height 242
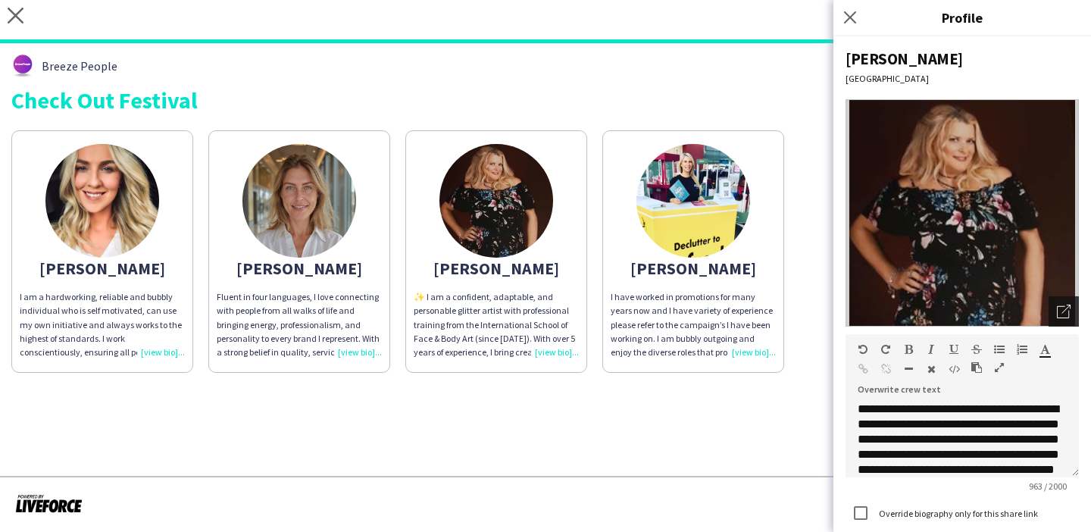
click at [1064, 310] on icon "Open photos pop-in" at bounding box center [1063, 311] width 14 height 14
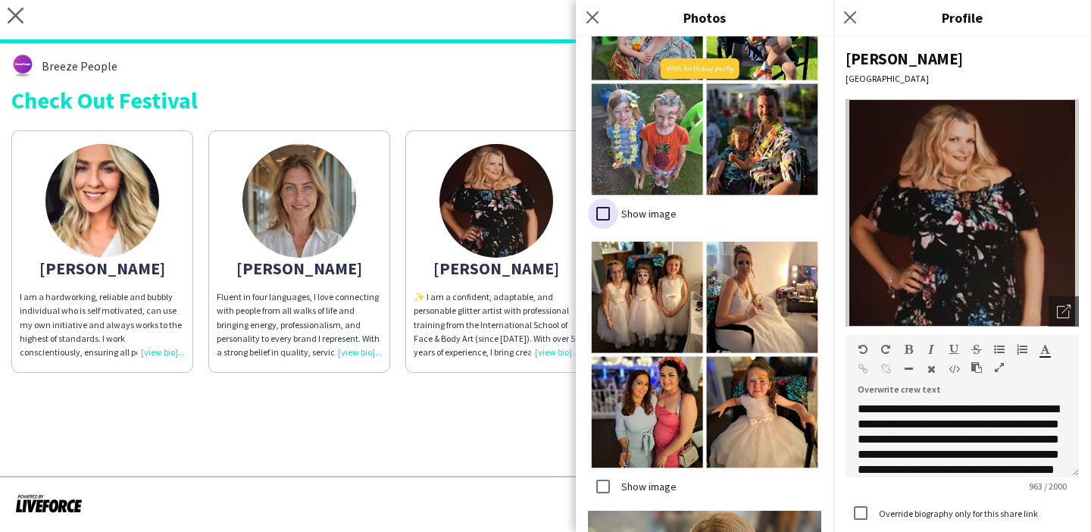
scroll to position [2623, 0]
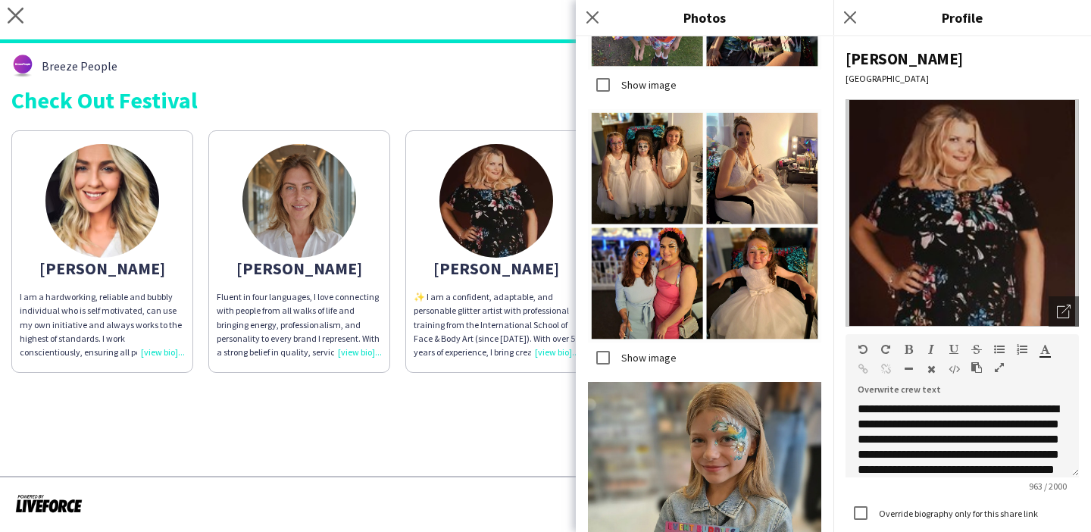
click at [598, 341] on img at bounding box center [704, 225] width 233 height 233
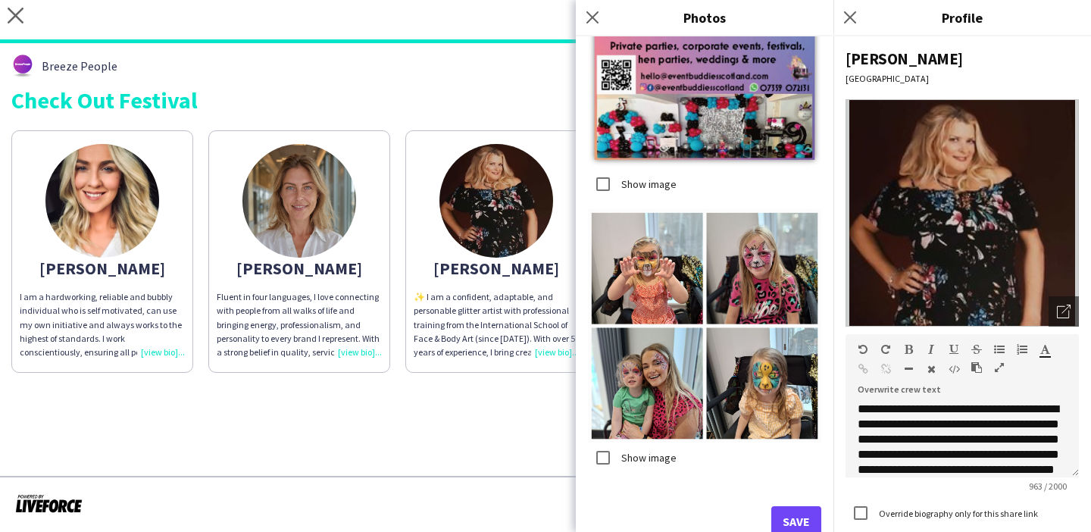
scroll to position [3715, 0]
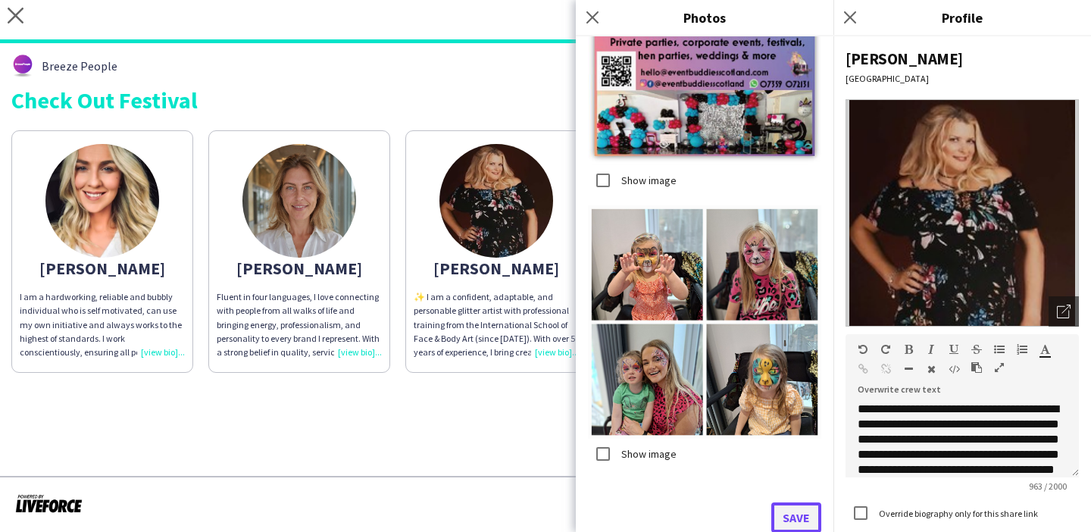
click at [806, 523] on button "Save" at bounding box center [796, 517] width 50 height 30
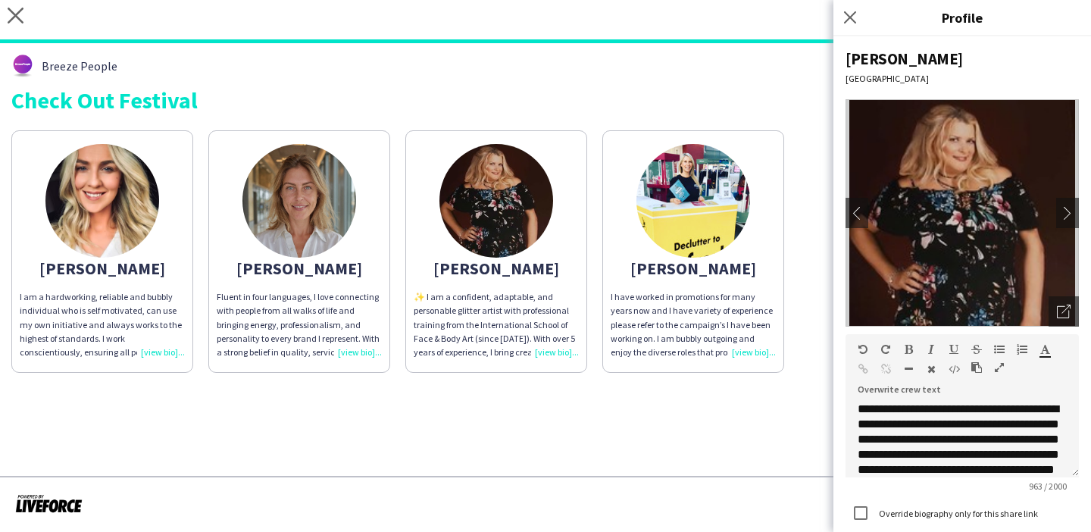
click at [563, 416] on app-share-pages "close https://admin.liveforce.co/v2/s/14cd3209-9abd-49d9-8f14-d71bc615a0fe Copy…" at bounding box center [545, 266] width 1091 height 532
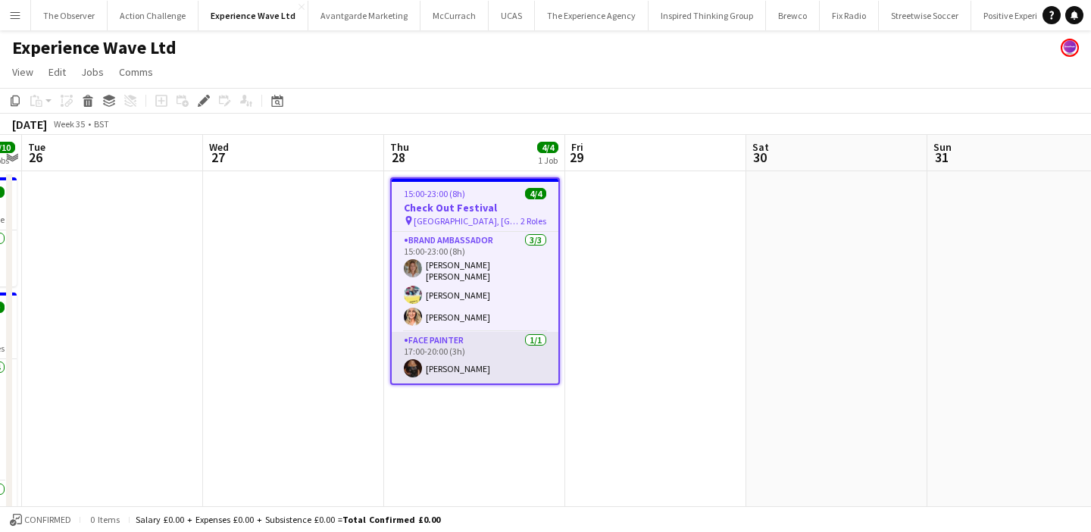
click at [476, 367] on app-card-role "Face Painter [DATE] 17:00-20:00 (3h) [PERSON_NAME]" at bounding box center [475, 357] width 167 height 51
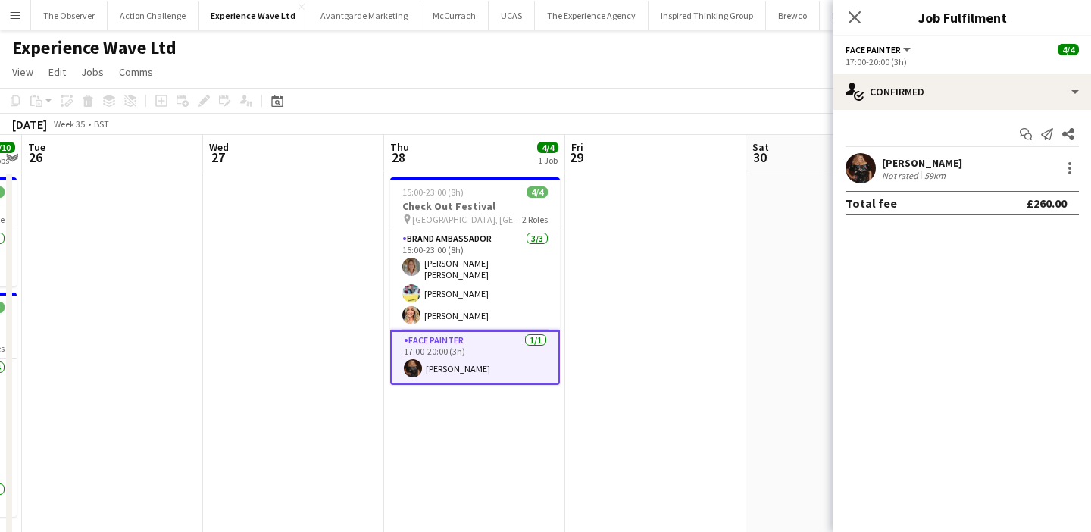
click at [882, 161] on div "[PERSON_NAME]" at bounding box center [922, 163] width 80 height 14
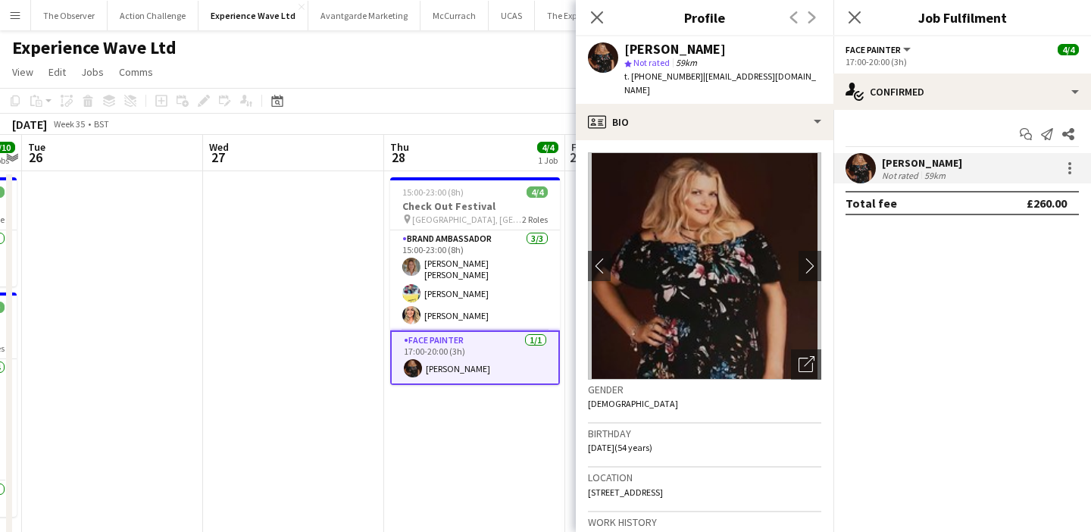
click at [644, 48] on div "[PERSON_NAME]" at bounding box center [674, 49] width 101 height 14
copy div "[PERSON_NAME]"
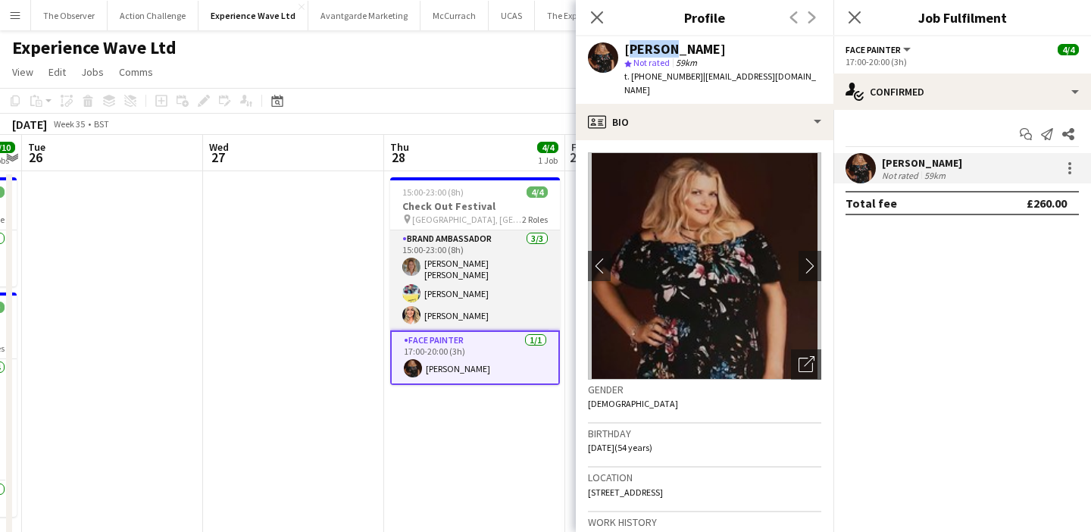
click at [510, 307] on app-card-role "Brand Ambassador [DATE] 15:00-23:00 (8h) [PERSON_NAME] [PERSON_NAME] [PERSON_NA…" at bounding box center [475, 280] width 170 height 100
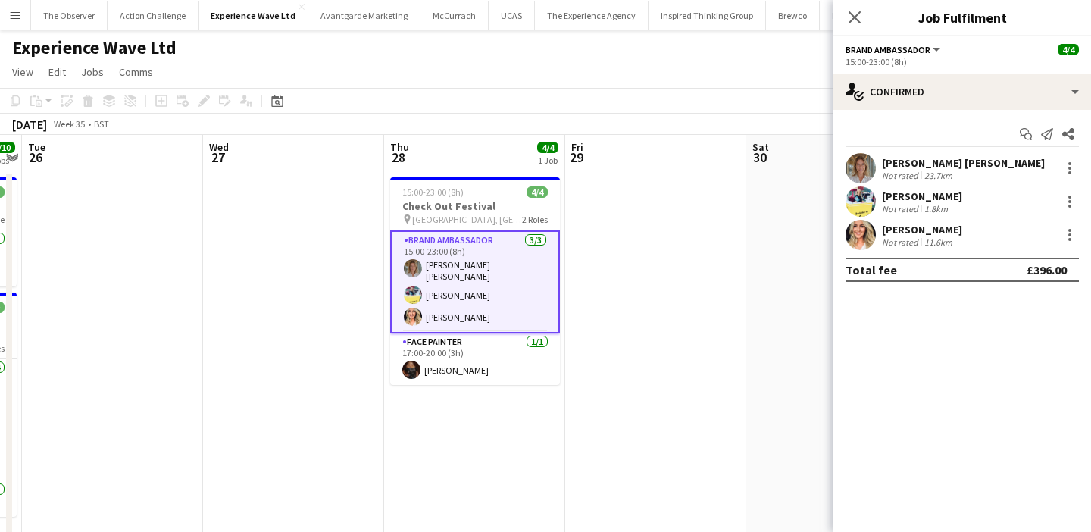
click at [873, 231] on app-user-avatar at bounding box center [860, 235] width 30 height 30
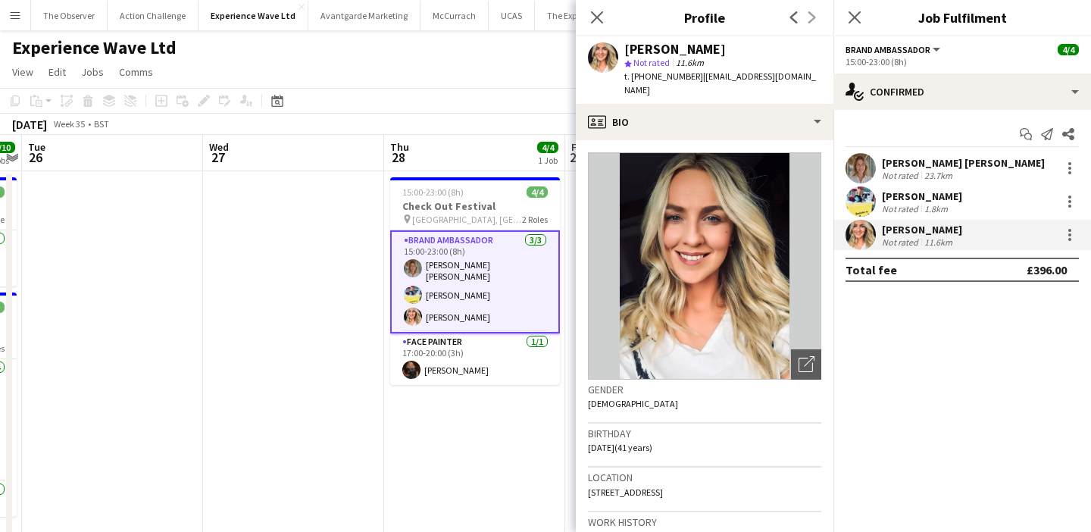
click at [629, 34] on div "Close pop-in Profile Previous Next" at bounding box center [704, 18] width 257 height 36
click at [632, 45] on div "[PERSON_NAME]" at bounding box center [674, 49] width 101 height 14
copy div "[PERSON_NAME]"
click at [697, 39] on div "[PERSON_NAME] star Not rated 11.6km t. [PHONE_NUMBER] | [EMAIL_ADDRESS][DOMAIN_…" at bounding box center [704, 69] width 257 height 67
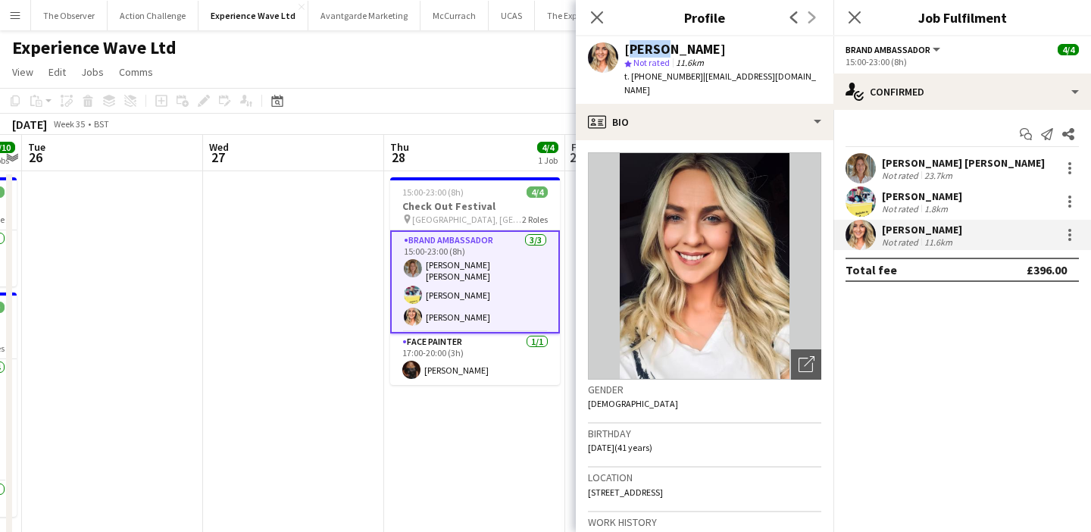
click at [696, 39] on div "[PERSON_NAME] star Not rated 11.6km t. [PHONE_NUMBER] | [EMAIL_ADDRESS][DOMAIN_…" at bounding box center [704, 69] width 257 height 67
click at [696, 43] on div "[PERSON_NAME]" at bounding box center [674, 49] width 101 height 14
copy div "[PERSON_NAME]"
click at [891, 199] on div "[PERSON_NAME]" at bounding box center [922, 196] width 80 height 14
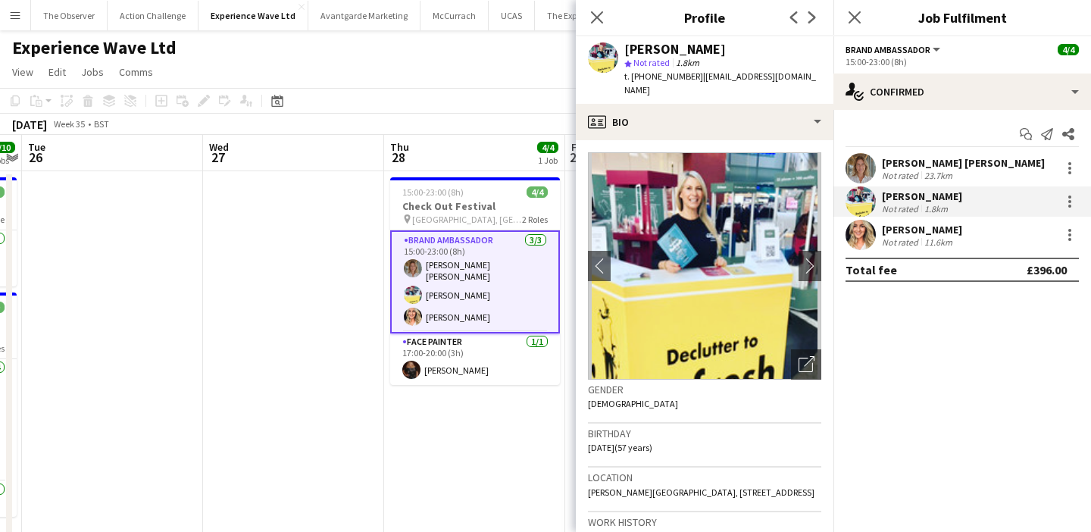
click at [654, 46] on div "[PERSON_NAME]" at bounding box center [674, 49] width 101 height 14
copy div "[PERSON_NAME]"
click at [894, 179] on div "Not rated" at bounding box center [901, 175] width 39 height 11
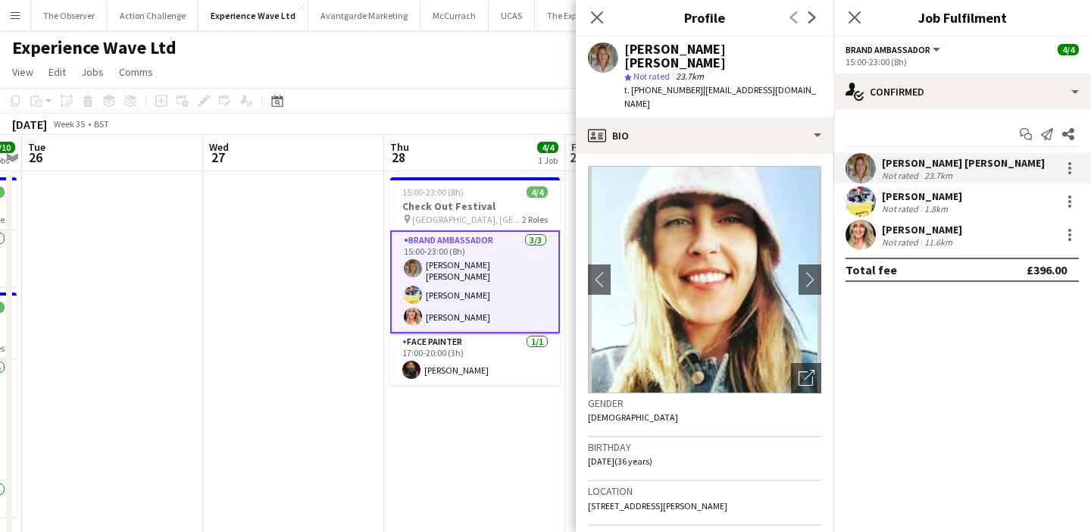
click at [632, 52] on div "[PERSON_NAME] [PERSON_NAME]" at bounding box center [722, 55] width 197 height 27
copy div "[PERSON_NAME]"
click at [668, 49] on div "[PERSON_NAME] [PERSON_NAME]" at bounding box center [722, 55] width 197 height 27
drag, startPoint x: 667, startPoint y: 49, endPoint x: 723, endPoint y: 51, distance: 56.1
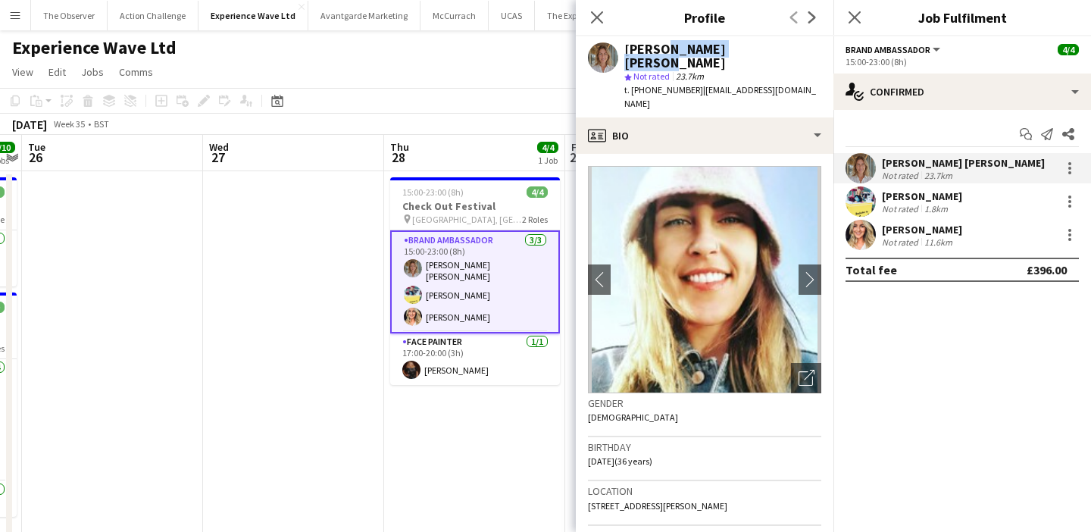
click at [723, 51] on div "[PERSON_NAME] [PERSON_NAME]" at bounding box center [722, 55] width 197 height 27
copy div "[PERSON_NAME] [PERSON_NAME]"
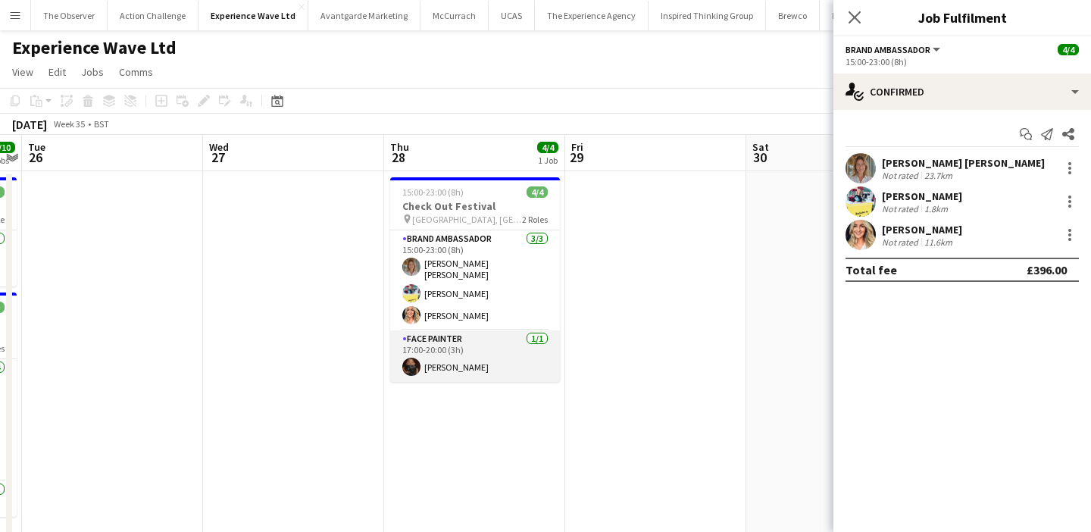
click at [499, 332] on app-card-role "Face Painter [DATE] 17:00-20:00 (3h) [PERSON_NAME]" at bounding box center [475, 355] width 170 height 51
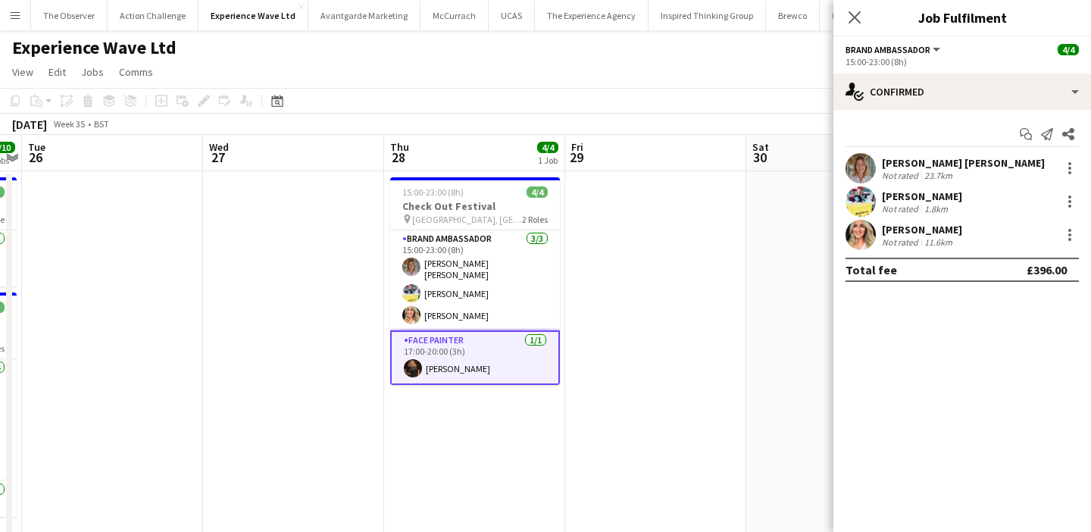
click at [504, 364] on app-card-role "Face Painter [DATE] 17:00-20:00 (3h) [PERSON_NAME]" at bounding box center [475, 357] width 170 height 55
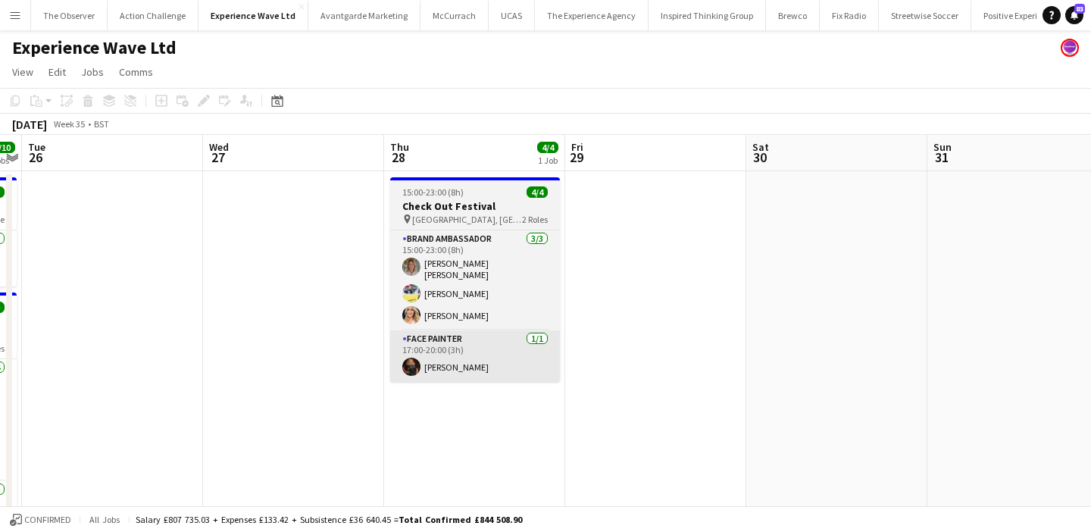
click at [527, 357] on app-card-role "Face Painter [DATE] 17:00-20:00 (3h) [PERSON_NAME]" at bounding box center [475, 355] width 170 height 51
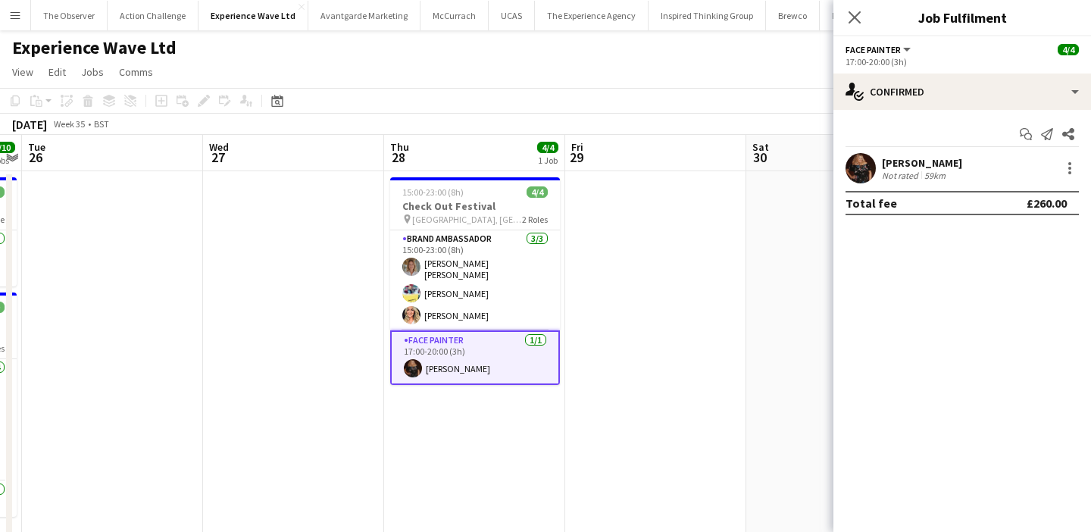
click at [882, 183] on div "[PERSON_NAME] Not rated 59km" at bounding box center [961, 168] width 257 height 30
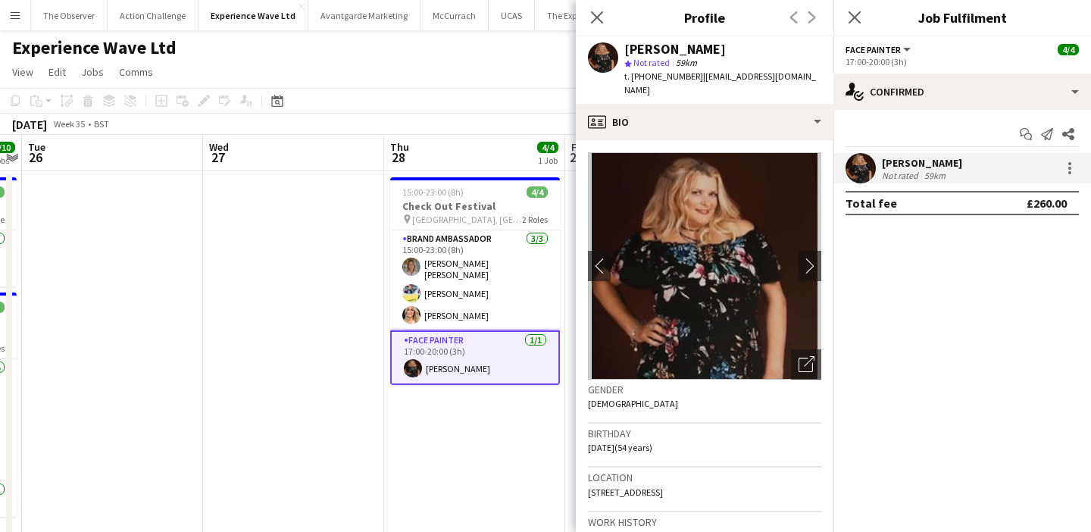
drag, startPoint x: 688, startPoint y: 87, endPoint x: 625, endPoint y: 49, distance: 74.0
click at [625, 49] on div "[PERSON_NAME] star Not rated 59km t. [PHONE_NUMBER] | [EMAIL_ADDRESS][DOMAIN_NA…" at bounding box center [722, 69] width 197 height 55
copy div "[PERSON_NAME] star Not rated 59km t. [PHONE_NUMBER] | [EMAIL_ADDRESS][DOMAIN_NA…"
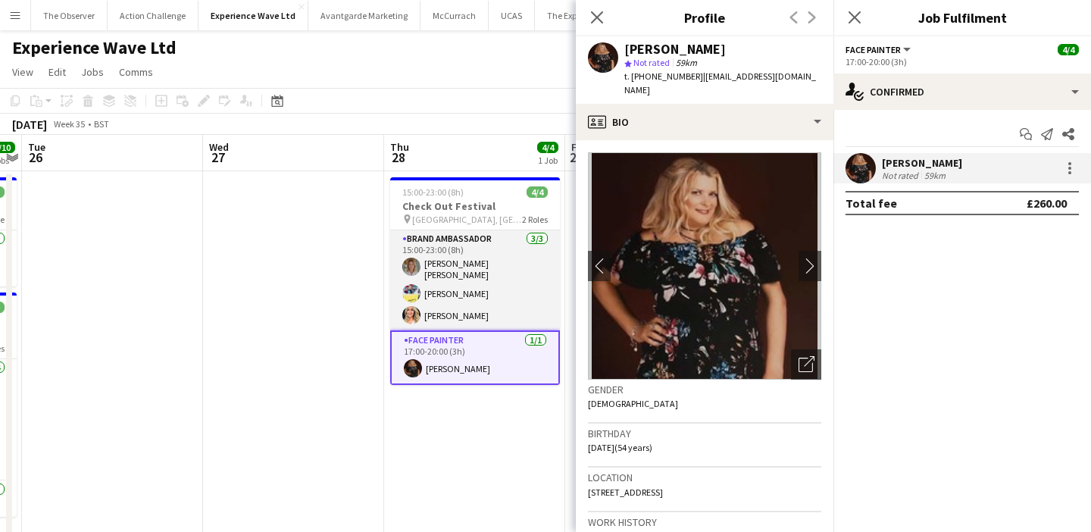
click at [502, 276] on app-card-role "Brand Ambassador [DATE] 15:00-23:00 (8h) [PERSON_NAME] [PERSON_NAME] [PERSON_NA…" at bounding box center [475, 280] width 170 height 100
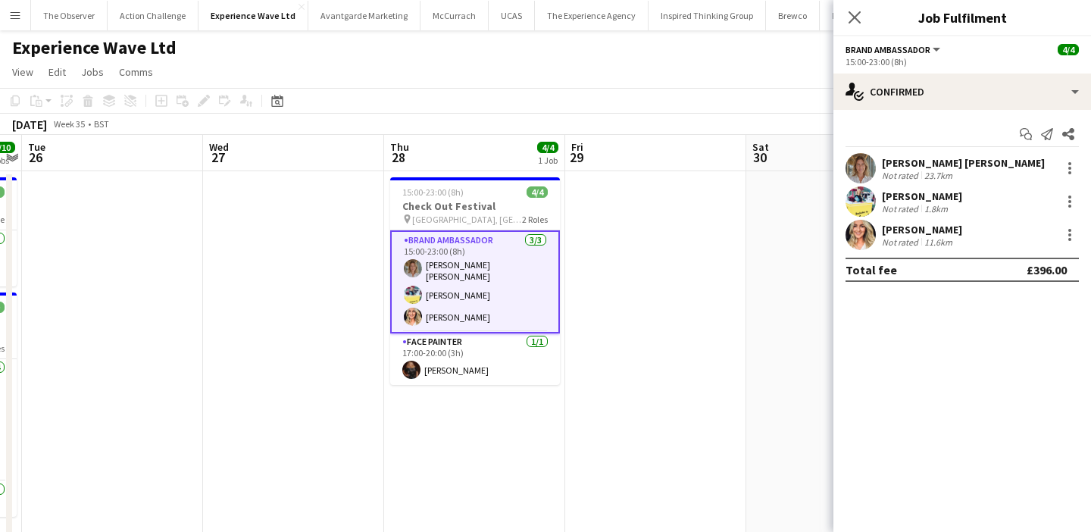
click at [849, 158] on app-user-avatar at bounding box center [860, 168] width 30 height 30
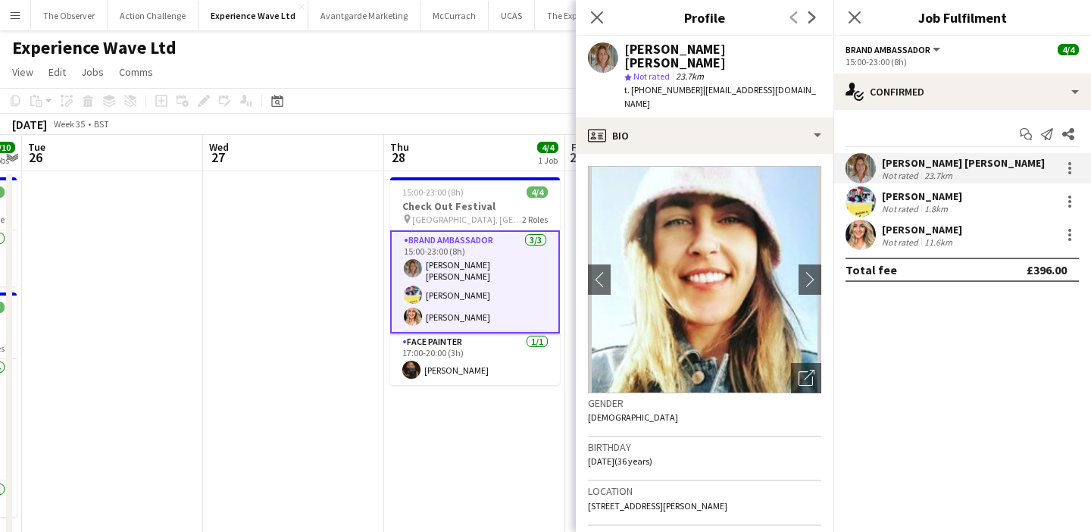
click at [663, 84] on span "t. [PHONE_NUMBER]" at bounding box center [663, 89] width 79 height 11
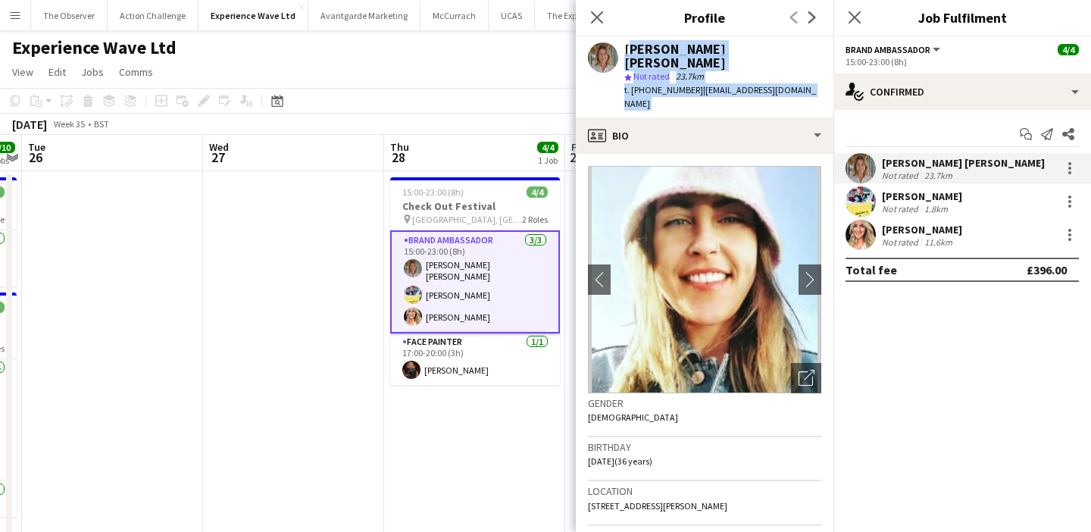
drag, startPoint x: 663, startPoint y: 75, endPoint x: 660, endPoint y: 44, distance: 31.3
click at [660, 44] on div "[PERSON_NAME] [PERSON_NAME] star Not rated 23.7km t. [PHONE_NUMBER] | [EMAIL_AD…" at bounding box center [722, 76] width 197 height 69
copy app-crew-profile "[PERSON_NAME] [PERSON_NAME] star Not rated 23.7km t. [PHONE_NUMBER] | [EMAIL_AD…"
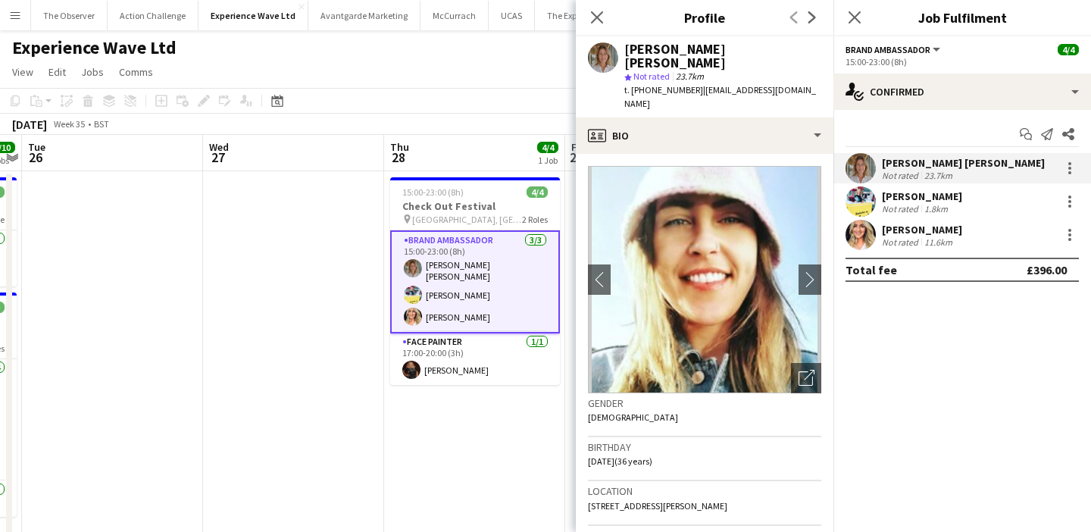
click at [875, 193] on div "[PERSON_NAME] Not rated 1.8km" at bounding box center [961, 201] width 257 height 30
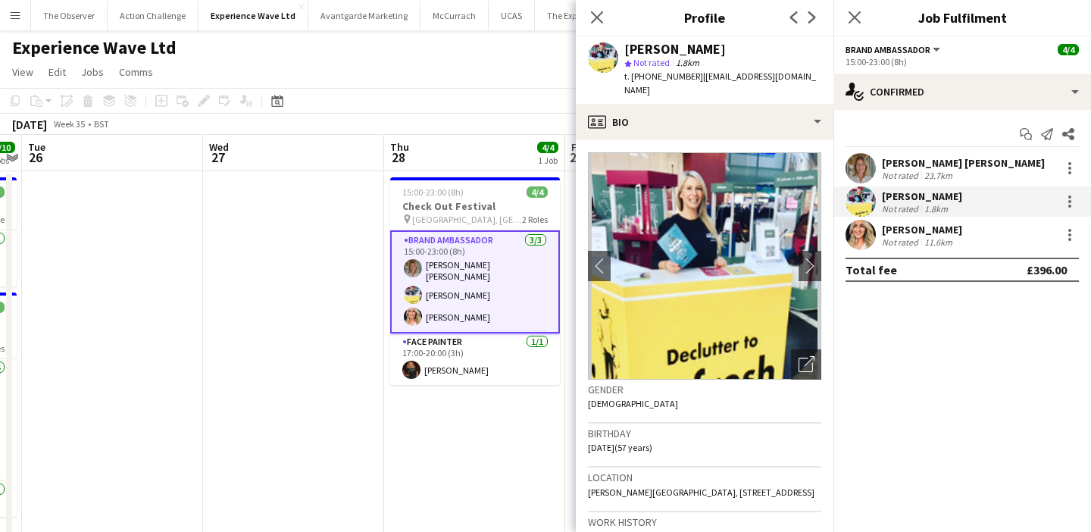
click at [696, 79] on span "| [EMAIL_ADDRESS][DOMAIN_NAME]" at bounding box center [720, 82] width 192 height 25
drag, startPoint x: 696, startPoint y: 79, endPoint x: 691, endPoint y: 42, distance: 36.6
click at [691, 42] on div "[PERSON_NAME] star Not rated 1.8km t. [PHONE_NUMBER] | [EMAIL_ADDRESS][DOMAIN_N…" at bounding box center [722, 69] width 197 height 55
copy app-crew-profile "[PERSON_NAME] star Not rated 1.8km t. [PHONE_NUMBER] | [EMAIL_ADDRESS][DOMAIN_N…"
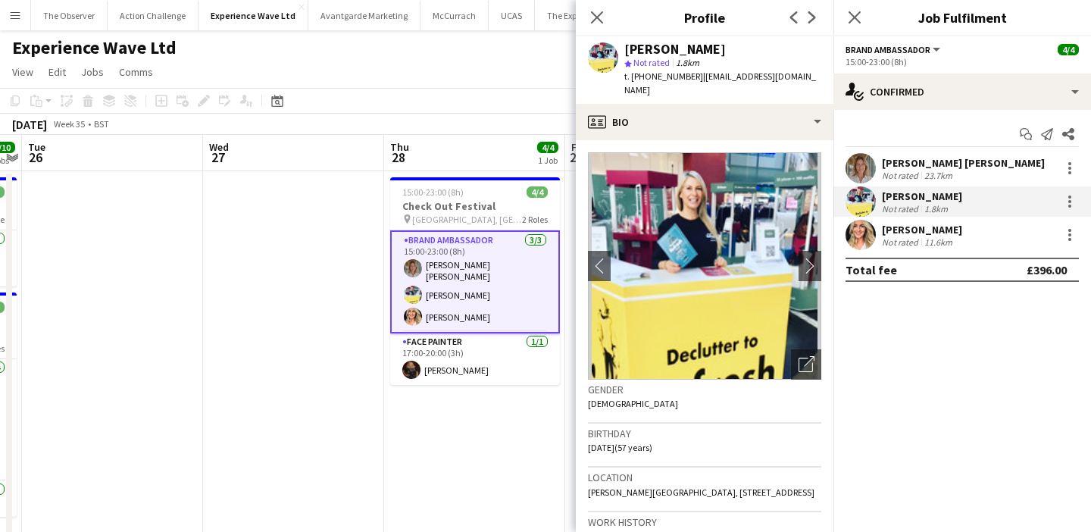
click at [907, 237] on div "Not rated" at bounding box center [901, 241] width 39 height 11
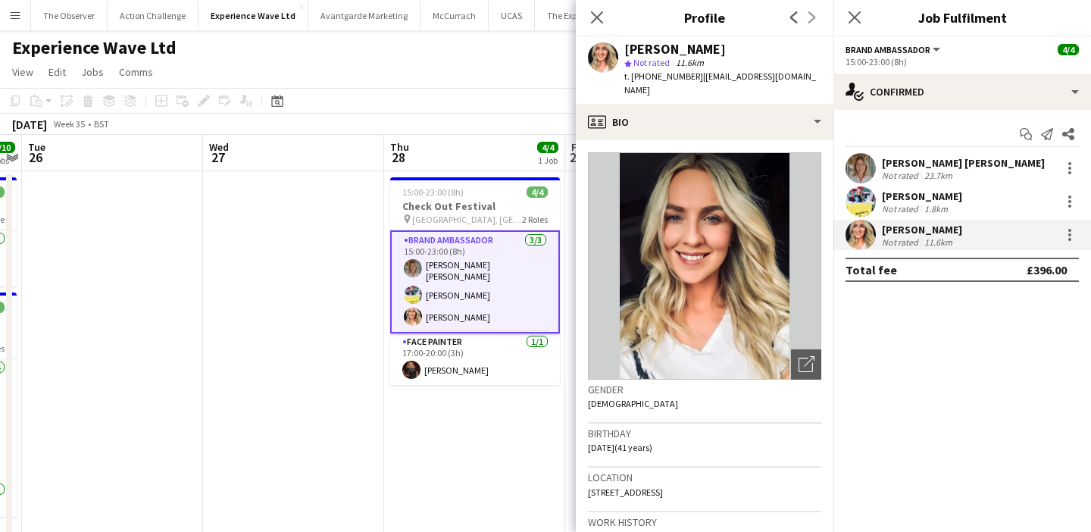
click at [707, 78] on span "| [EMAIL_ADDRESS][DOMAIN_NAME]" at bounding box center [720, 82] width 192 height 25
drag, startPoint x: 707, startPoint y: 78, endPoint x: 707, endPoint y: 54, distance: 24.2
click at [707, 54] on div "[PERSON_NAME] star Not rated 11.6km t. [PHONE_NUMBER] | [EMAIL_ADDRESS][DOMAIN_…" at bounding box center [722, 69] width 197 height 55
copy app-crew-profile "[PERSON_NAME] star Not rated 11.6km t. [PHONE_NUMBER] | [EMAIL_ADDRESS][DOMAIN_…"
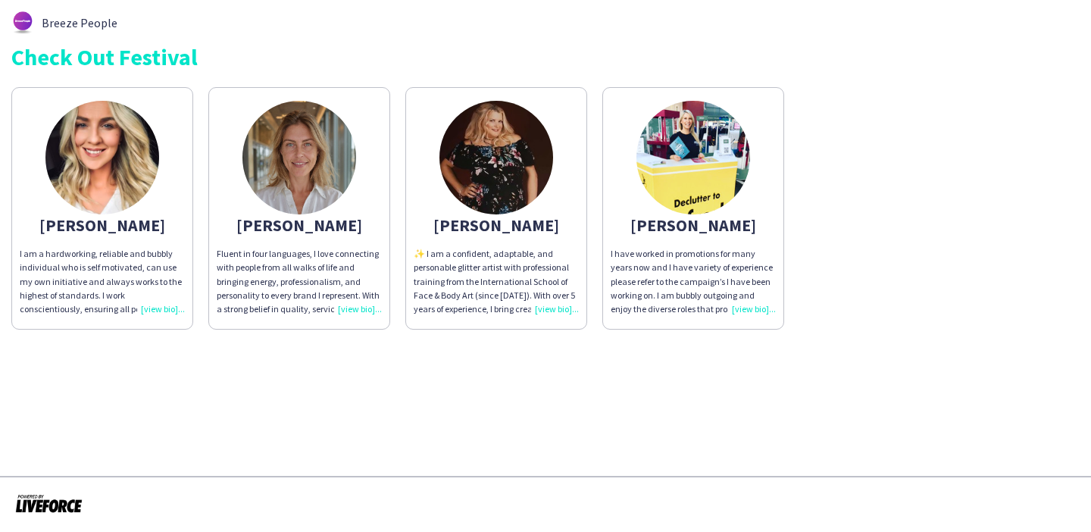
click at [520, 232] on div "[PERSON_NAME]" at bounding box center [495, 225] width 165 height 14
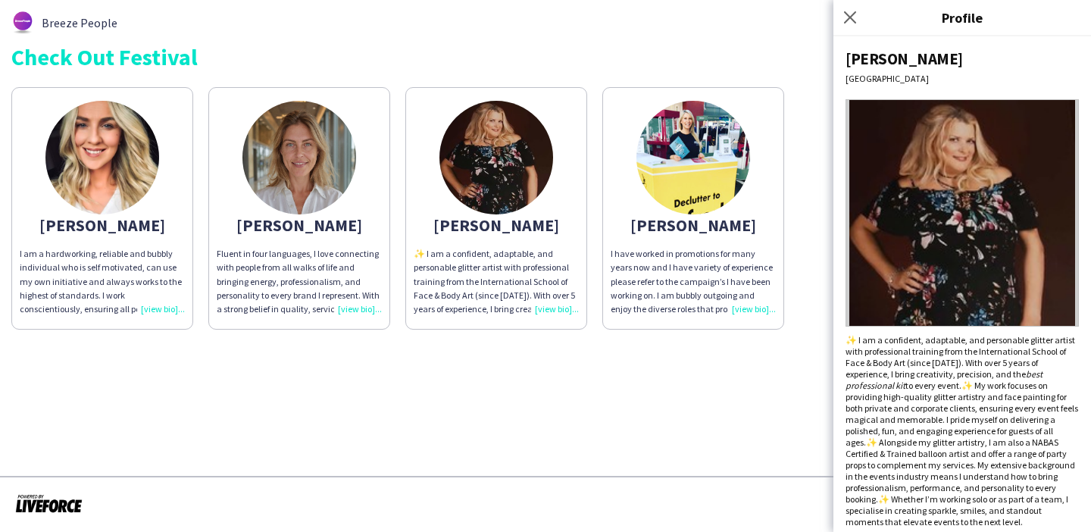
click at [595, 354] on app-share-pages "Breeze People Check Out Festival [PERSON_NAME] I am a hardworking, reliable and…" at bounding box center [545, 266] width 1091 height 532
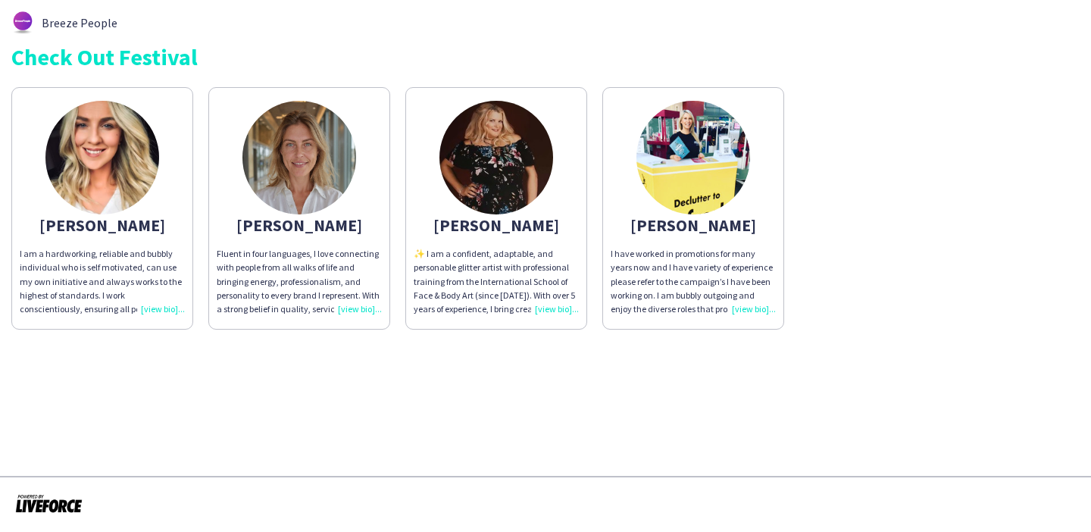
click at [685, 202] on img at bounding box center [693, 158] width 114 height 114
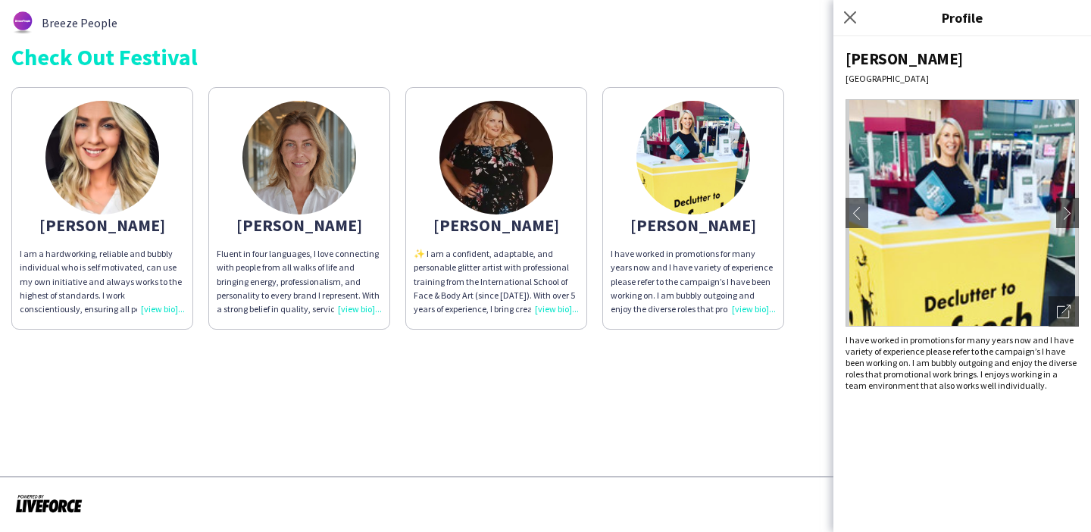
click at [0, 161] on div "Breeze People Check Out Festival [PERSON_NAME] I am a hardworking, reliable and…" at bounding box center [545, 170] width 1091 height 341
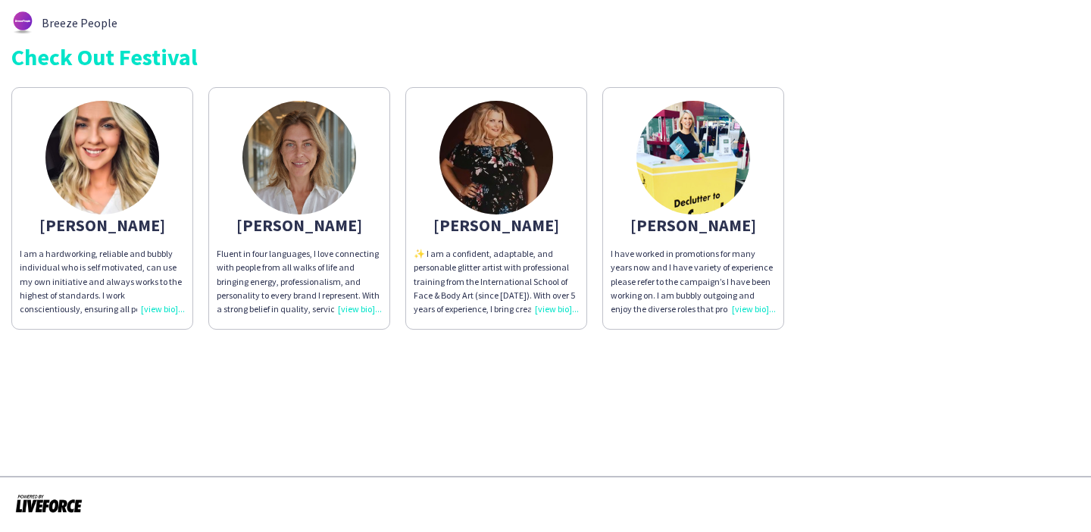
click at [101, 177] on img at bounding box center [102, 158] width 114 height 114
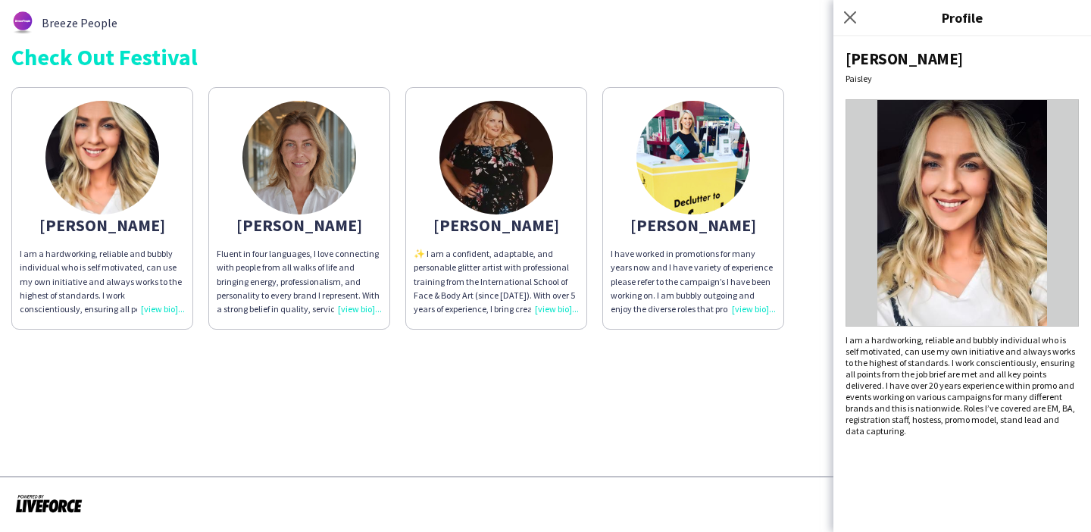
click at [663, 389] on app-share-pages "Breeze People Check Out Festival [PERSON_NAME] I am a hardworking, reliable and…" at bounding box center [545, 266] width 1091 height 532
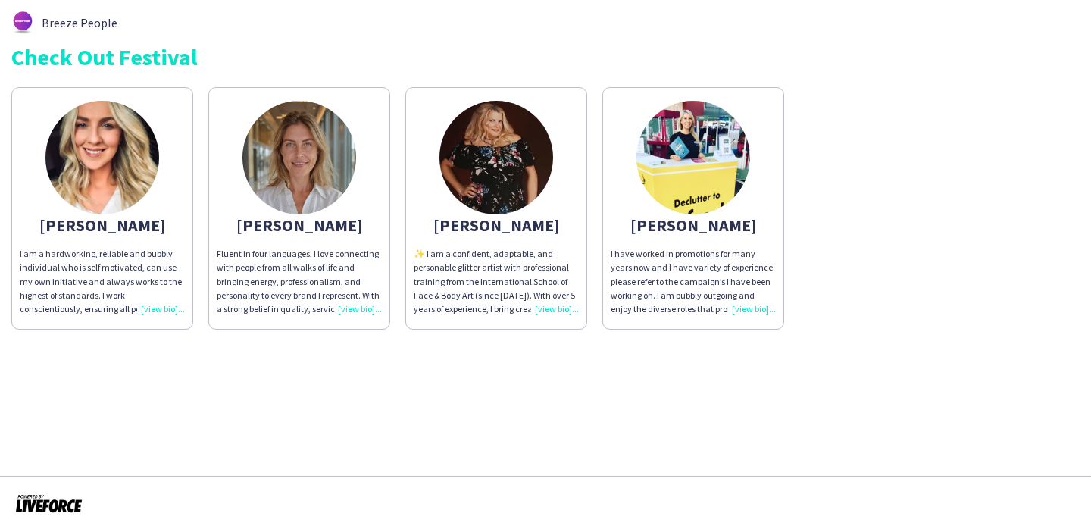
click at [334, 161] on img at bounding box center [299, 158] width 114 height 114
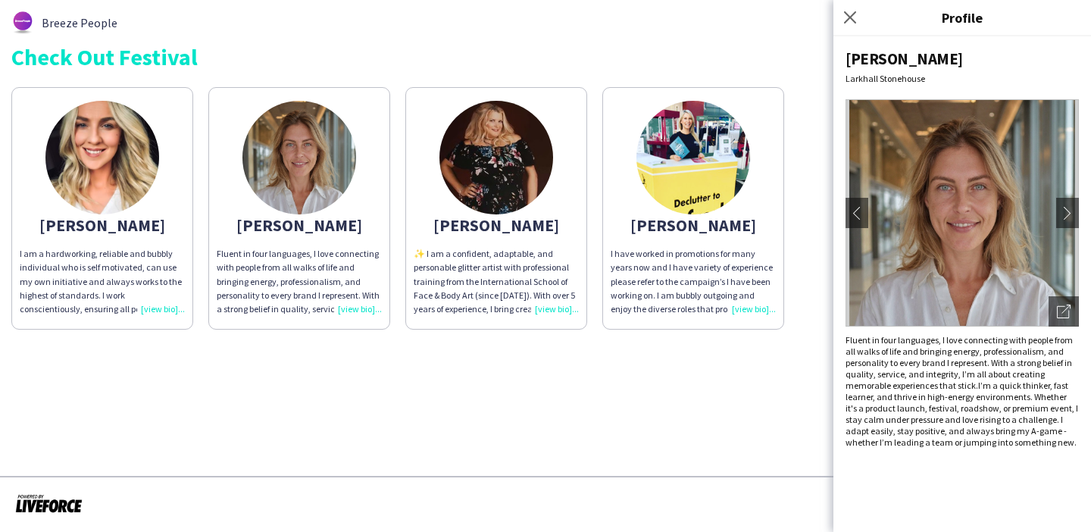
click at [502, 204] on img at bounding box center [496, 158] width 114 height 114
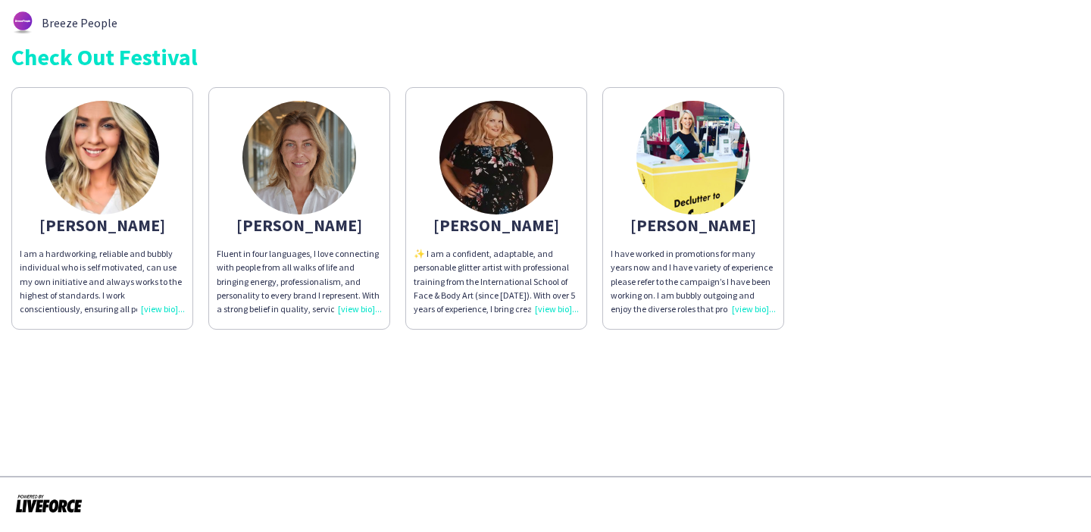
click at [501, 218] on div "[PERSON_NAME]" at bounding box center [495, 225] width 165 height 14
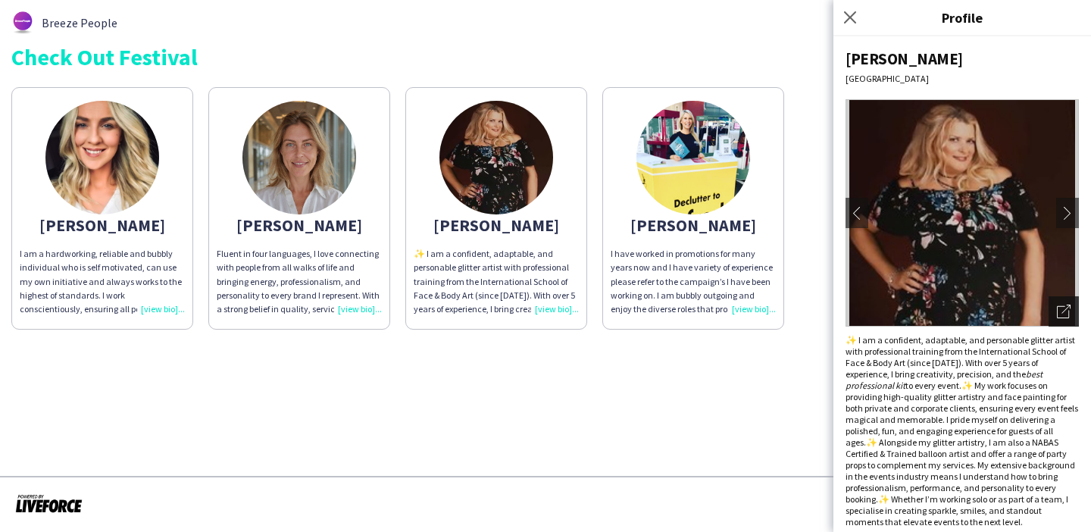
click at [1063, 317] on icon "Open photos pop-in" at bounding box center [1063, 311] width 14 height 14
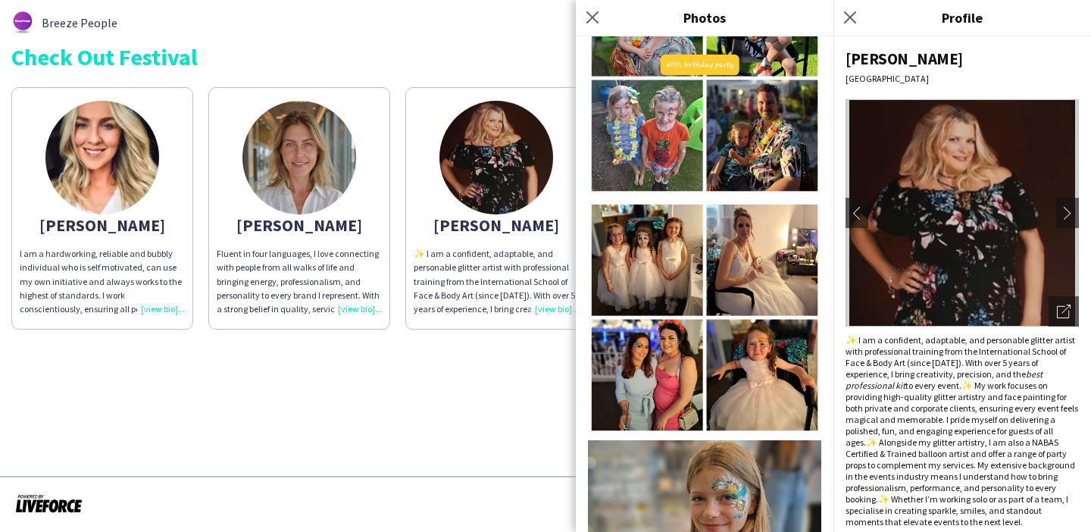
scroll to position [2373, 0]
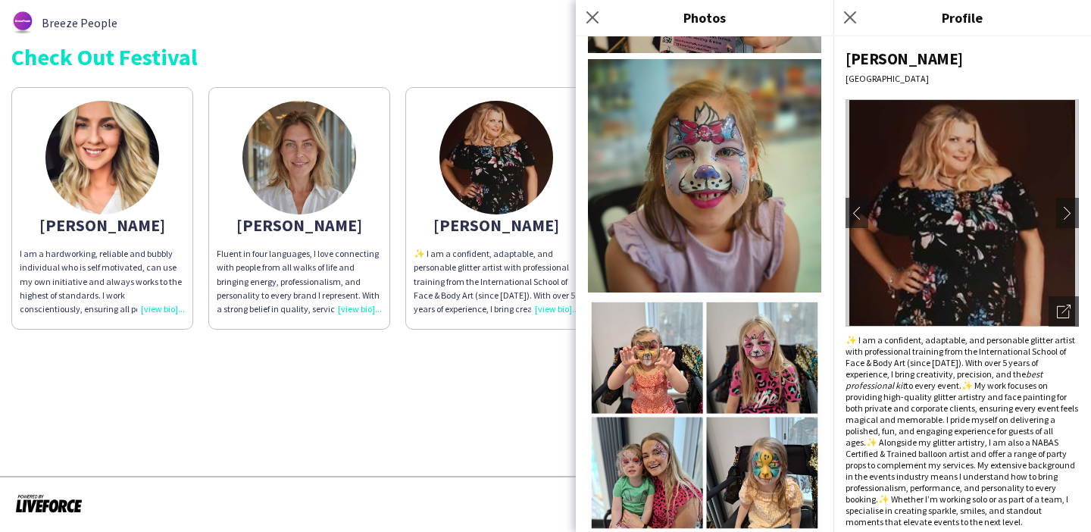
click at [448, 456] on app-share-pages "Breeze People Check Out Festival [PERSON_NAME] I am a hardworking, reliable and…" at bounding box center [545, 266] width 1091 height 532
